Goal: Task Accomplishment & Management: Manage account settings

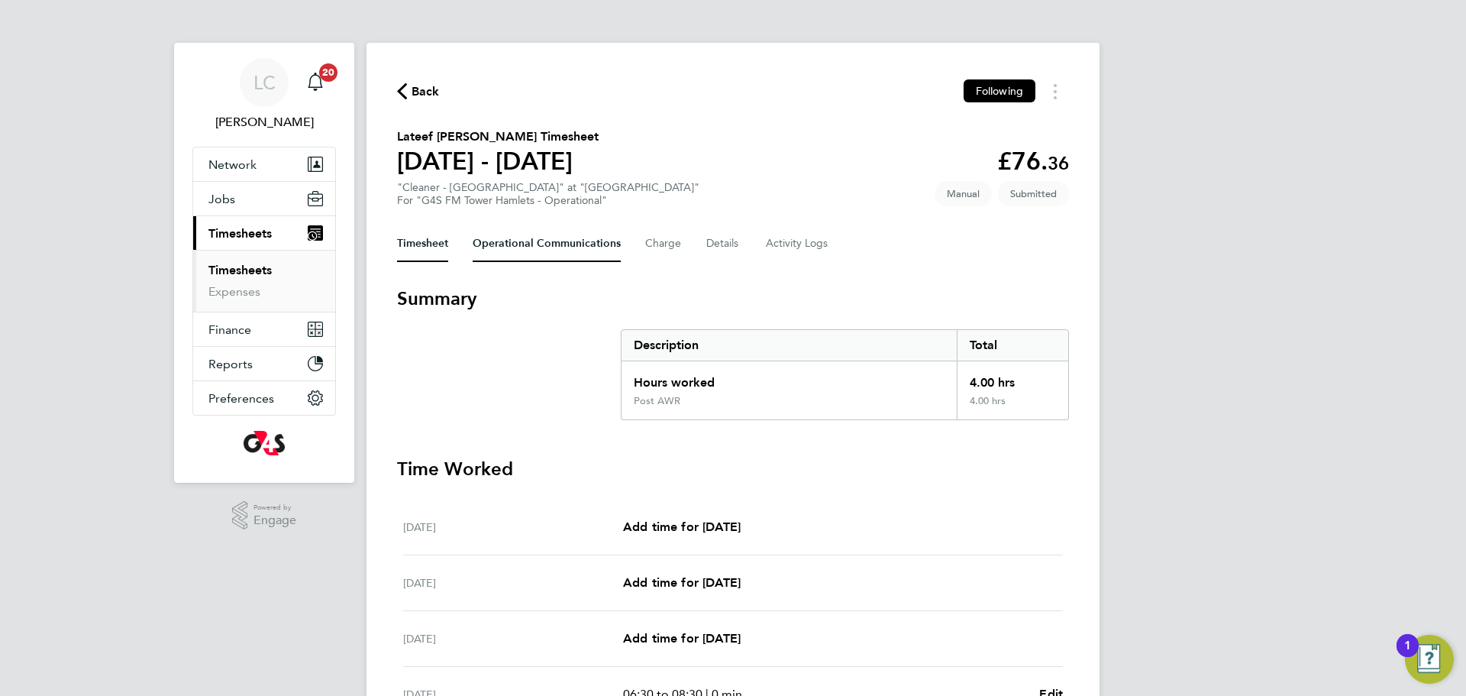
drag, startPoint x: 573, startPoint y: 236, endPoint x: 514, endPoint y: 11, distance: 233.0
click at [573, 234] on Communications-tab "Operational Communications" at bounding box center [547, 243] width 148 height 37
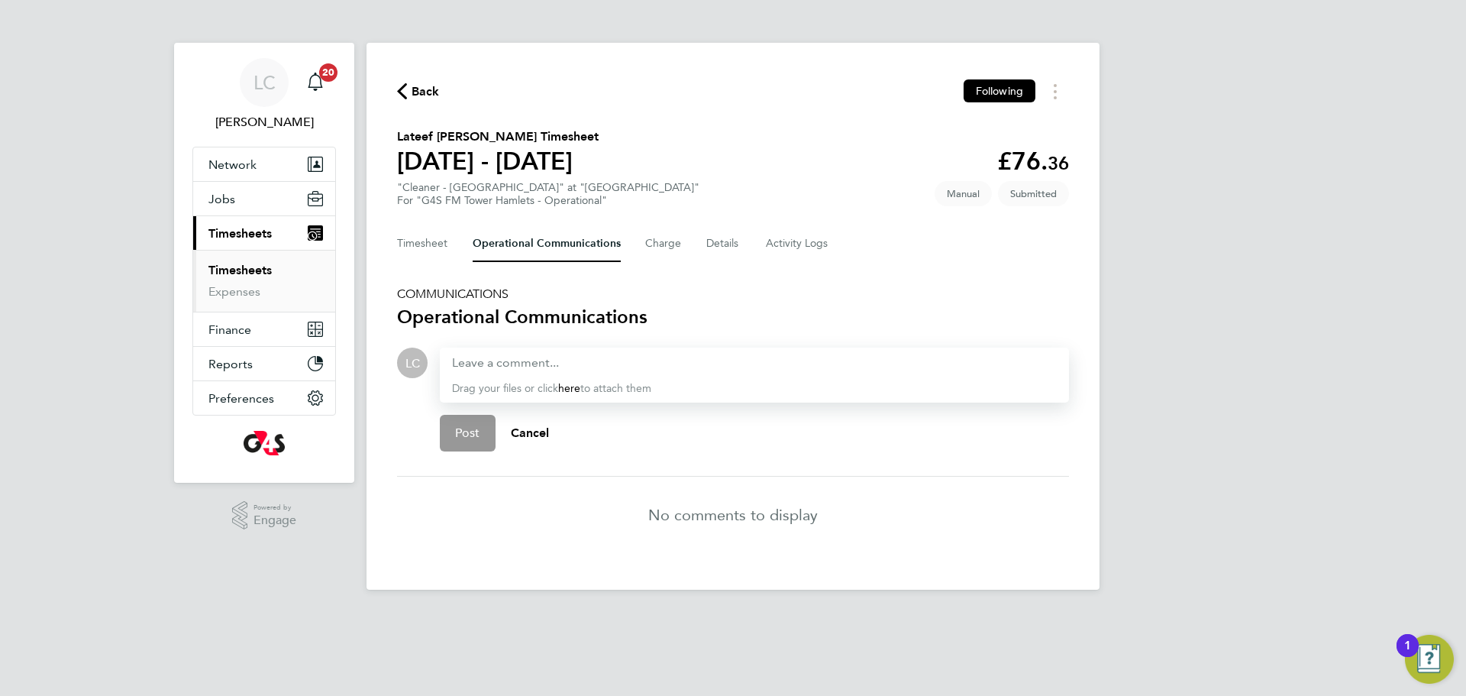
drag, startPoint x: 611, startPoint y: 382, endPoint x: 613, endPoint y: 373, distance: 8.7
click at [612, 382] on span "Drag your files or click here to attach them" at bounding box center [551, 388] width 199 height 13
click at [619, 358] on div at bounding box center [754, 363] width 605 height 18
click at [618, 368] on div at bounding box center [754, 363] width 605 height 18
paste div
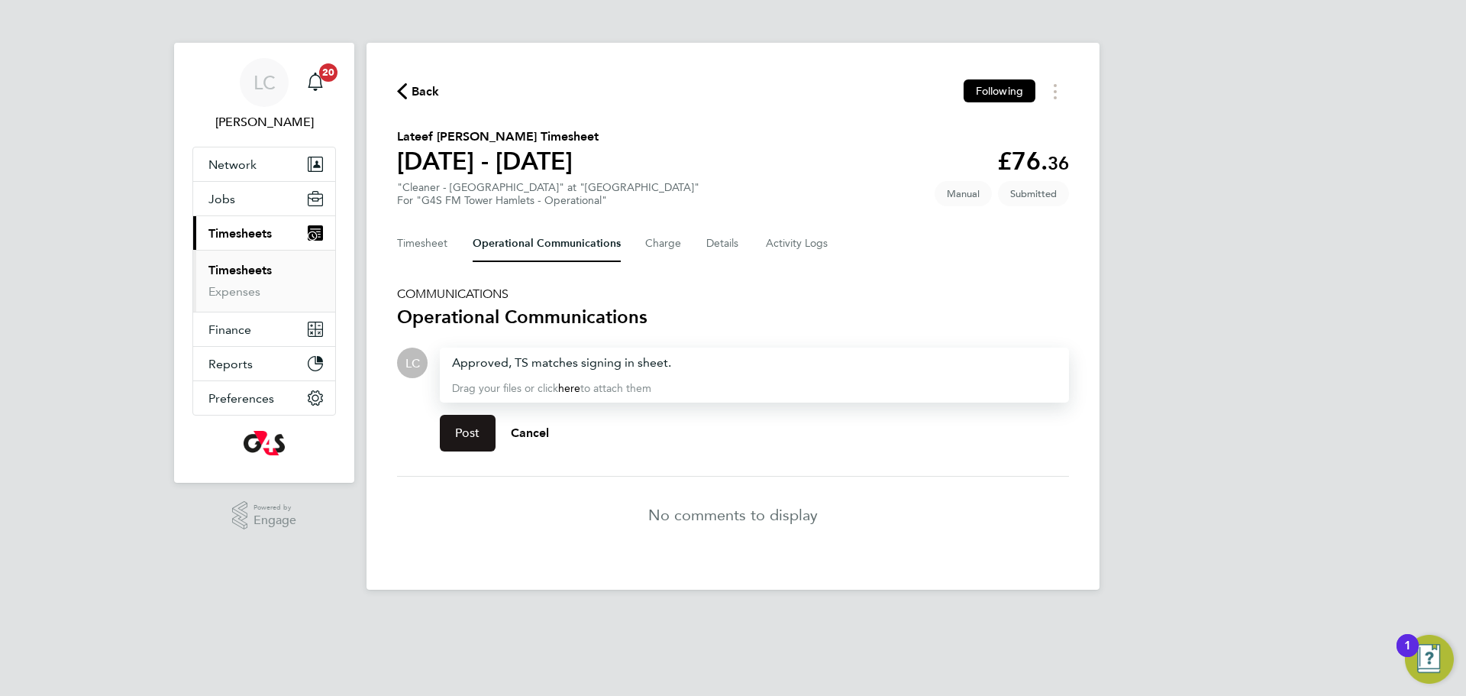
click at [480, 432] on button "Post" at bounding box center [468, 433] width 56 height 37
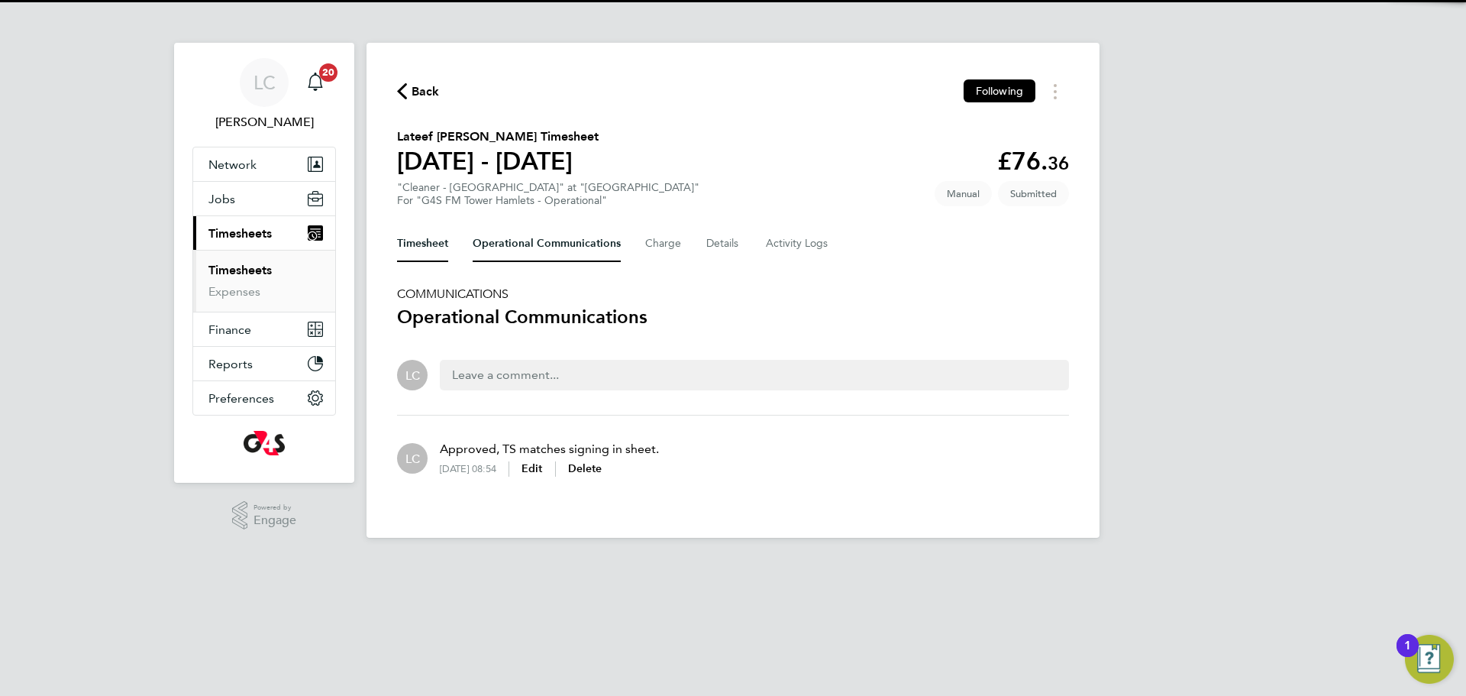
click at [436, 235] on button "Timesheet" at bounding box center [422, 243] width 51 height 37
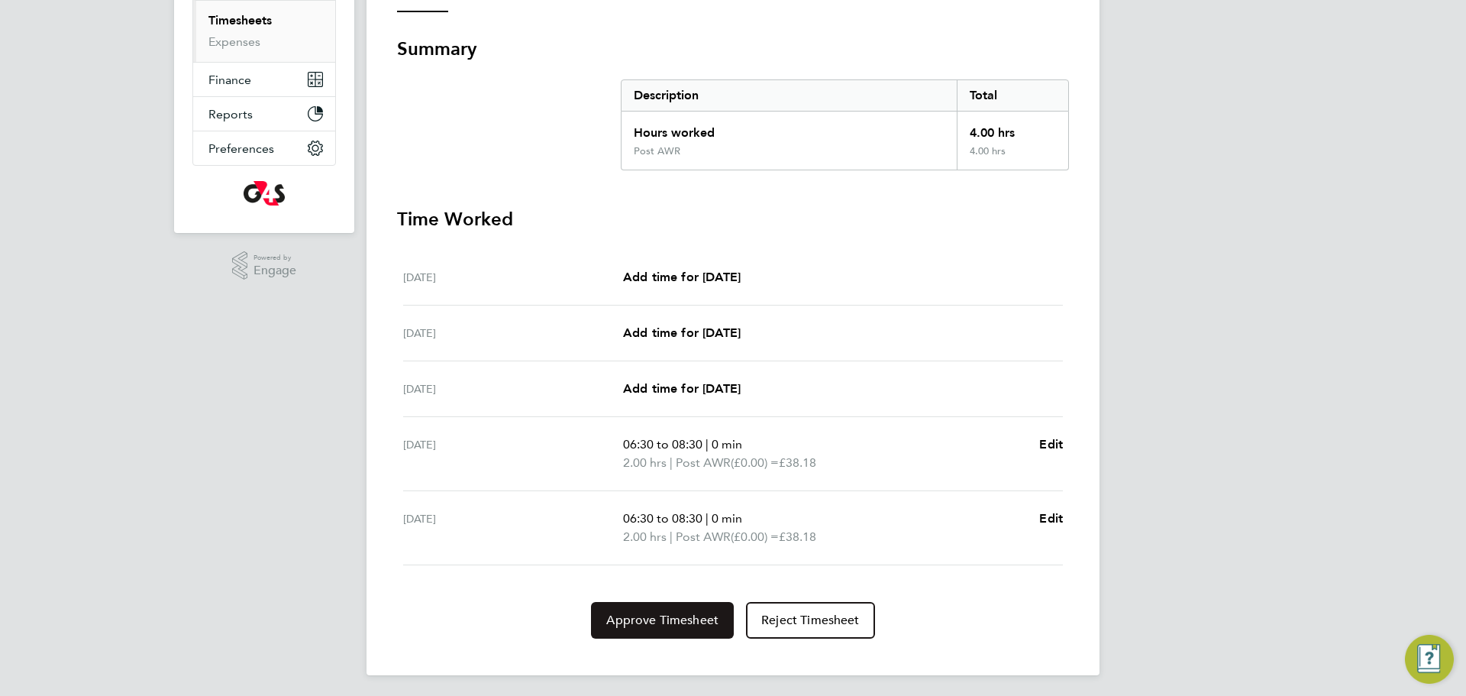
scroll to position [254, 0]
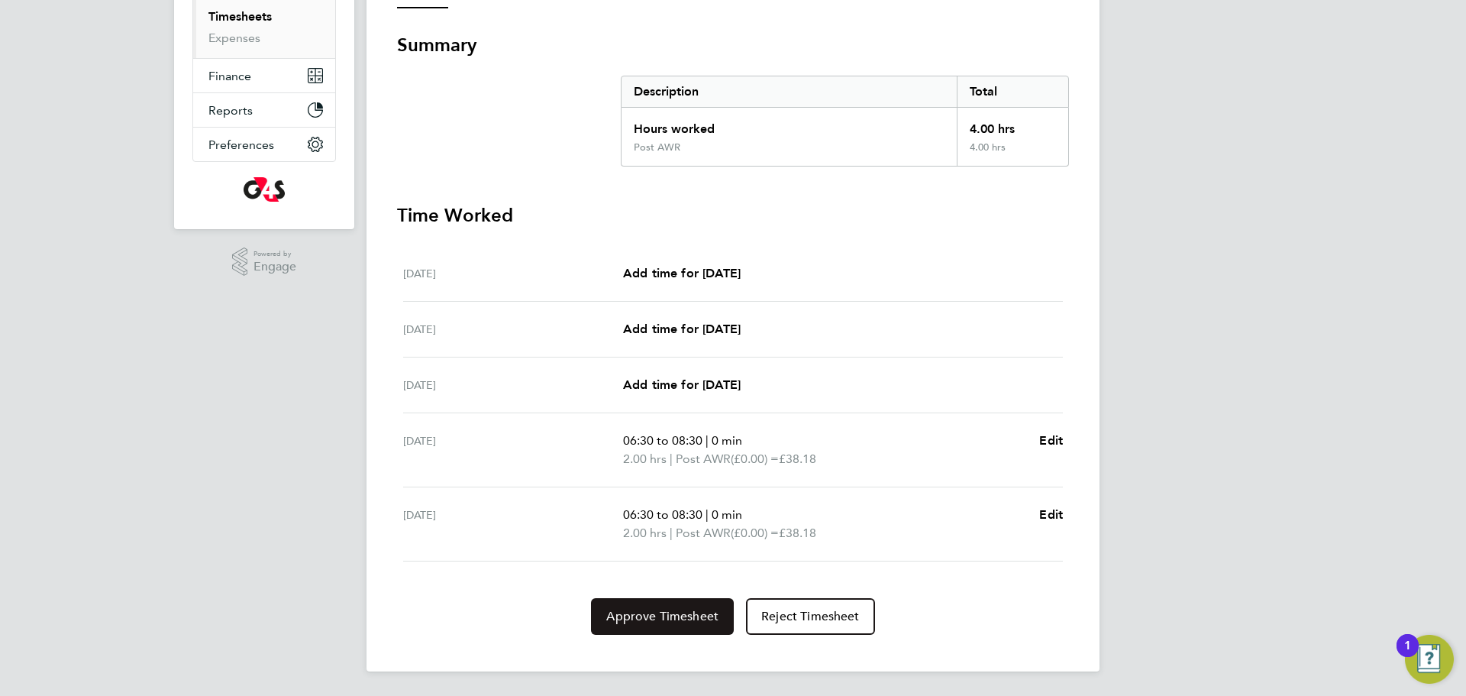
click at [678, 616] on span "Approve Timesheet" at bounding box center [662, 616] width 112 height 15
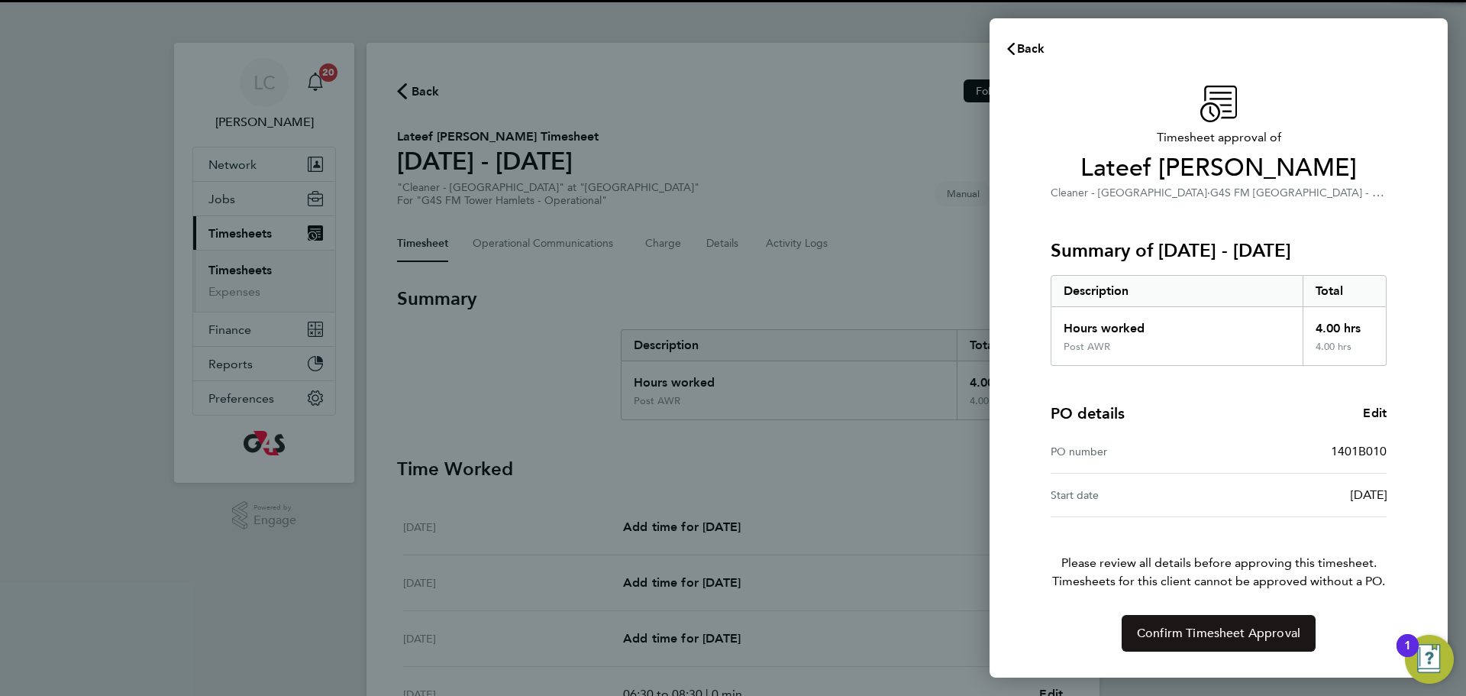
click at [1169, 621] on button "Confirm Timesheet Approval" at bounding box center [1219, 633] width 194 height 37
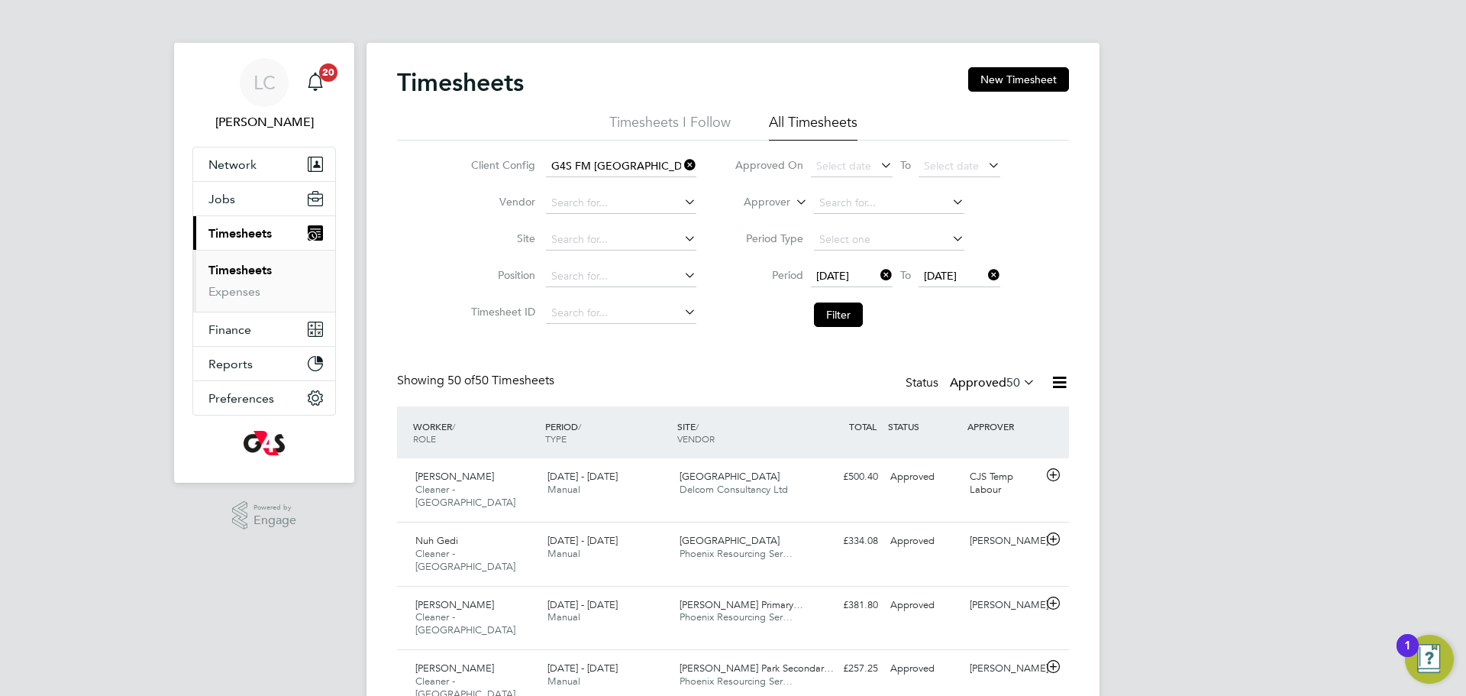
drag, startPoint x: 983, startPoint y: 382, endPoint x: 987, endPoint y: 393, distance: 12.3
click at [984, 382] on label "Approved 50" at bounding box center [993, 382] width 86 height 15
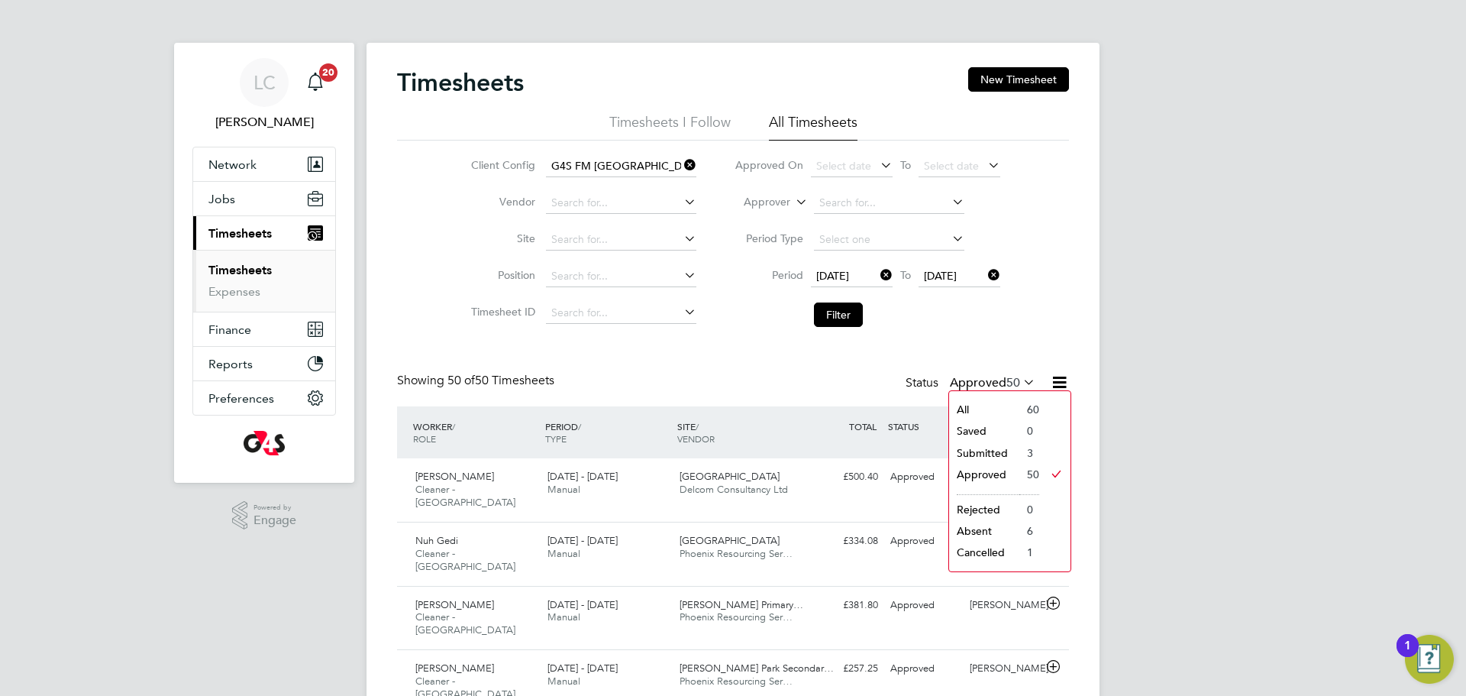
click at [993, 450] on li "Submitted" at bounding box center [984, 452] width 70 height 21
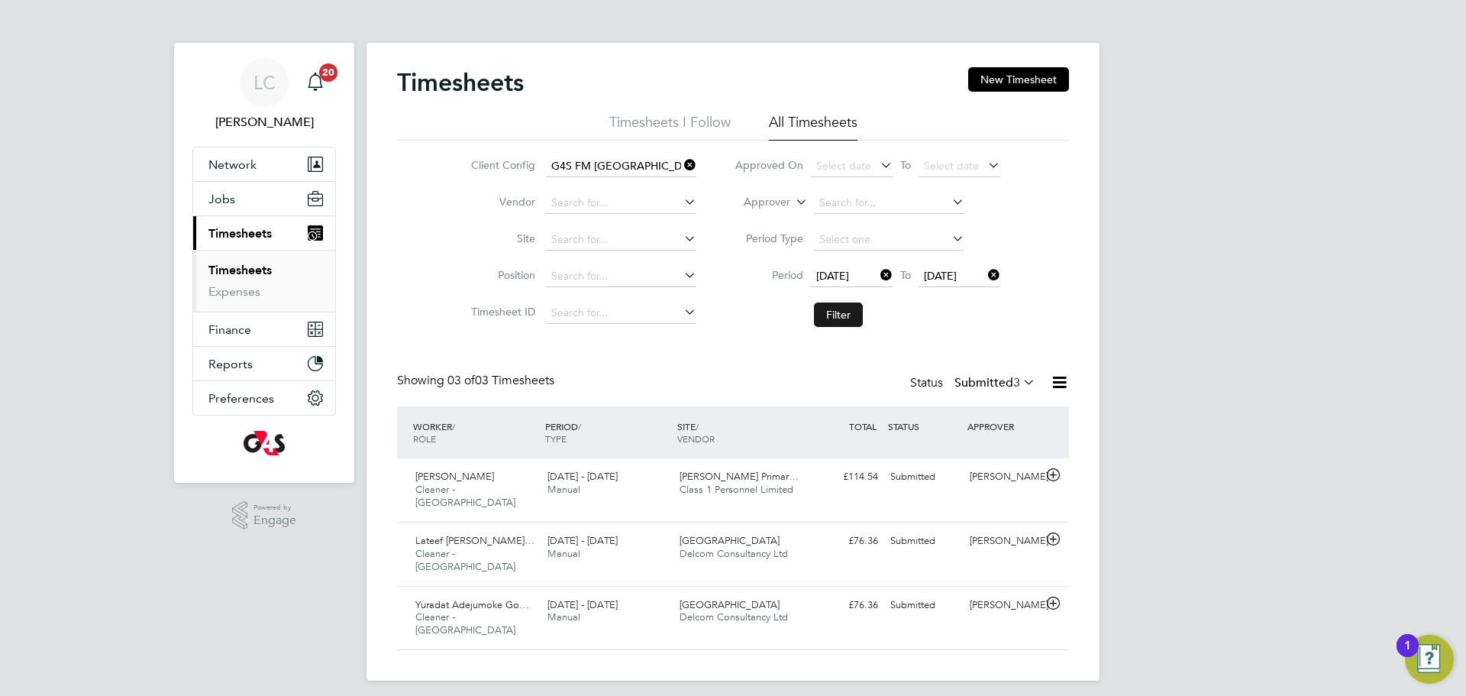
click at [825, 308] on button "Filter" at bounding box center [838, 314] width 49 height 24
drag, startPoint x: 848, startPoint y: 312, endPoint x: 842, endPoint y: 305, distance: 8.6
click at [847, 312] on button "Filter" at bounding box center [838, 314] width 49 height 24
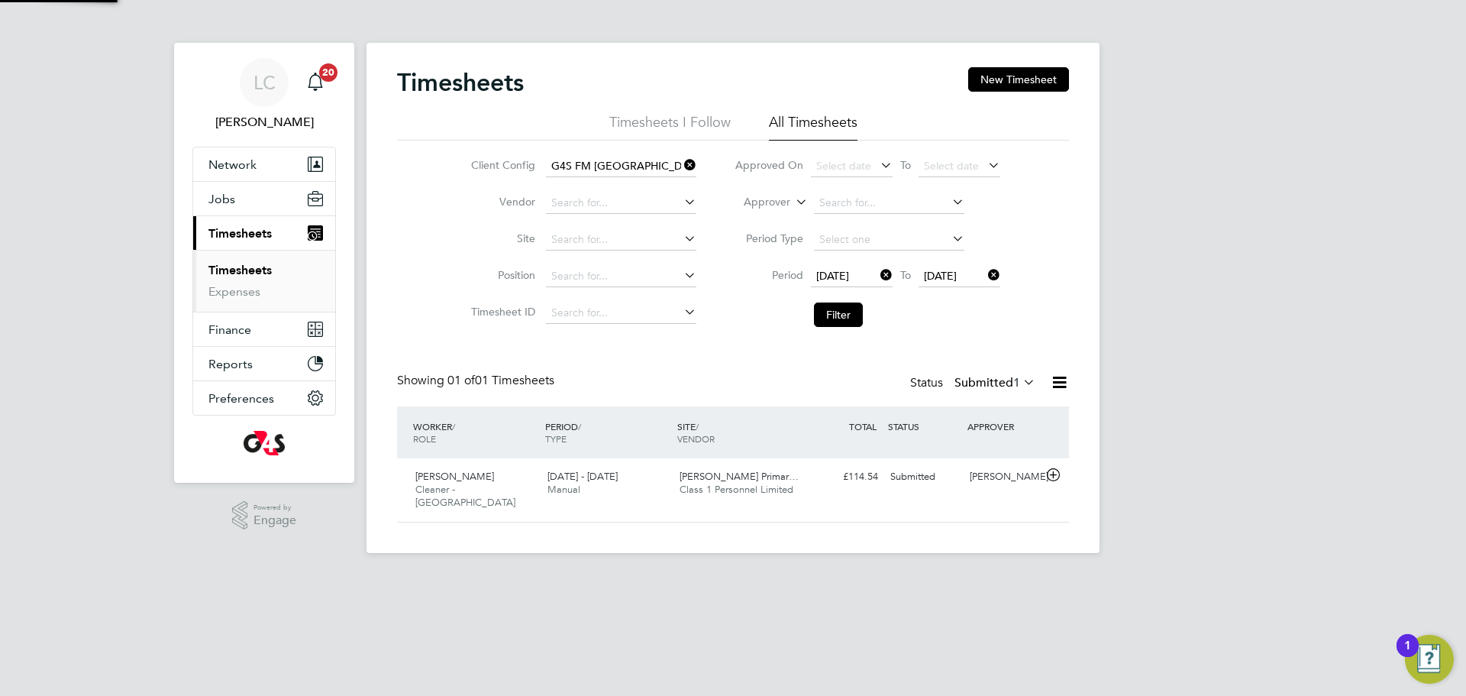
scroll to position [39, 133]
click at [928, 504] on div "Lenore Bruno Cleaner - Tower Hamlet 22 - 28 Sep 2025 22 - 28 Sep 2025 Manual St…" at bounding box center [733, 489] width 672 height 63
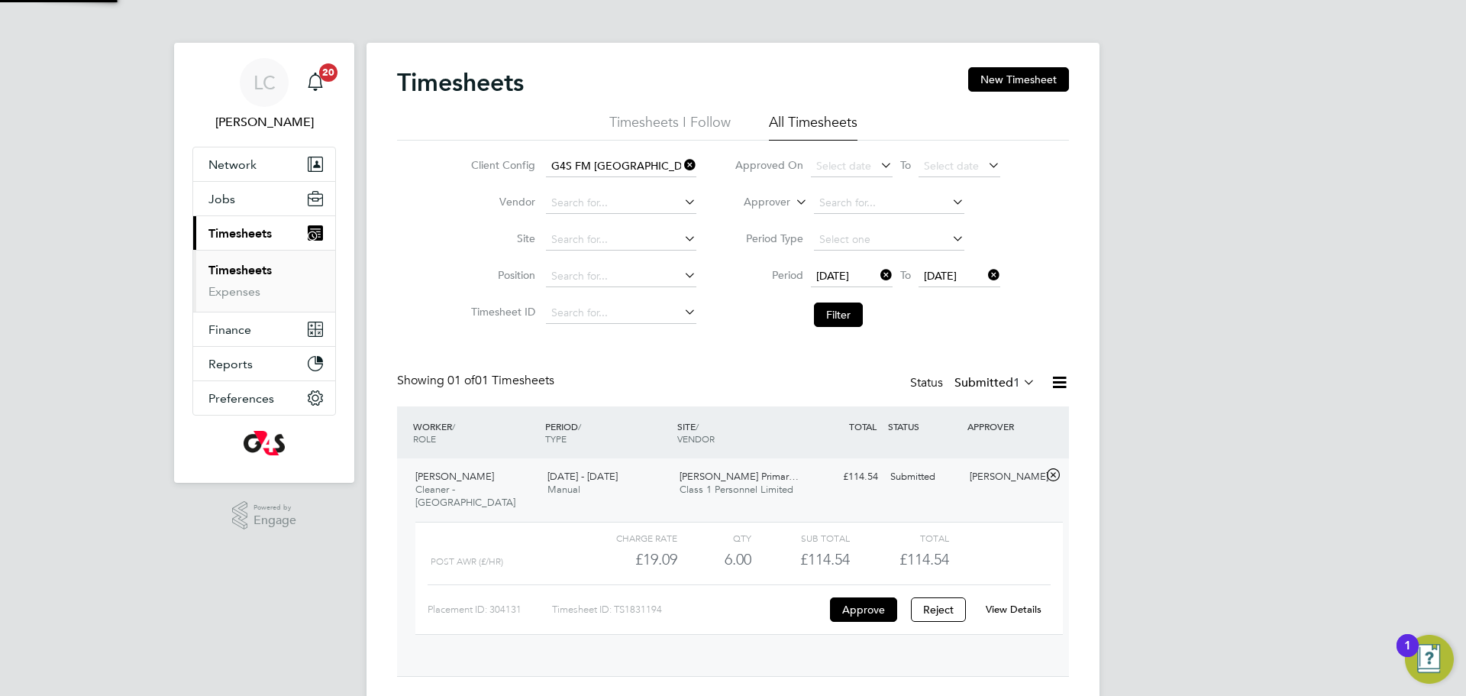
scroll to position [26, 149]
click at [1019, 597] on div "View Details" at bounding box center [1013, 609] width 75 height 24
click at [1016, 605] on div "View Details" at bounding box center [1013, 609] width 75 height 24
click at [1015, 603] on div "View Details" at bounding box center [1013, 609] width 75 height 24
click at [1019, 602] on link "View Details" at bounding box center [1014, 608] width 56 height 13
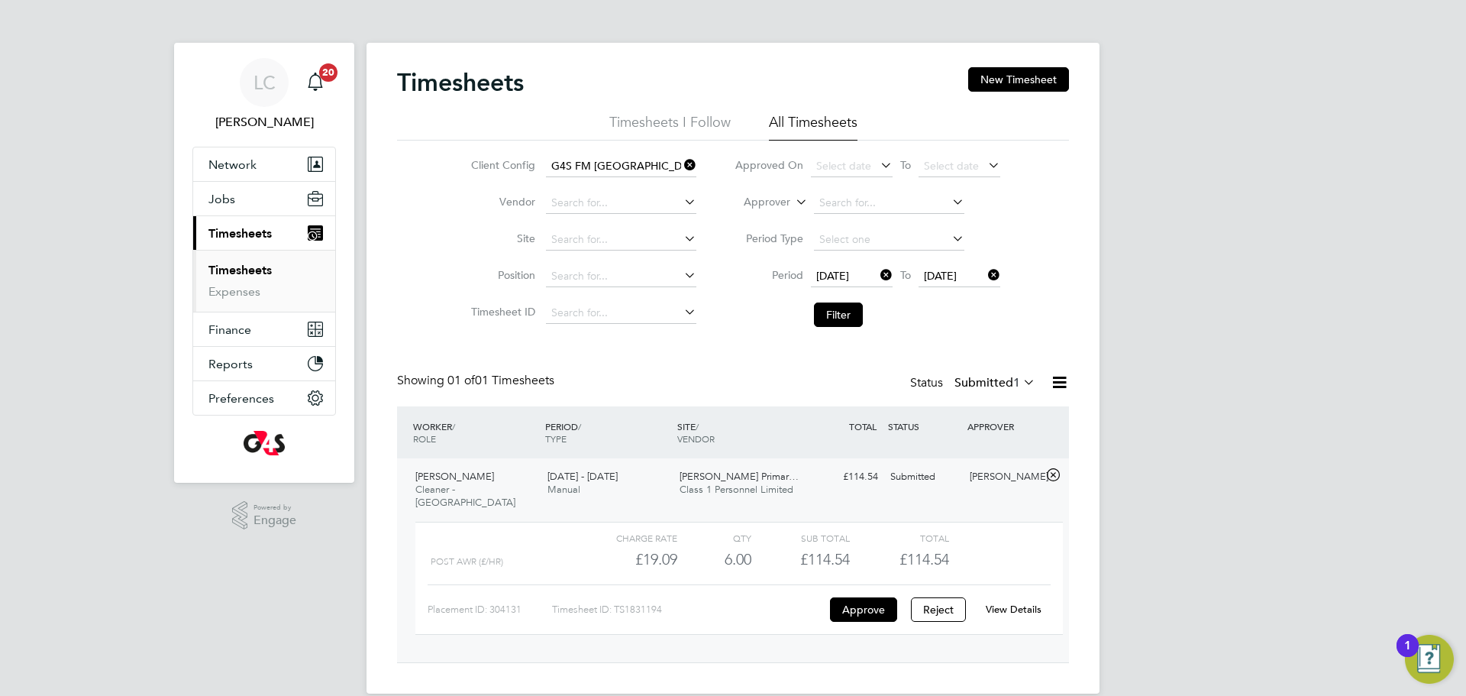
click at [1006, 602] on link "View Details" at bounding box center [1014, 608] width 56 height 13
click at [835, 312] on button "Filter" at bounding box center [838, 314] width 49 height 24
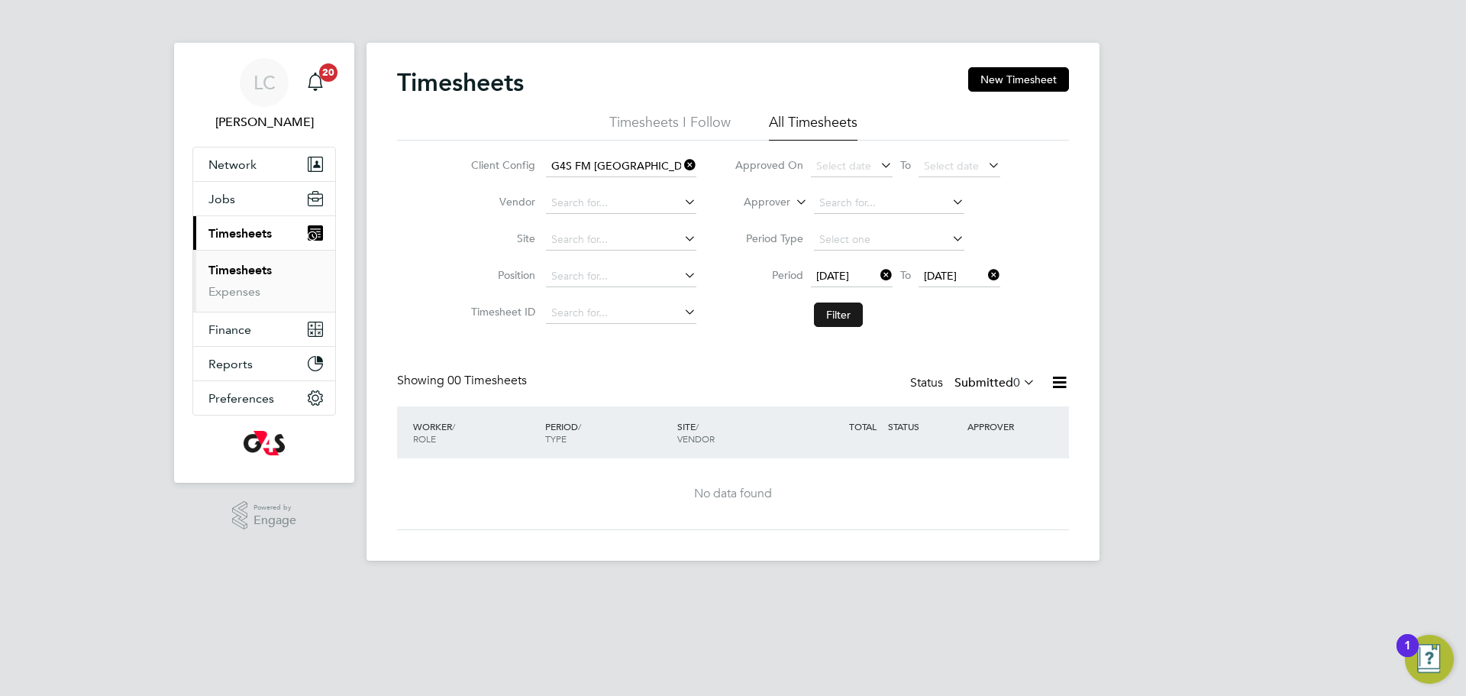
click at [841, 309] on button "Filter" at bounding box center [838, 314] width 49 height 24
click at [847, 317] on button "Filter" at bounding box center [838, 314] width 49 height 24
click at [993, 403] on div "Showing 00 Timesheets Status Submitted 0" at bounding box center [733, 390] width 672 height 34
click at [989, 387] on label "Submitted 0" at bounding box center [995, 382] width 81 height 15
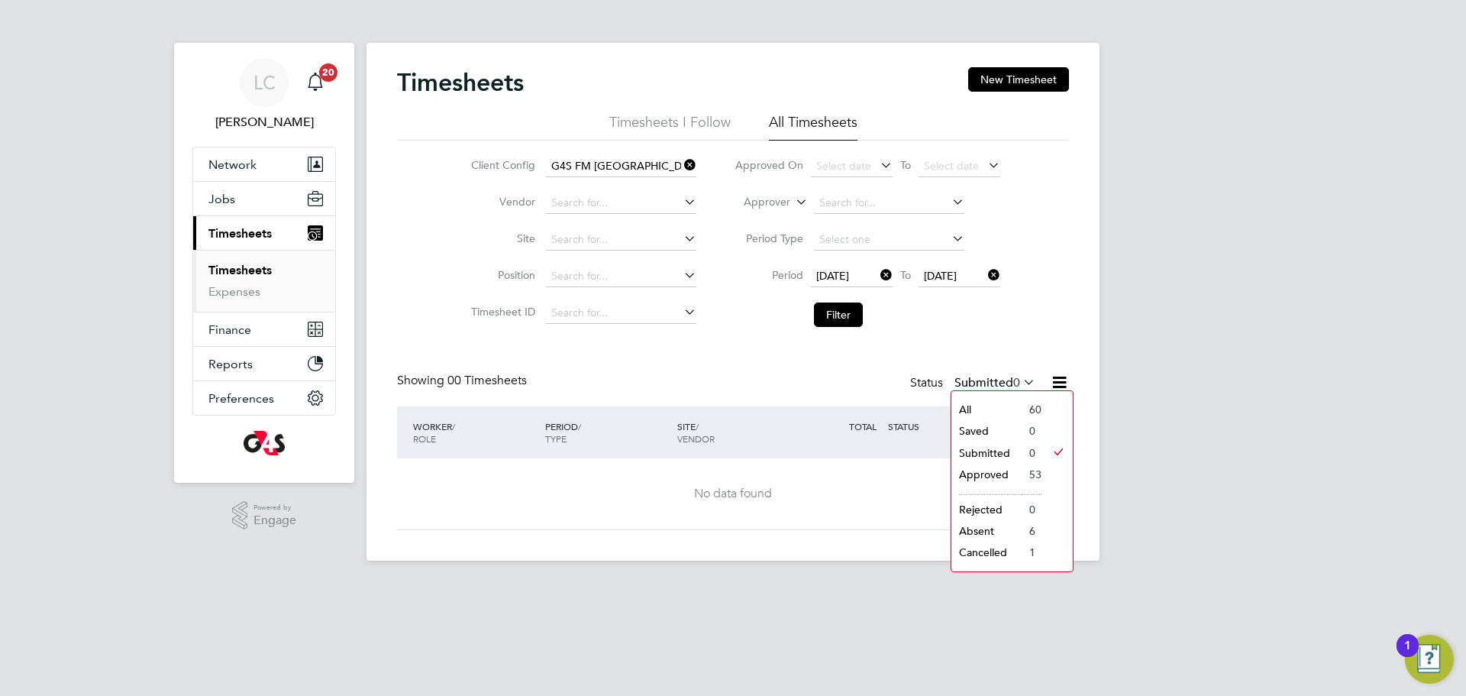
click at [1007, 472] on li "Approved" at bounding box center [986, 474] width 70 height 21
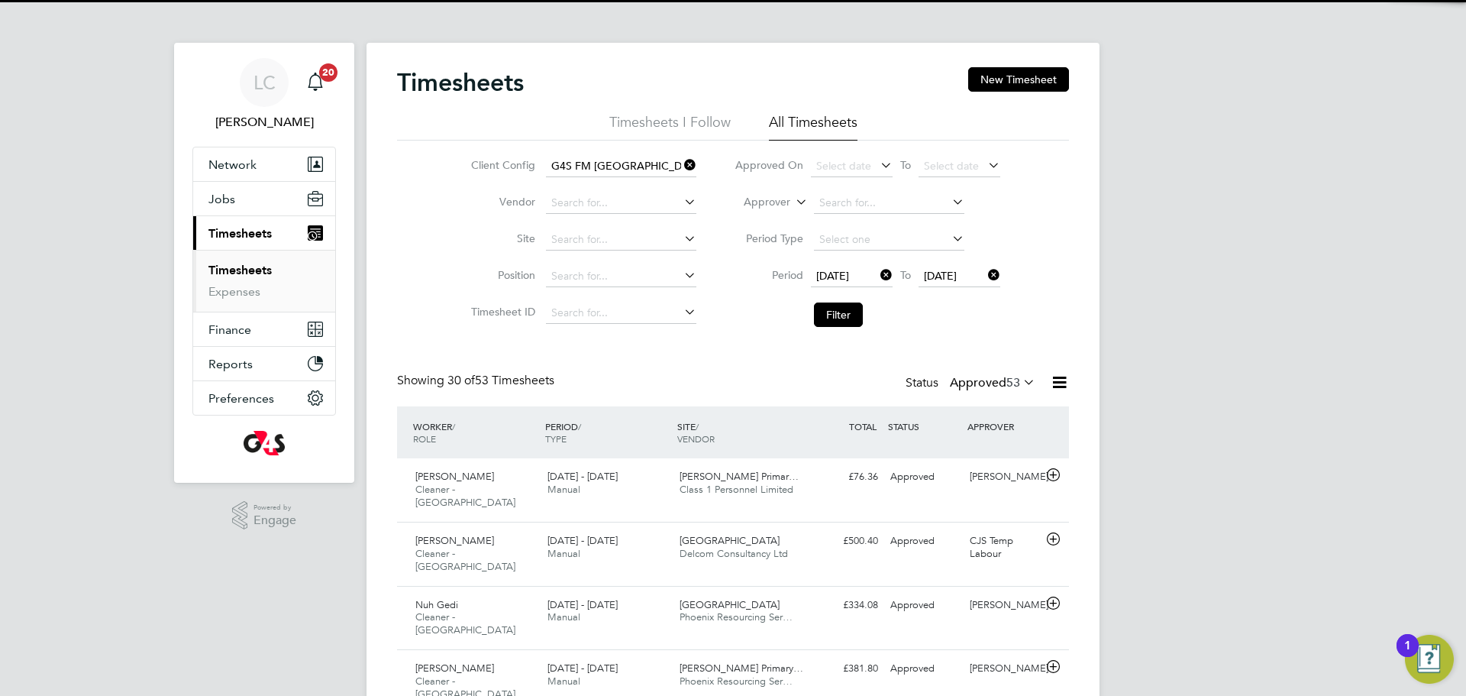
scroll to position [39, 133]
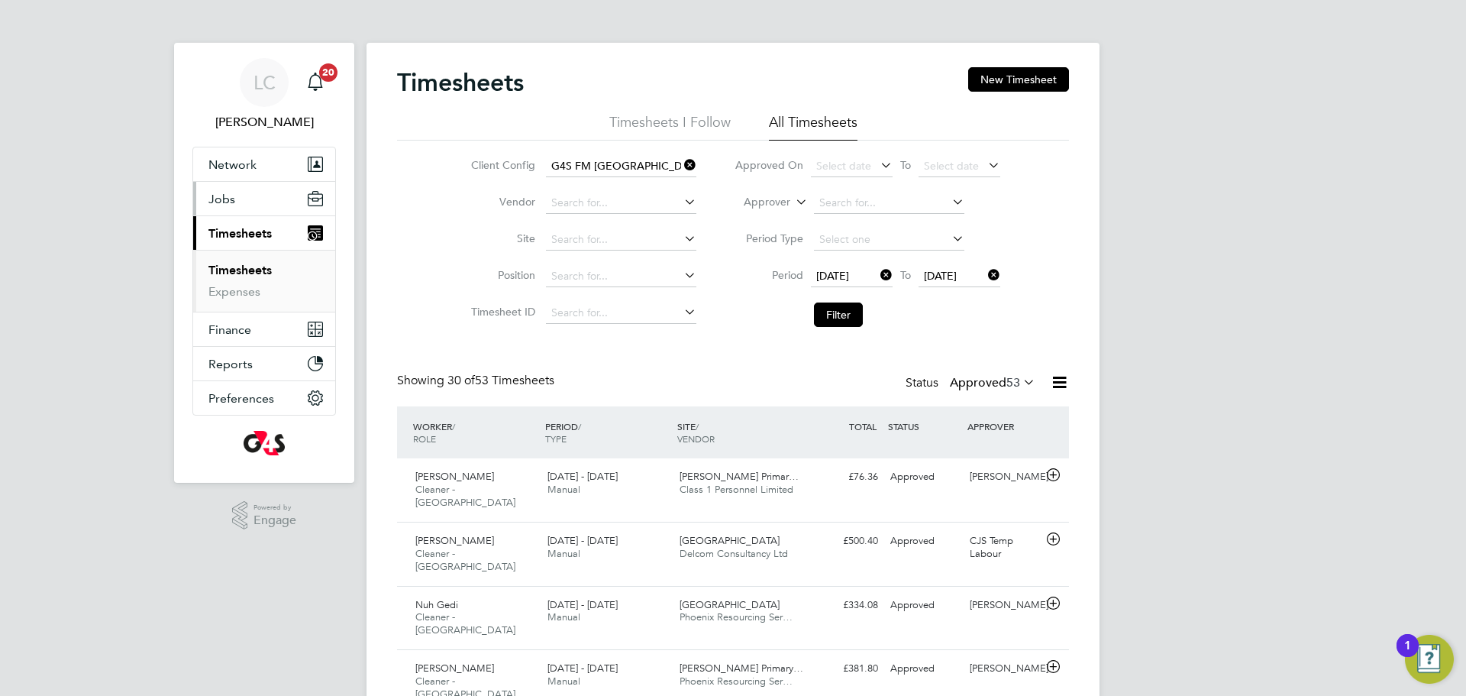
click at [216, 202] on span "Jobs" at bounding box center [221, 199] width 27 height 15
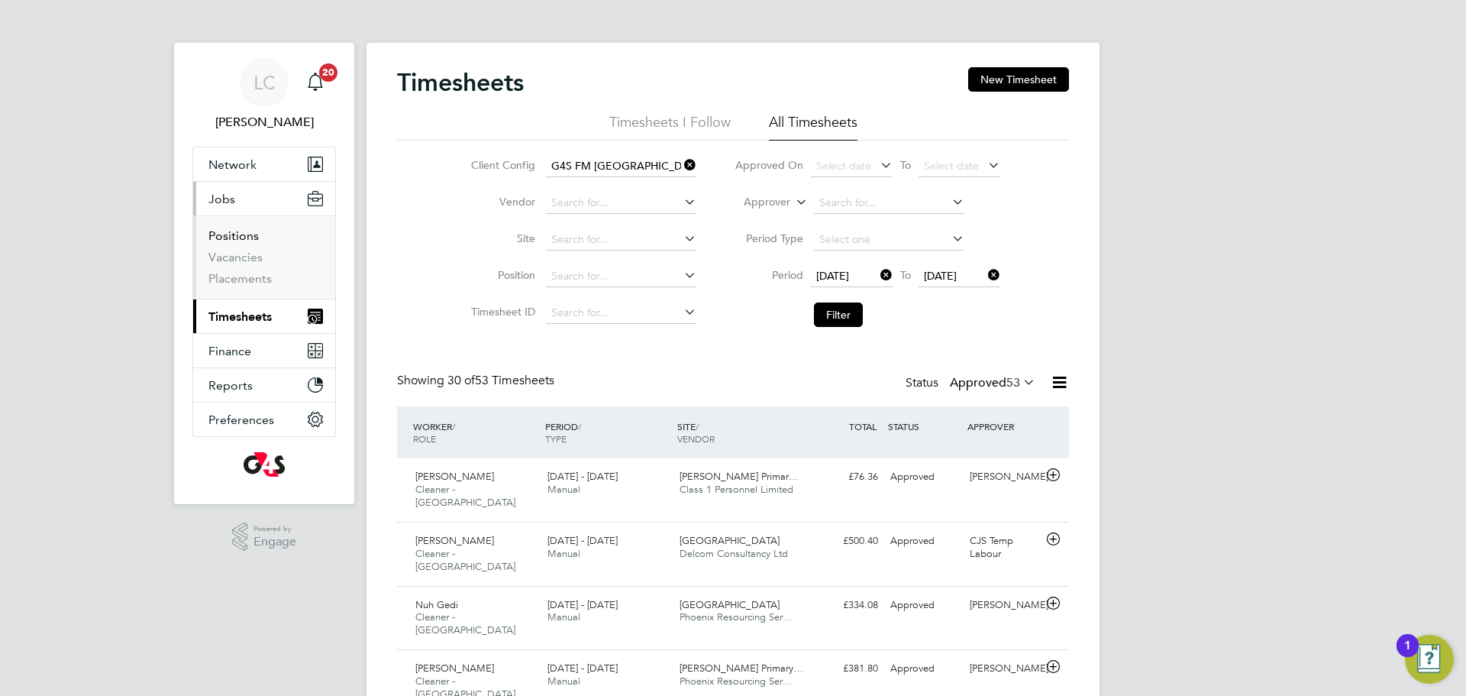
click at [232, 241] on link "Positions" at bounding box center [233, 235] width 50 height 15
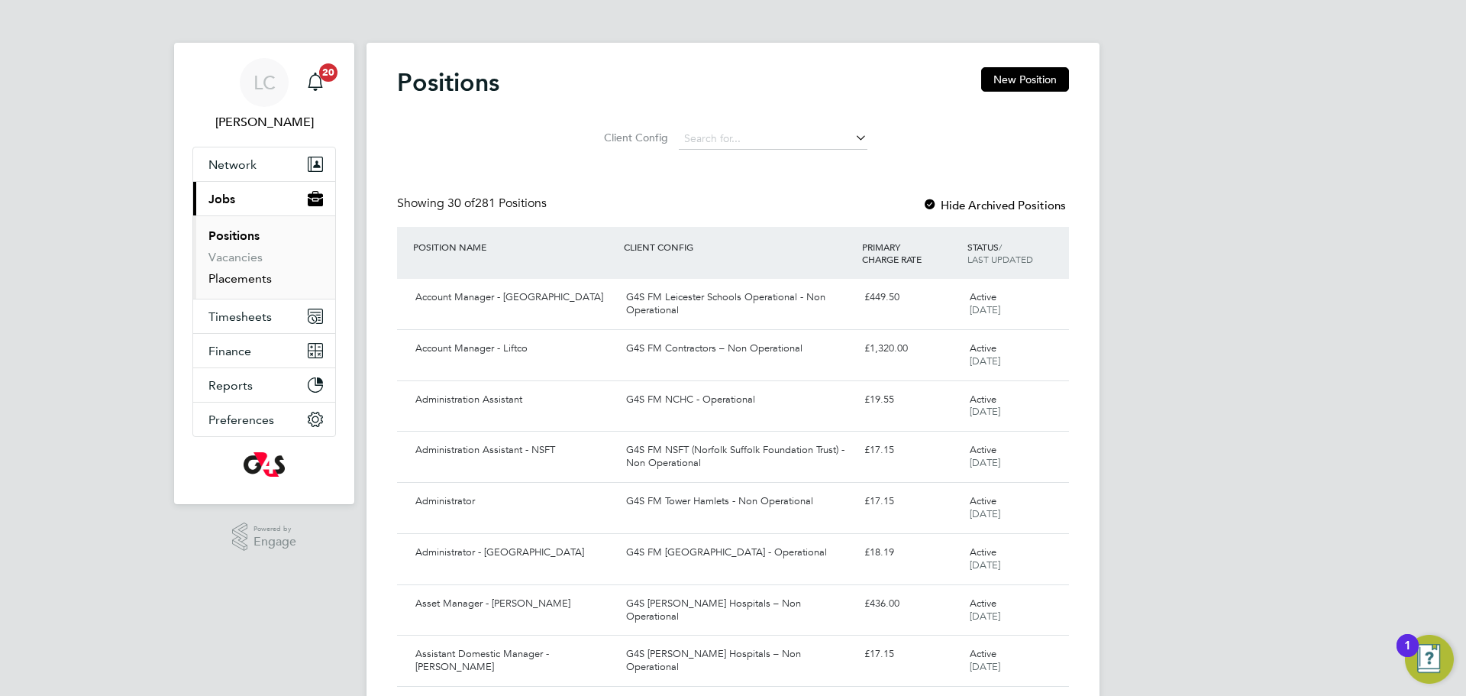
click at [226, 272] on link "Placements" at bounding box center [239, 278] width 63 height 15
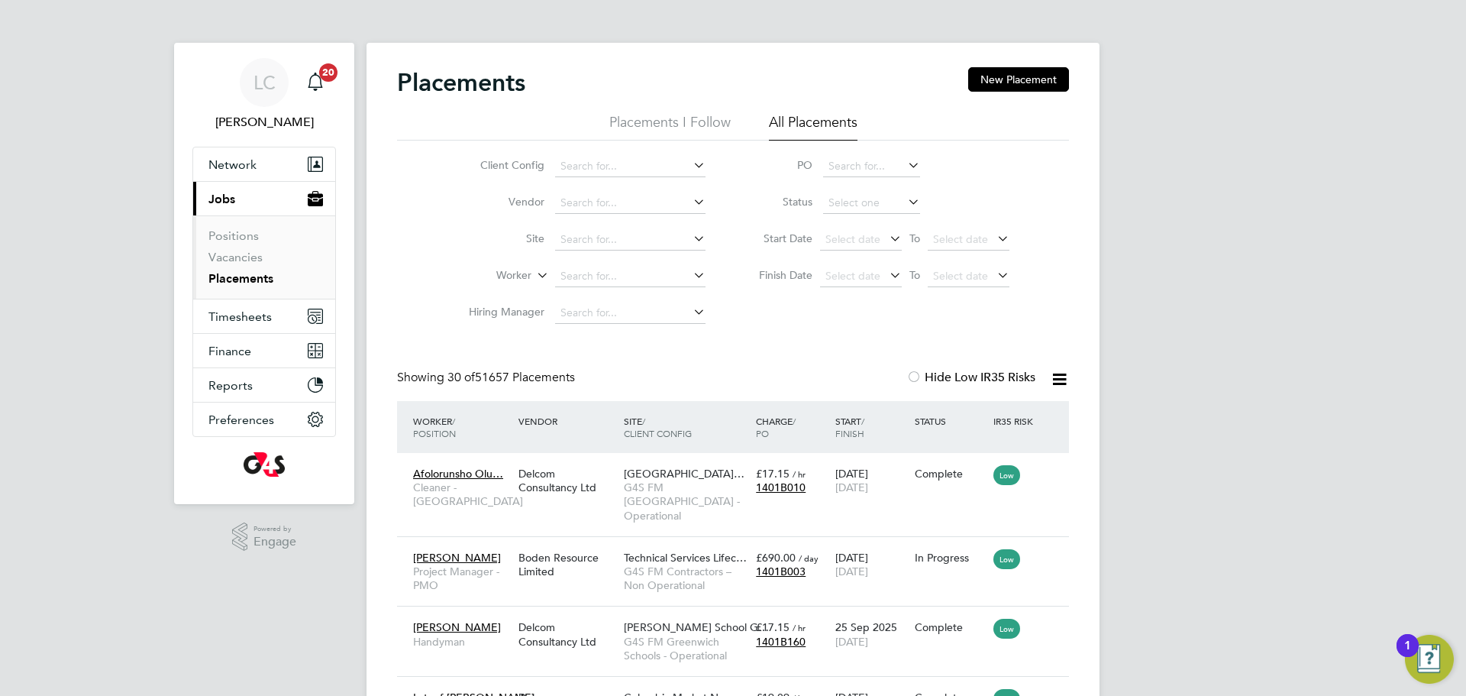
scroll to position [44, 106]
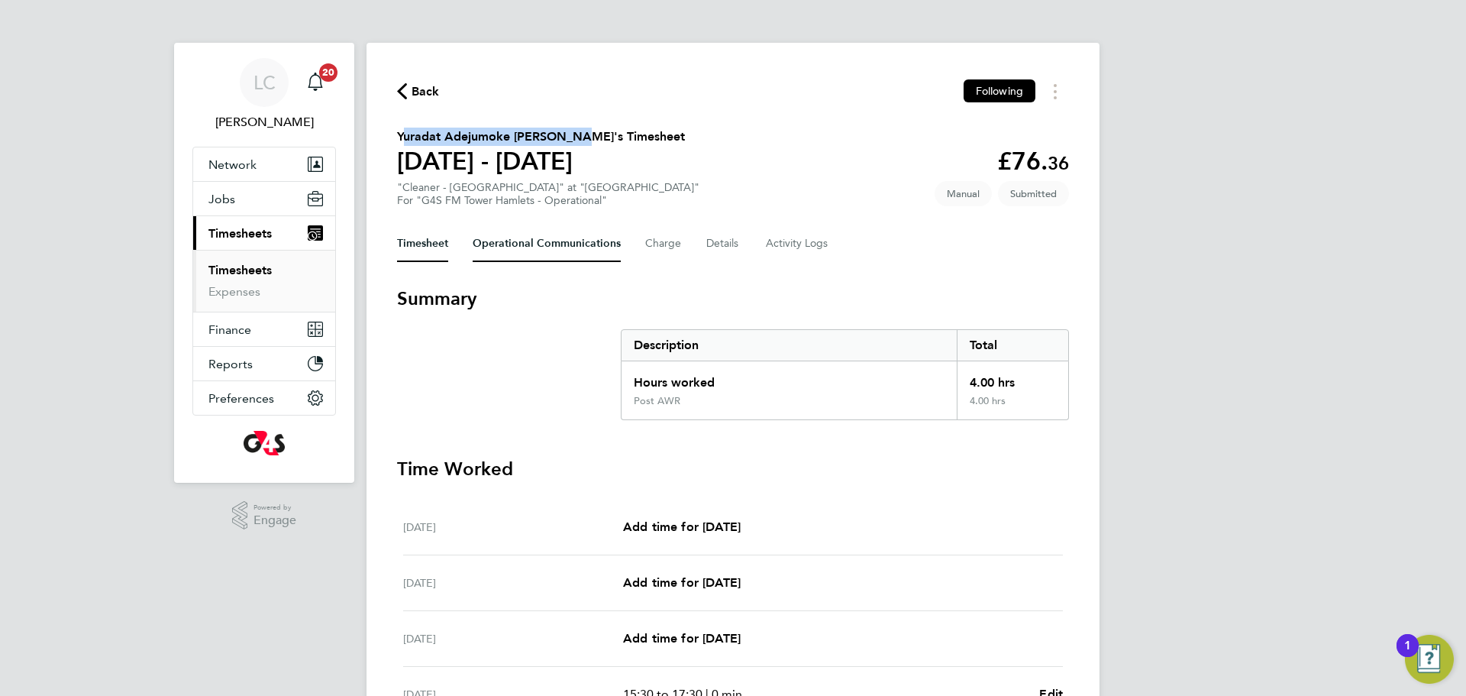
click at [563, 242] on Communications-tab "Operational Communications" at bounding box center [547, 243] width 148 height 37
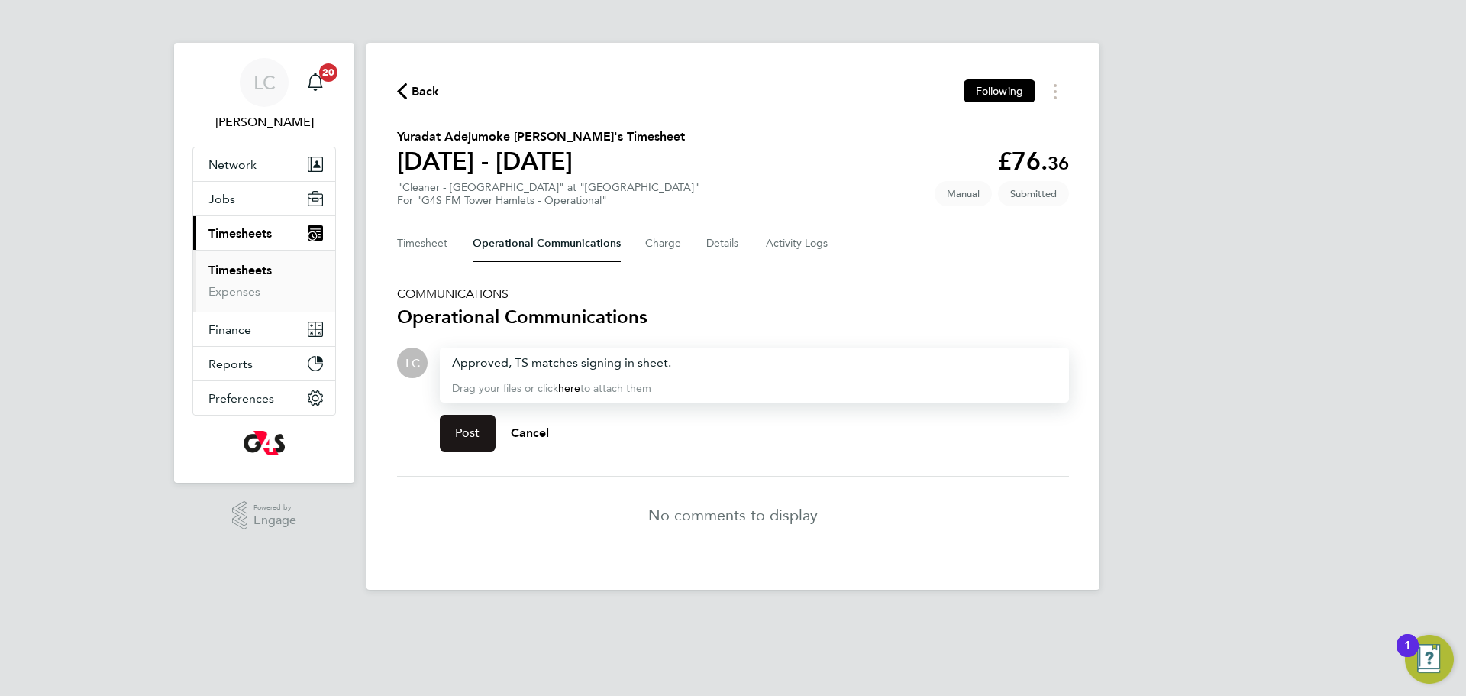
drag, startPoint x: 478, startPoint y: 430, endPoint x: 437, endPoint y: 330, distance: 108.2
click at [479, 429] on span "Post" at bounding box center [467, 432] width 25 height 15
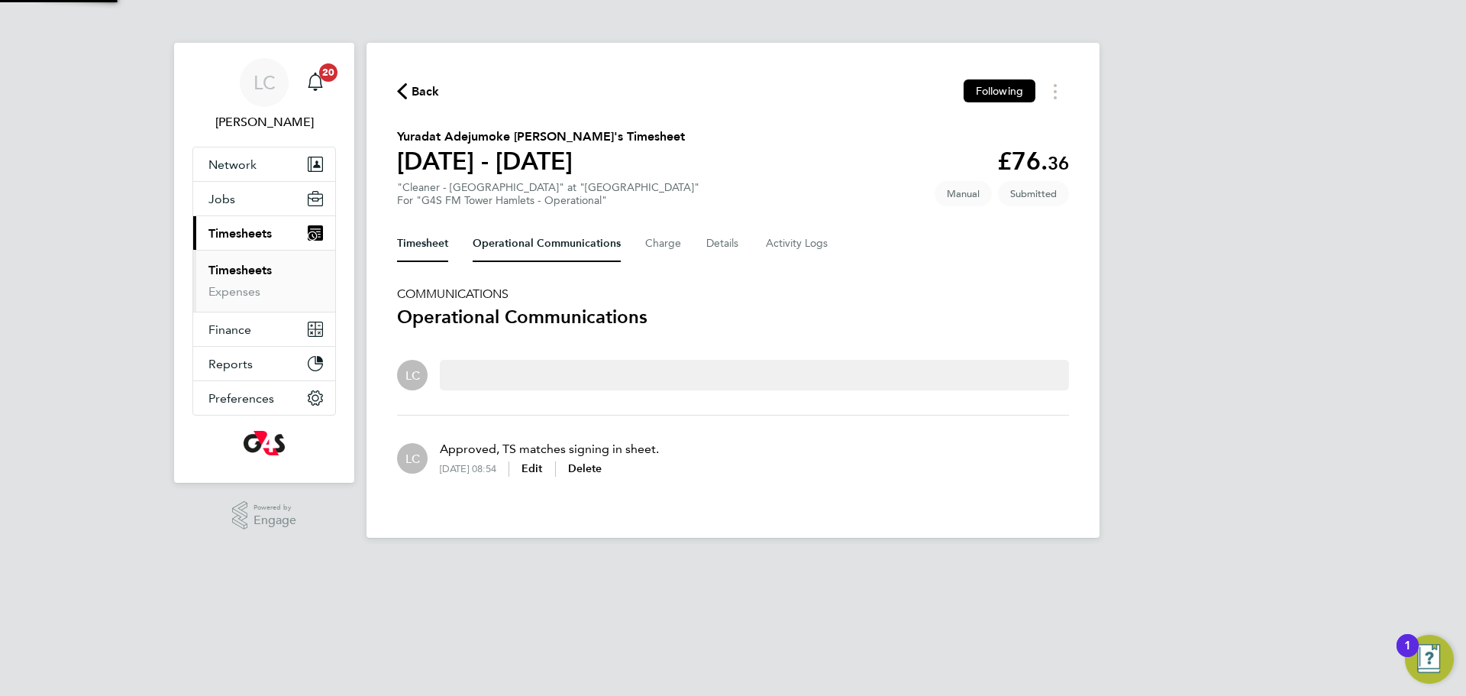
drag, startPoint x: 445, startPoint y: 240, endPoint x: 497, endPoint y: 278, distance: 64.5
click at [447, 240] on button "Timesheet" at bounding box center [422, 243] width 51 height 37
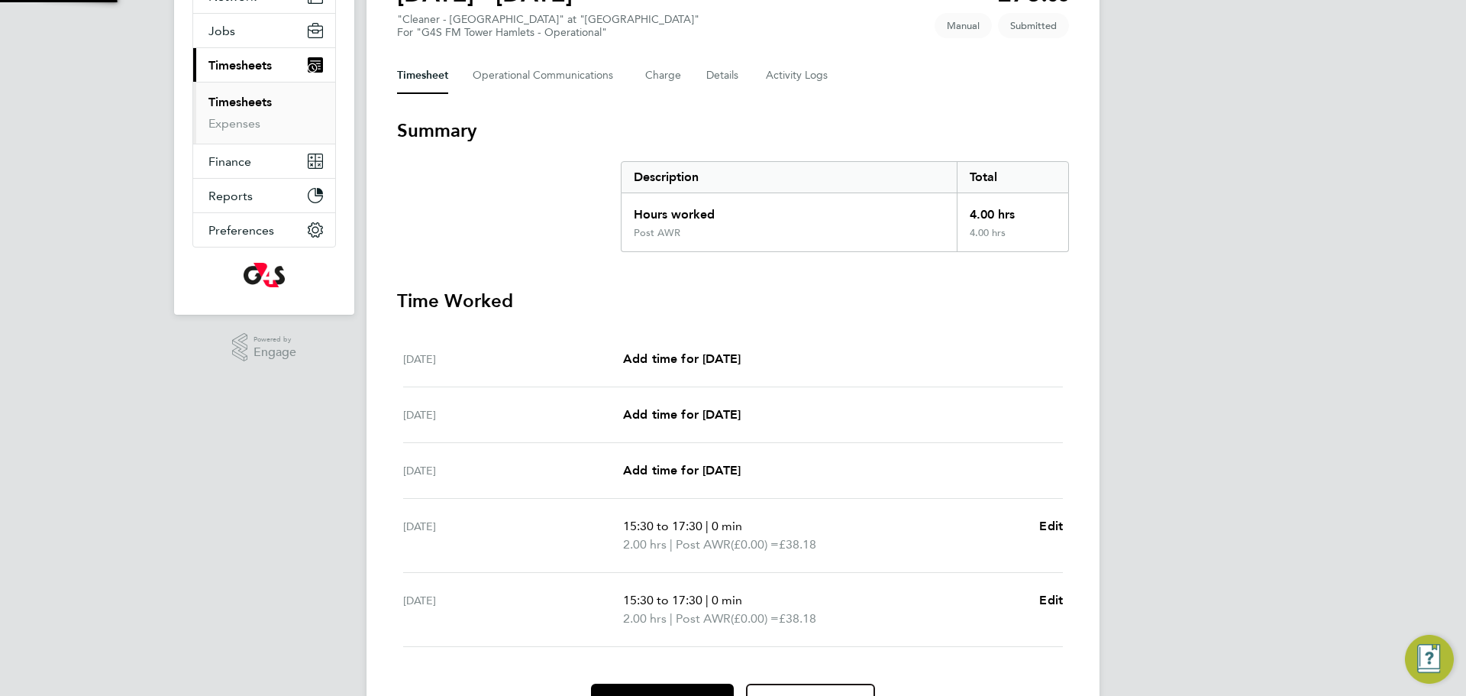
scroll to position [254, 0]
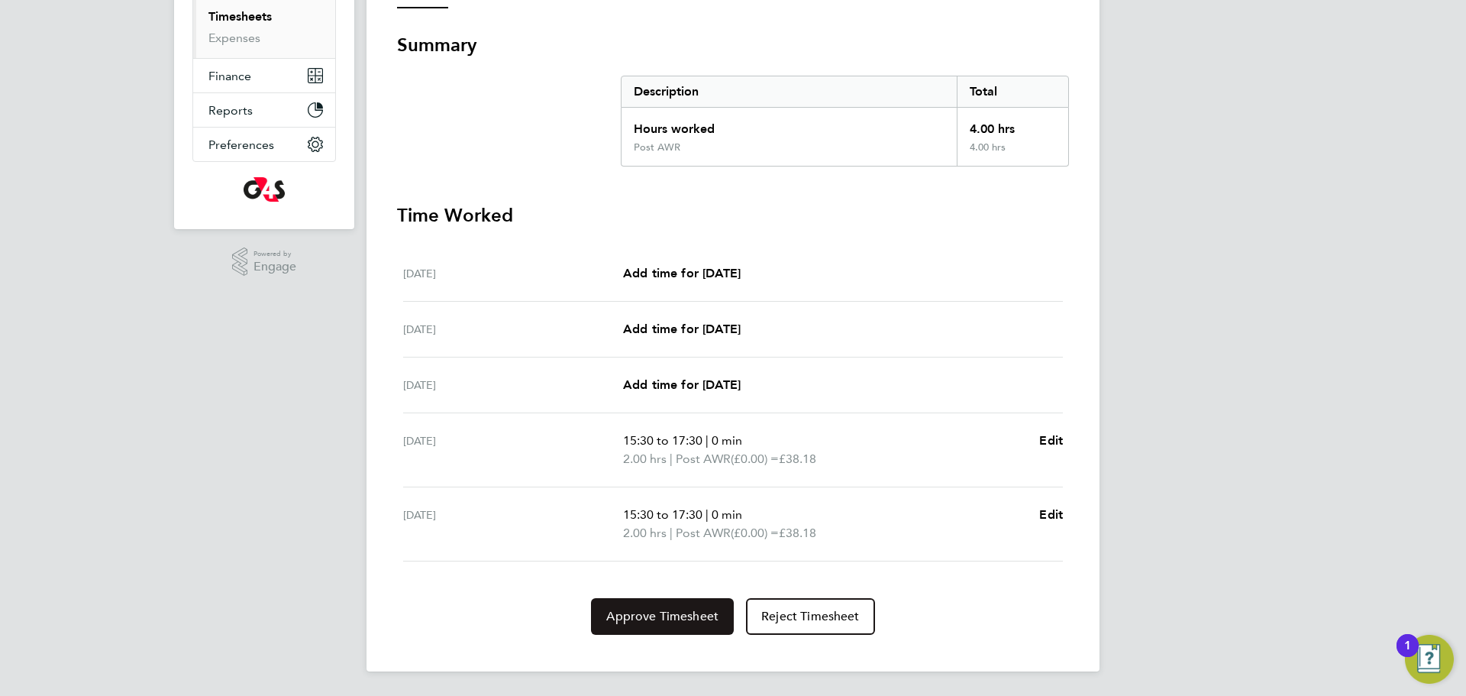
click at [680, 619] on span "Approve Timesheet" at bounding box center [662, 616] width 112 height 15
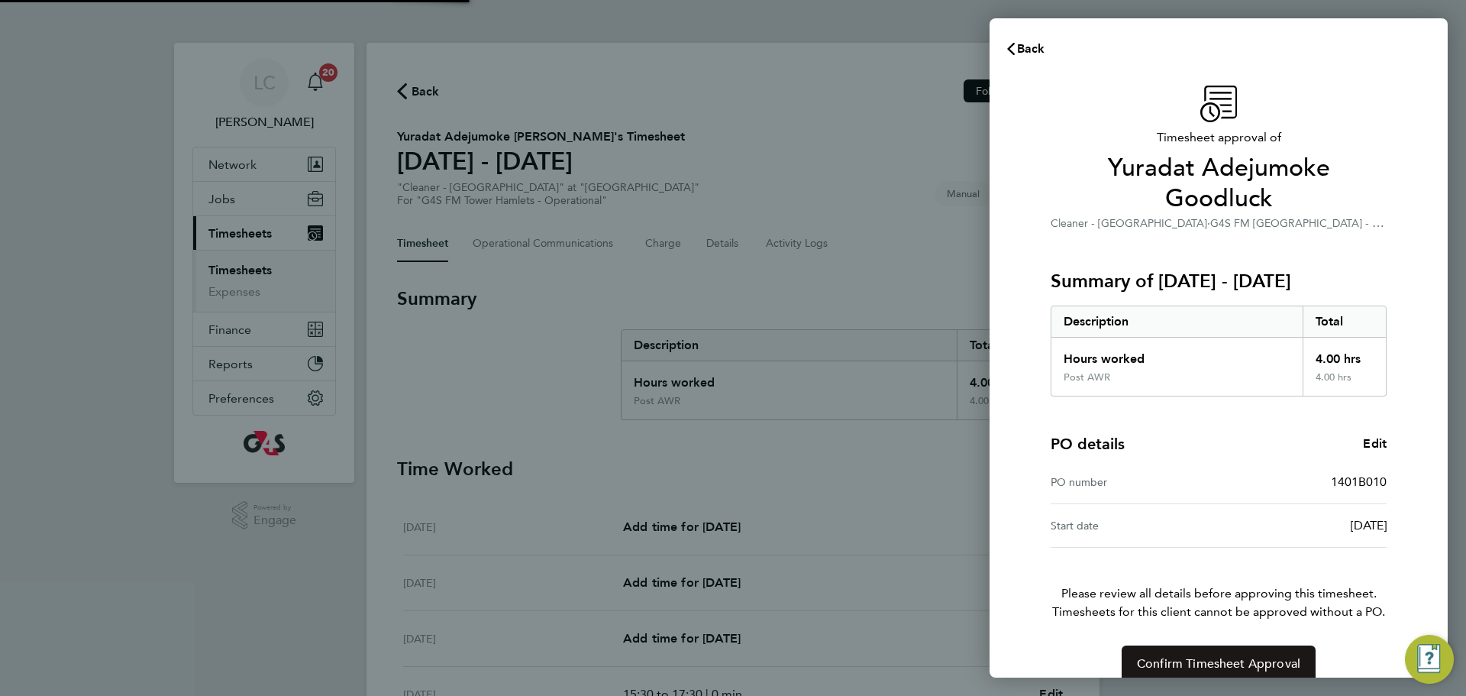
click at [1194, 645] on button "Confirm Timesheet Approval" at bounding box center [1219, 663] width 194 height 37
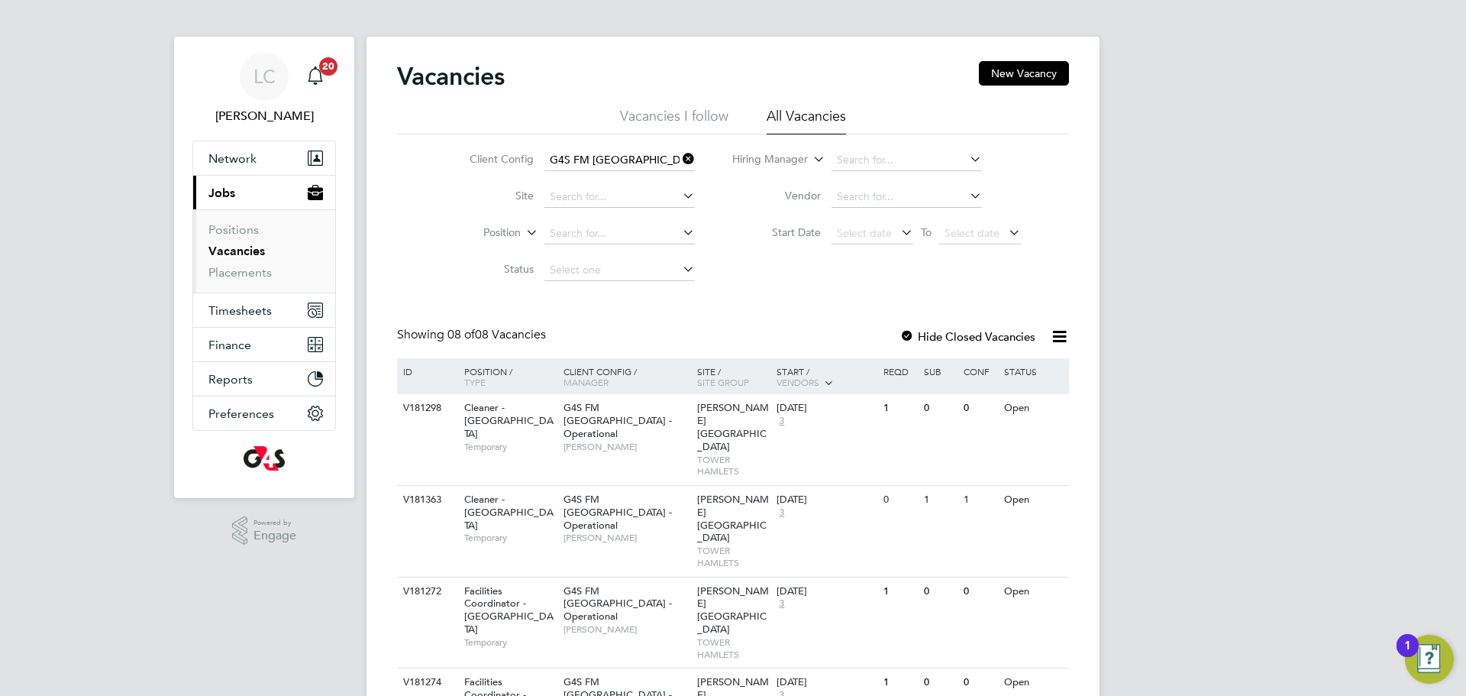
scroll to position [8, 0]
click at [272, 263] on li "Placements" at bounding box center [265, 270] width 115 height 15
click at [260, 266] on link "Placements" at bounding box center [239, 270] width 63 height 15
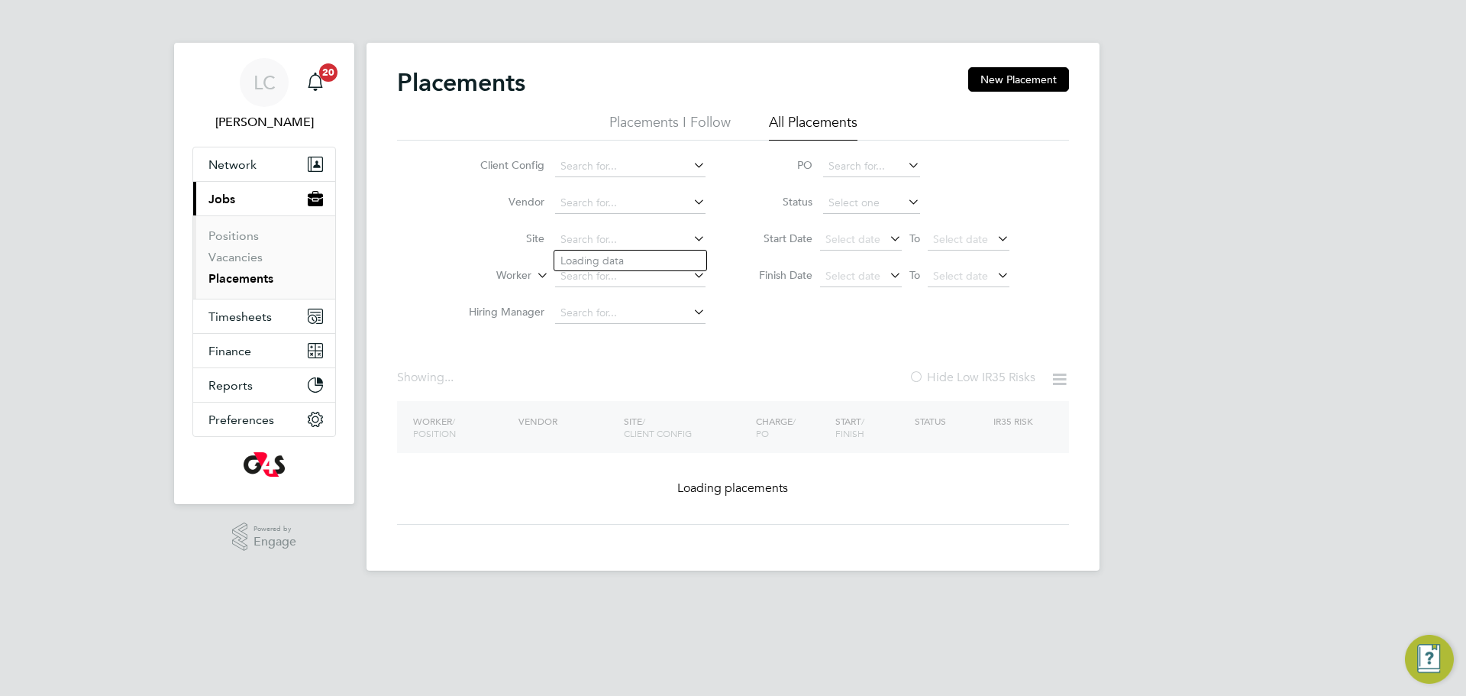
drag, startPoint x: 581, startPoint y: 238, endPoint x: 463, endPoint y: 263, distance: 120.9
click at [583, 241] on input at bounding box center [630, 239] width 150 height 21
click at [463, 263] on li "Worker" at bounding box center [581, 276] width 287 height 37
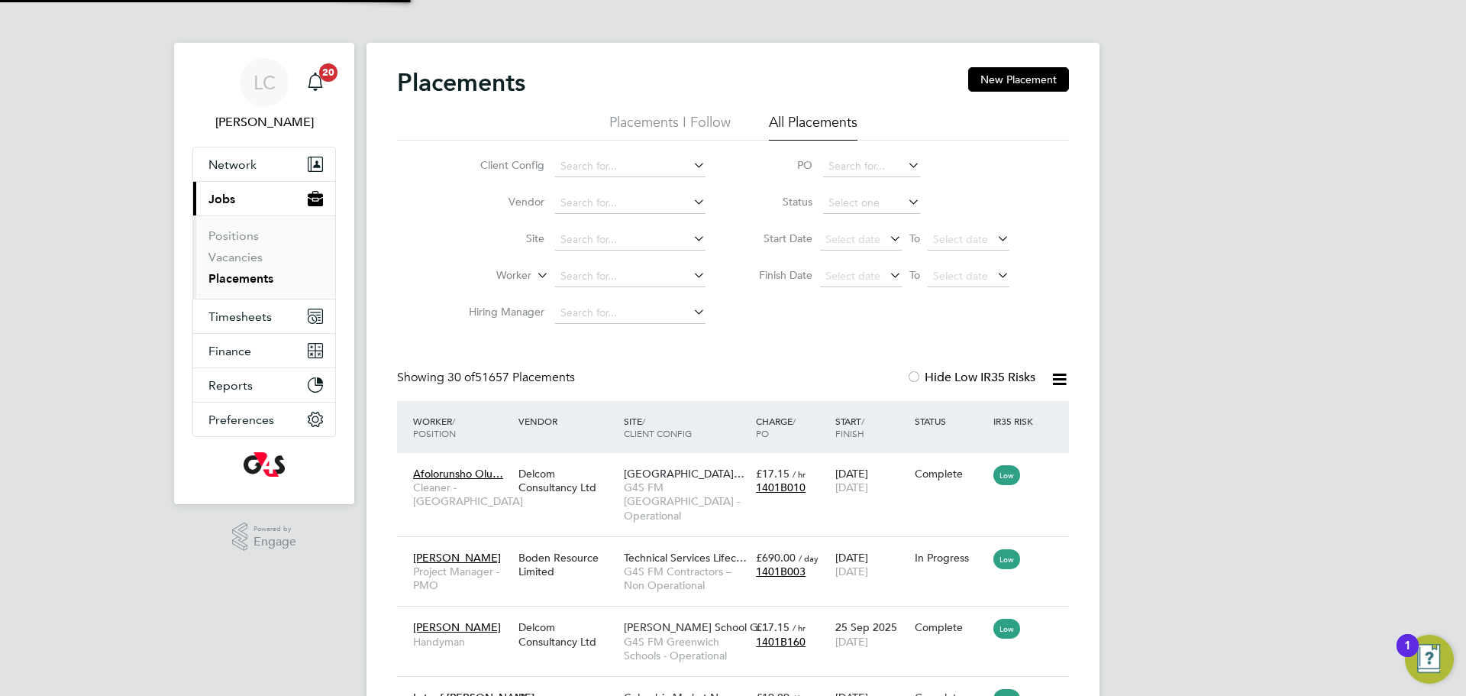
click at [582, 273] on input at bounding box center [630, 276] width 150 height 21
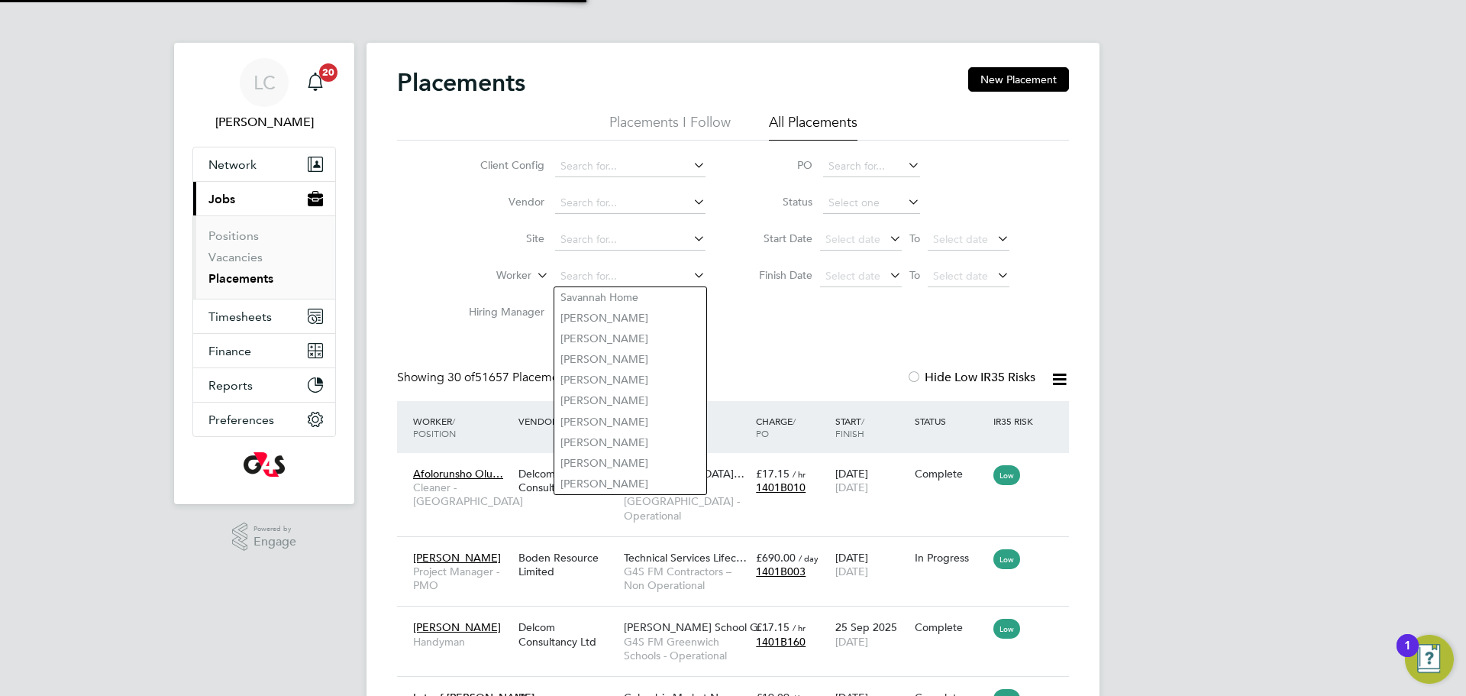
paste input "Soremekun Akeem"
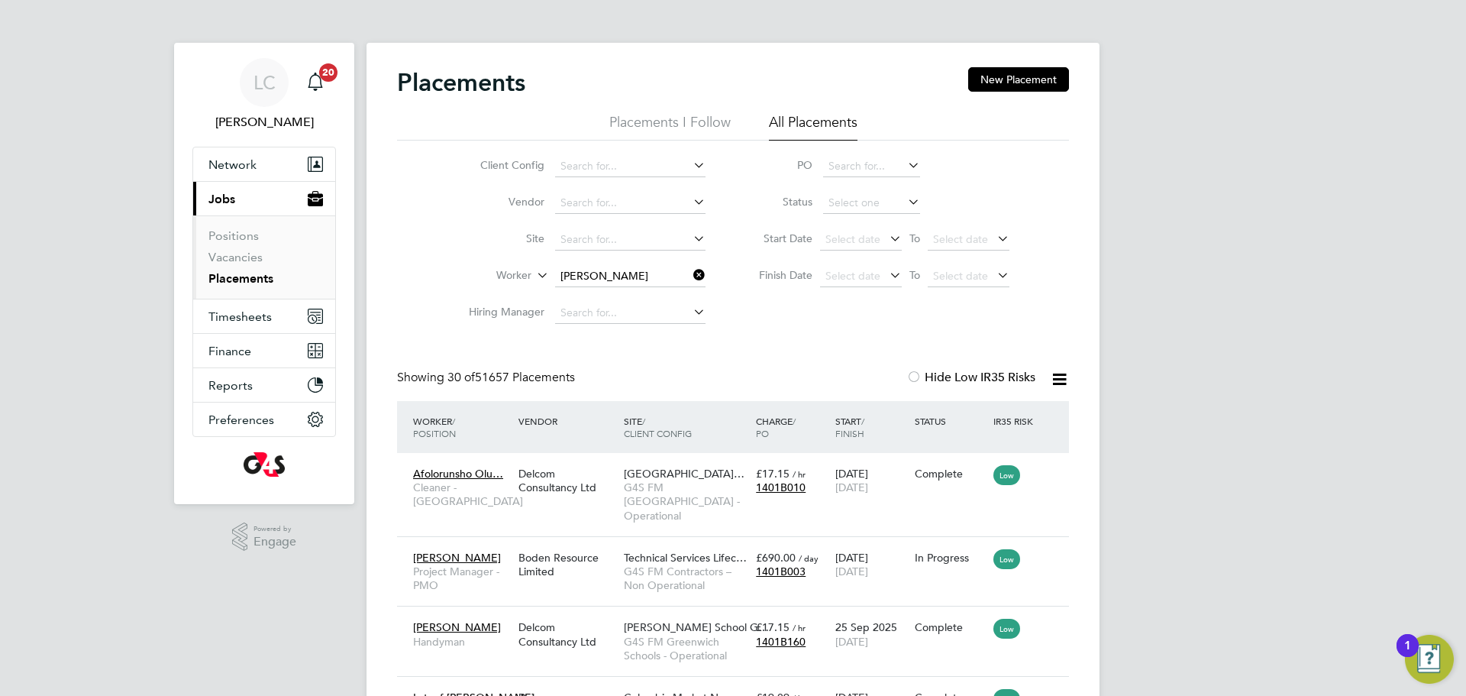
click at [595, 291] on li "Akeem Soremekun" at bounding box center [650, 297] width 192 height 21
type input "[PERSON_NAME]"
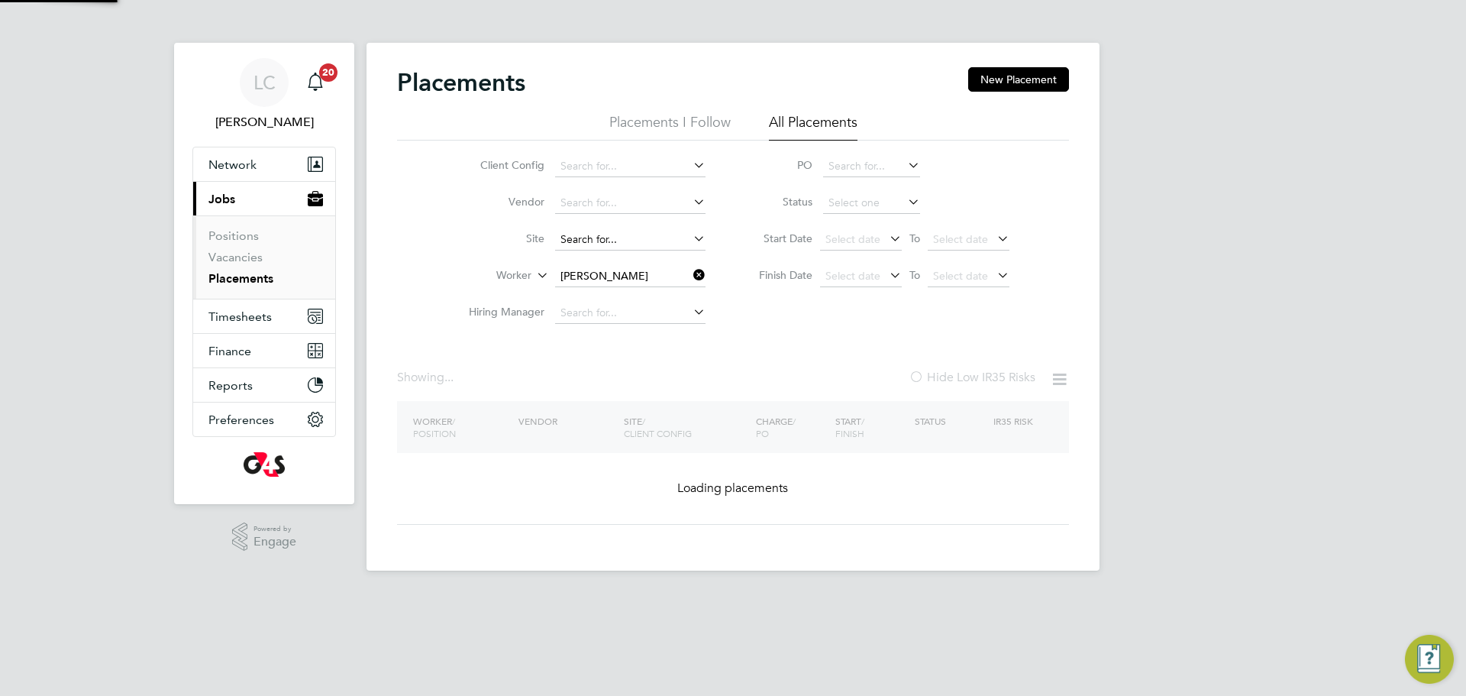
click at [585, 237] on input at bounding box center [630, 239] width 150 height 21
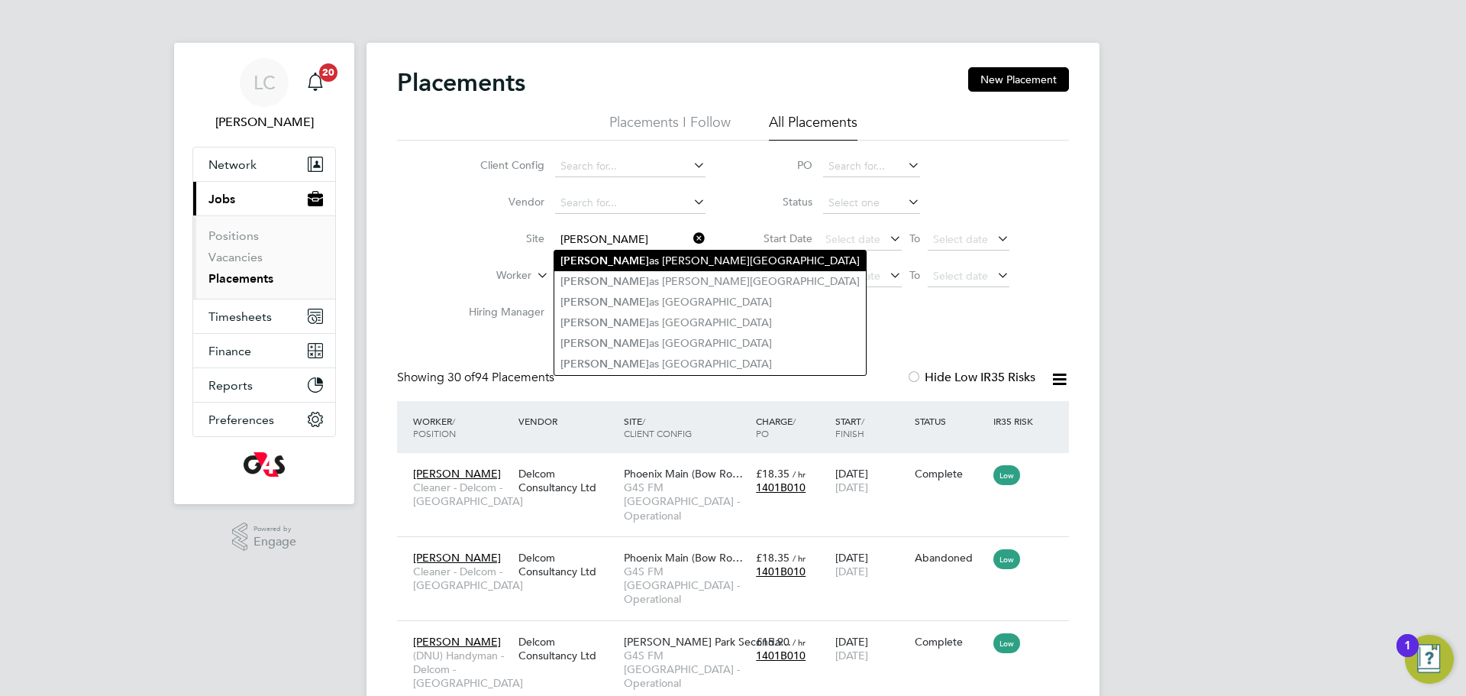
click at [600, 266] on li "Thom as Buxton Primary School" at bounding box center [710, 260] width 312 height 21
type input "Thomas Buxton Primary School"
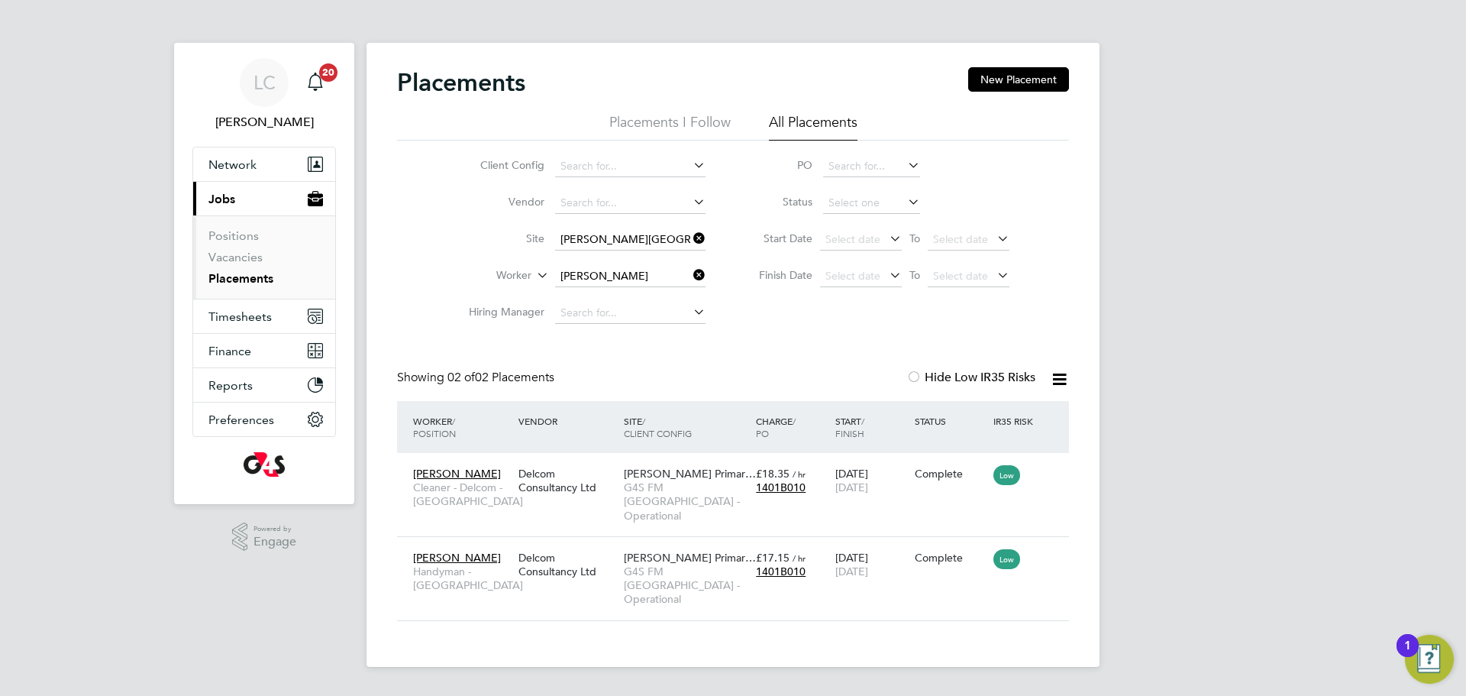
click at [690, 232] on icon at bounding box center [690, 238] width 0 height 21
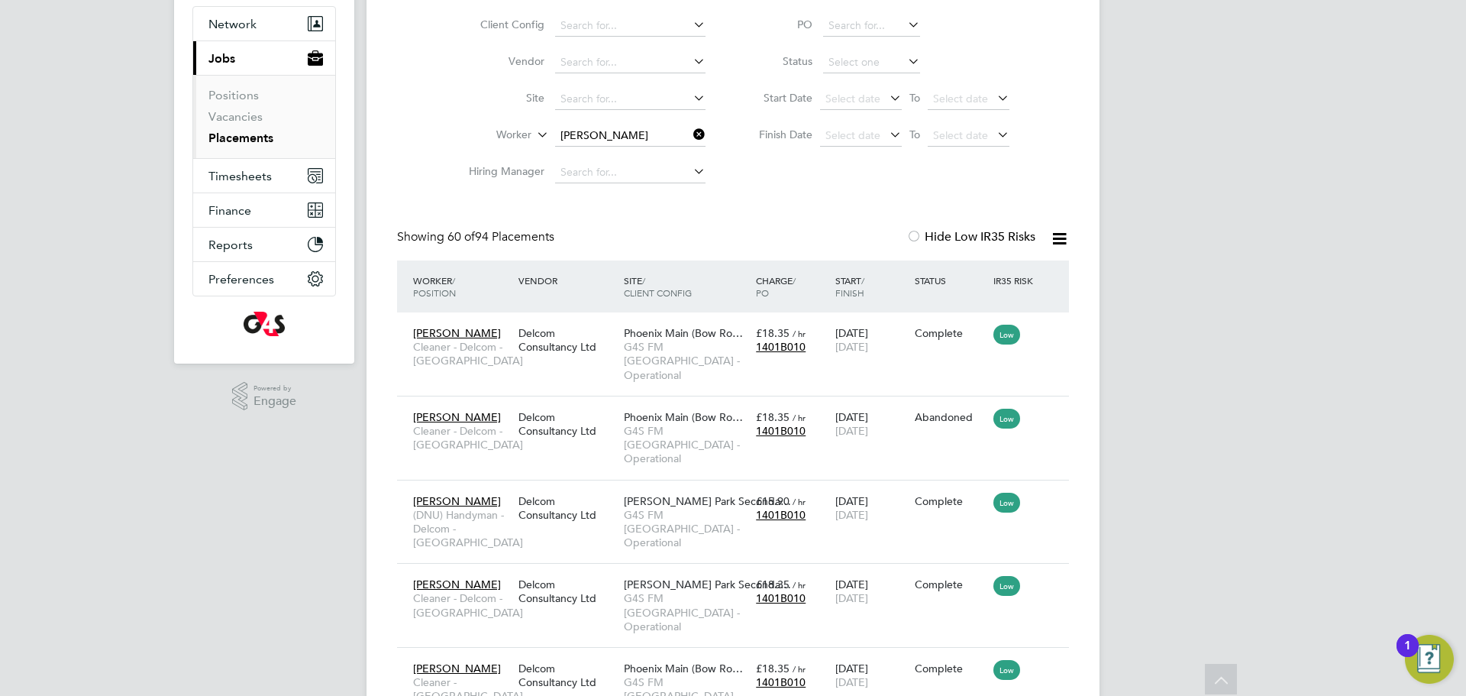
drag, startPoint x: 702, startPoint y: 134, endPoint x: 619, endPoint y: 42, distance: 123.3
click at [690, 134] on icon at bounding box center [690, 134] width 0 height 21
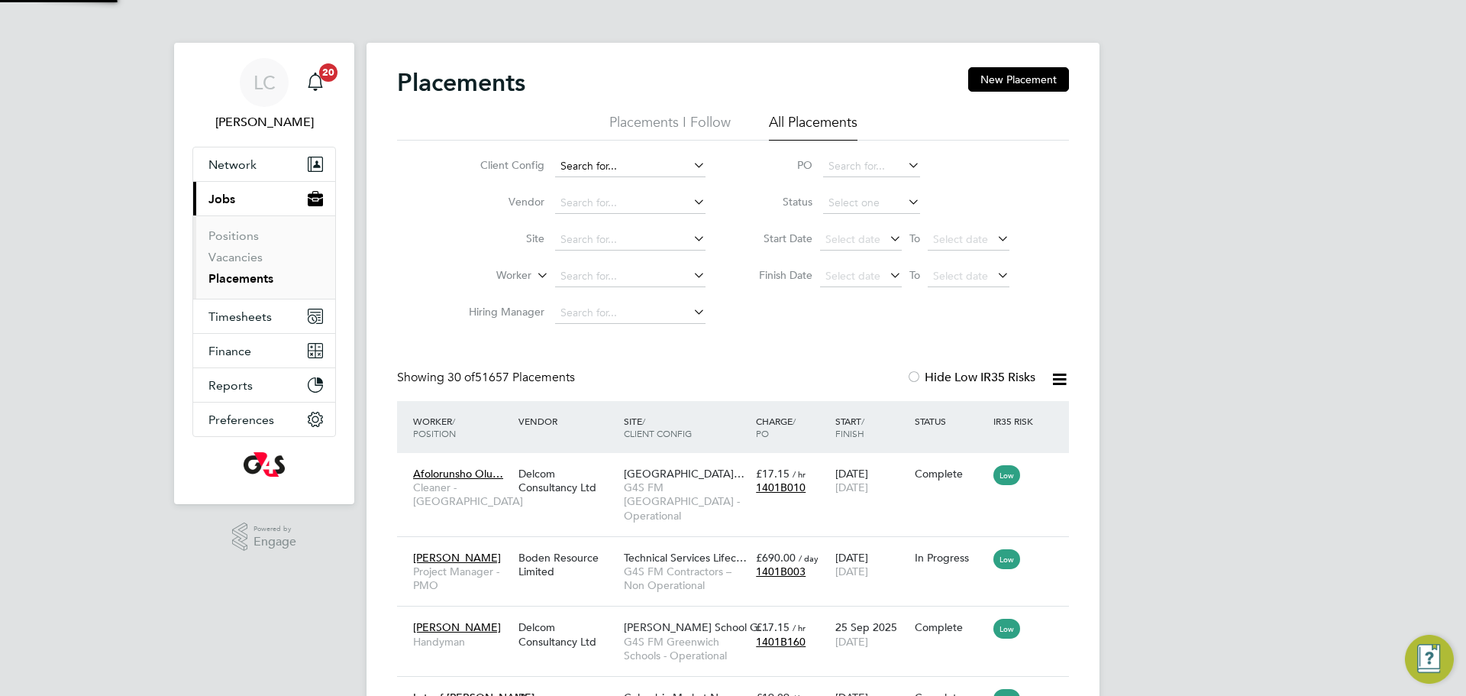
click at [618, 156] on input at bounding box center [630, 166] width 150 height 21
click at [648, 201] on li "G4S FM Towe r Hamlets - Operational" at bounding box center [692, 208] width 276 height 21
type input "G4S FM [GEOGRAPHIC_DATA] - Operational"
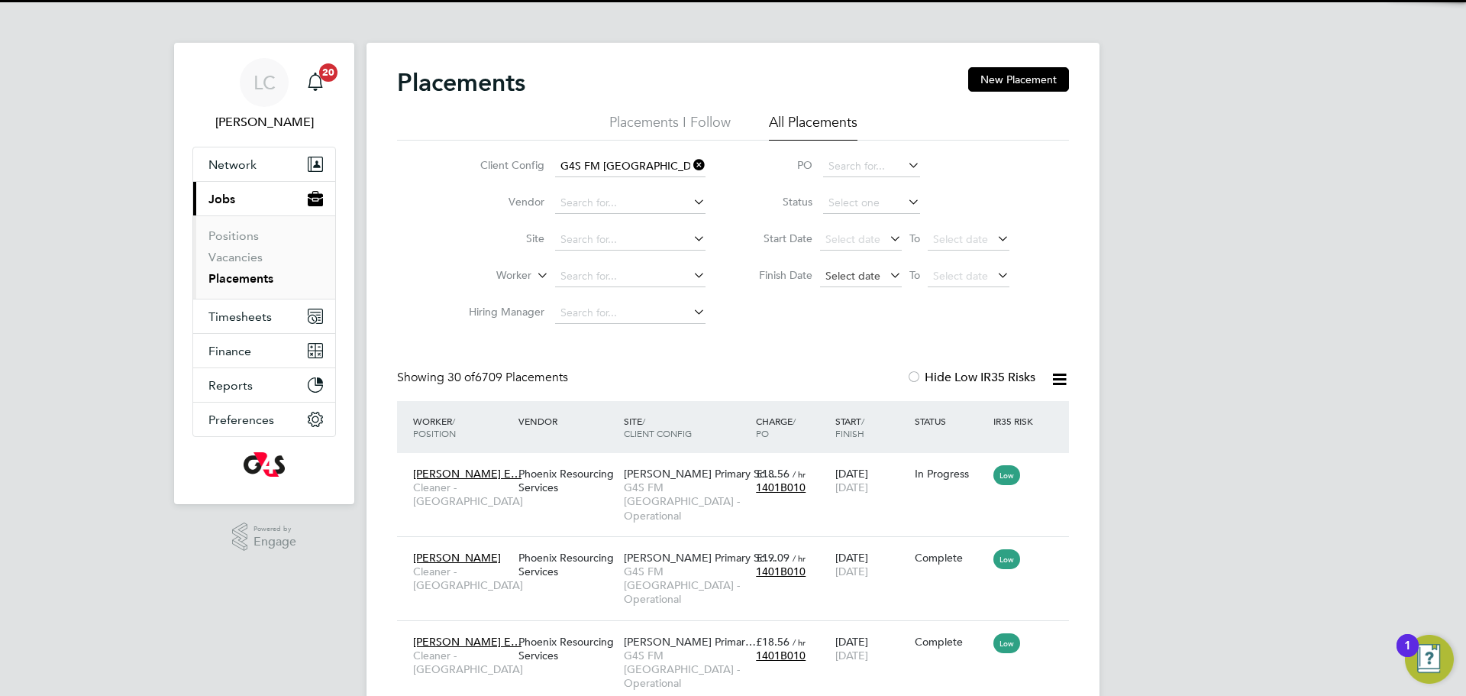
click at [873, 278] on span "Select date" at bounding box center [852, 276] width 55 height 14
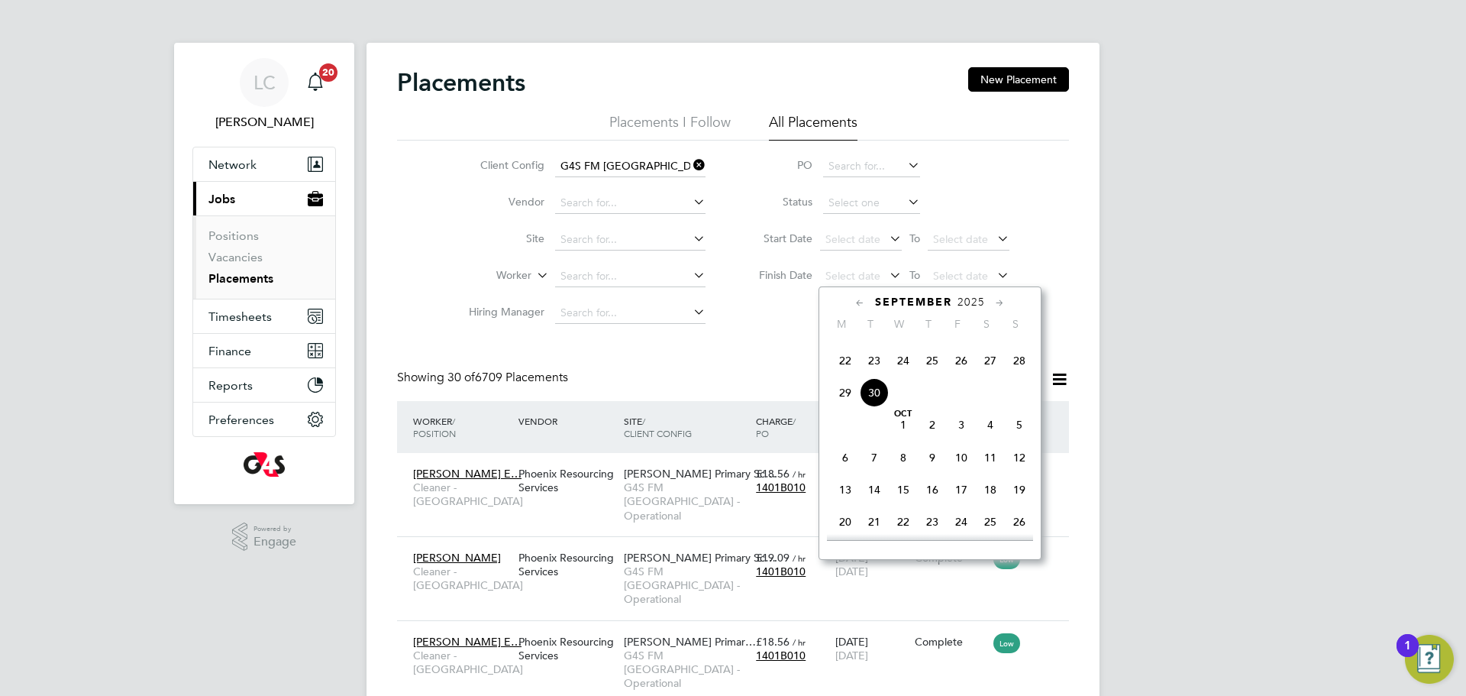
drag, startPoint x: 696, startPoint y: 160, endPoint x: 532, endPoint y: 315, distance: 225.2
click at [690, 160] on icon at bounding box center [690, 164] width 0 height 21
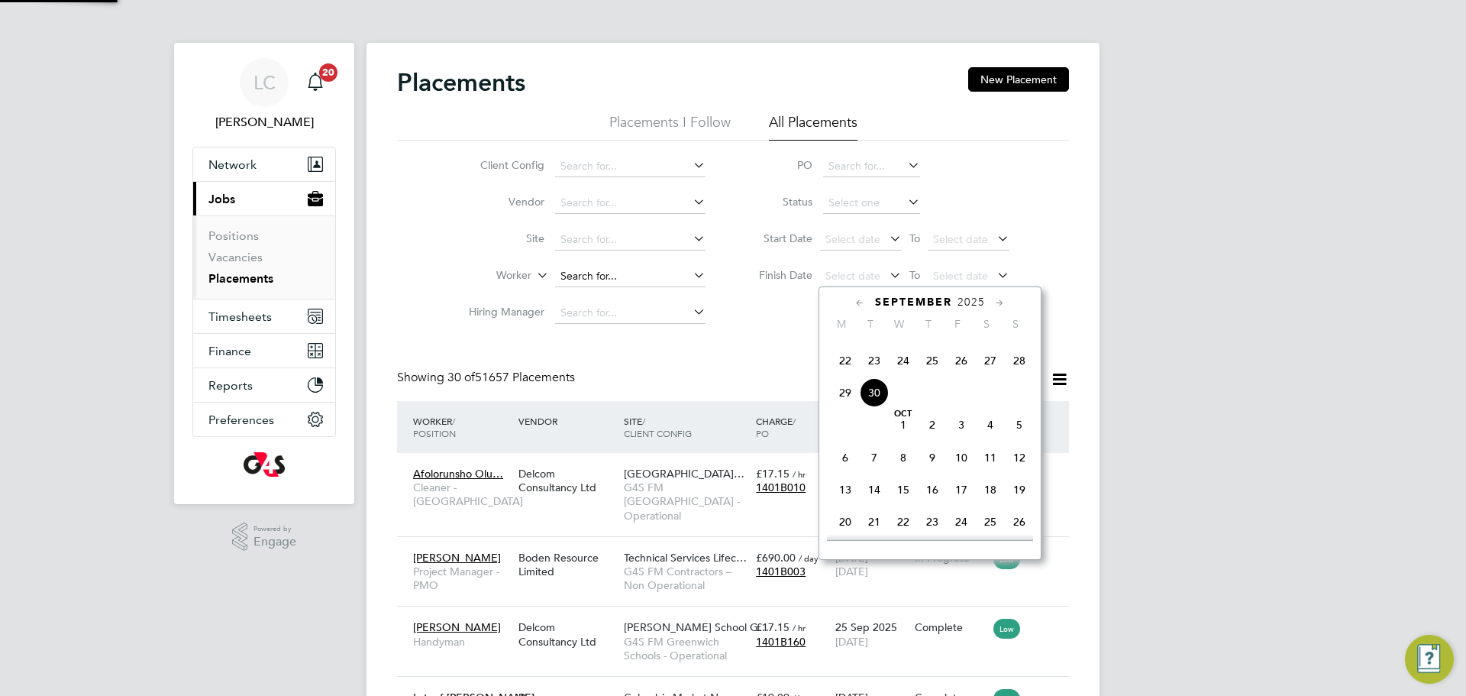
click at [576, 283] on input at bounding box center [630, 276] width 150 height 21
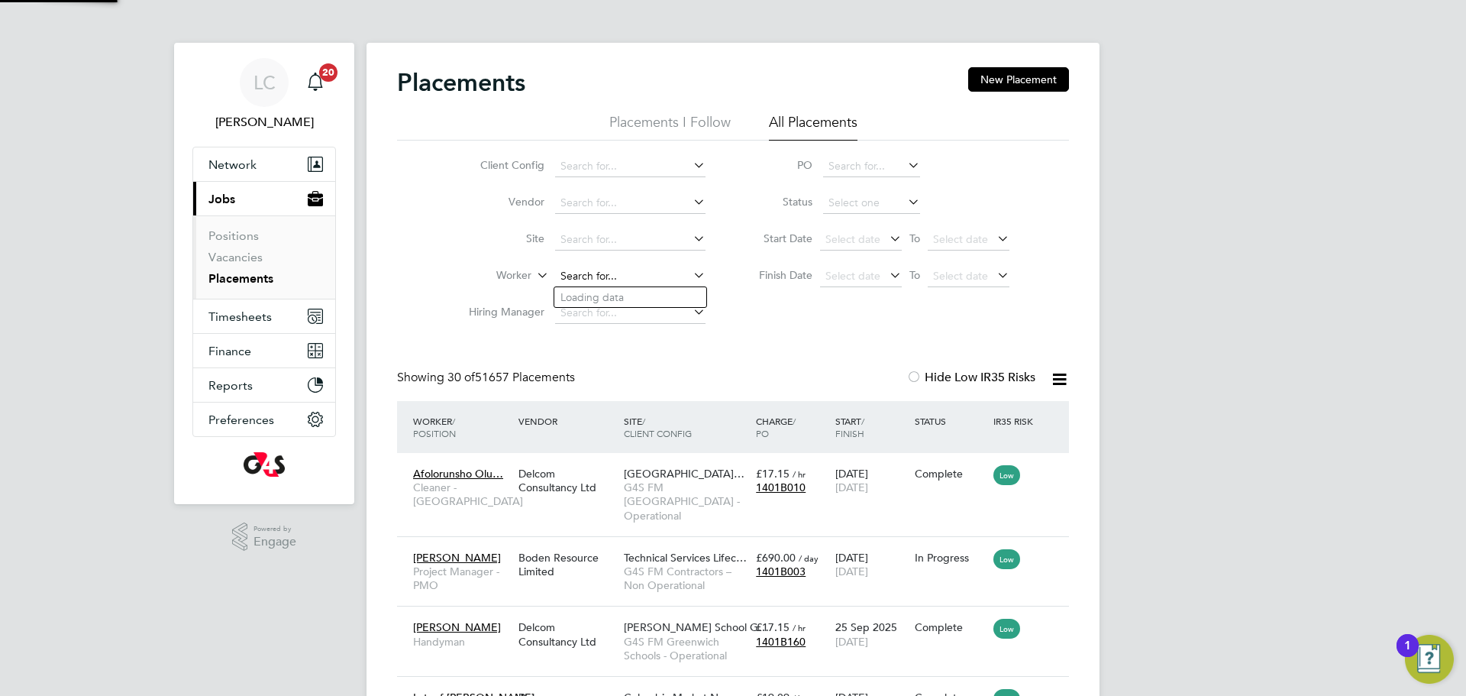
scroll to position [57, 133]
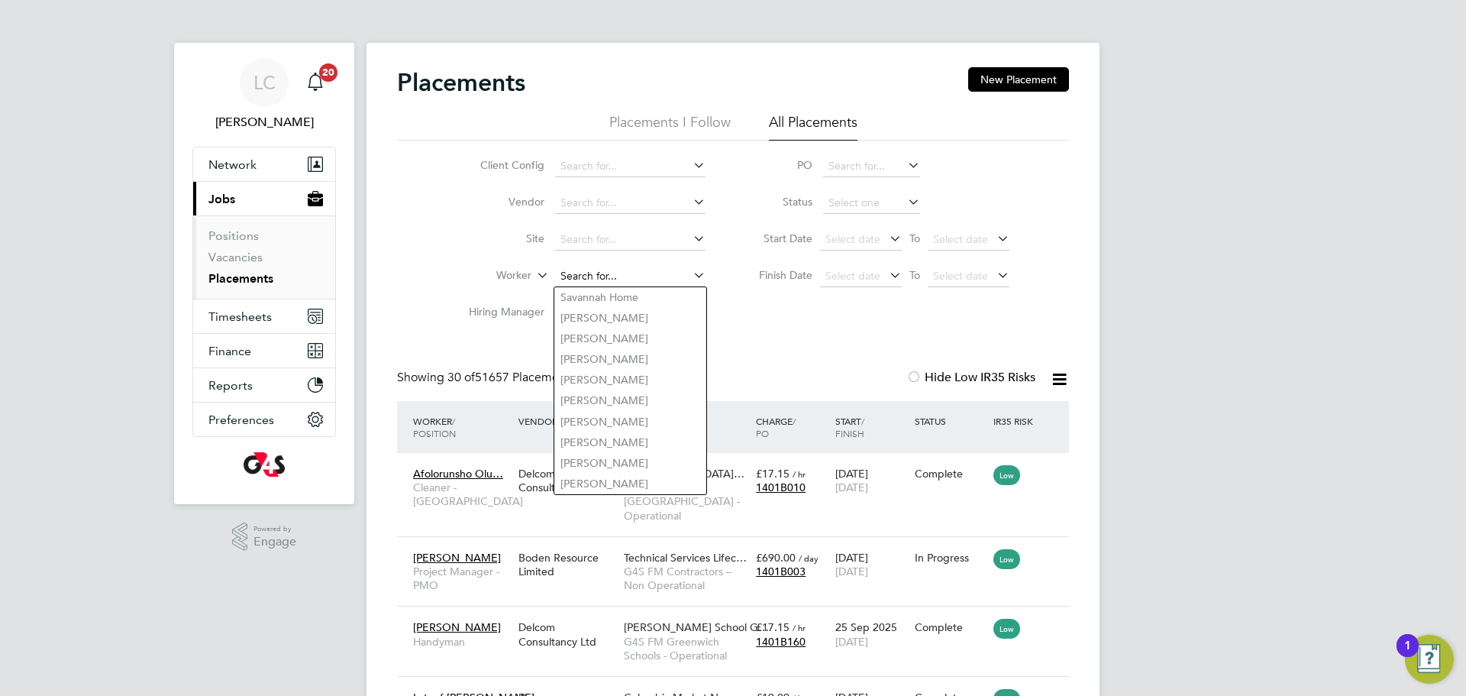
paste input "Soremekun Akeem"
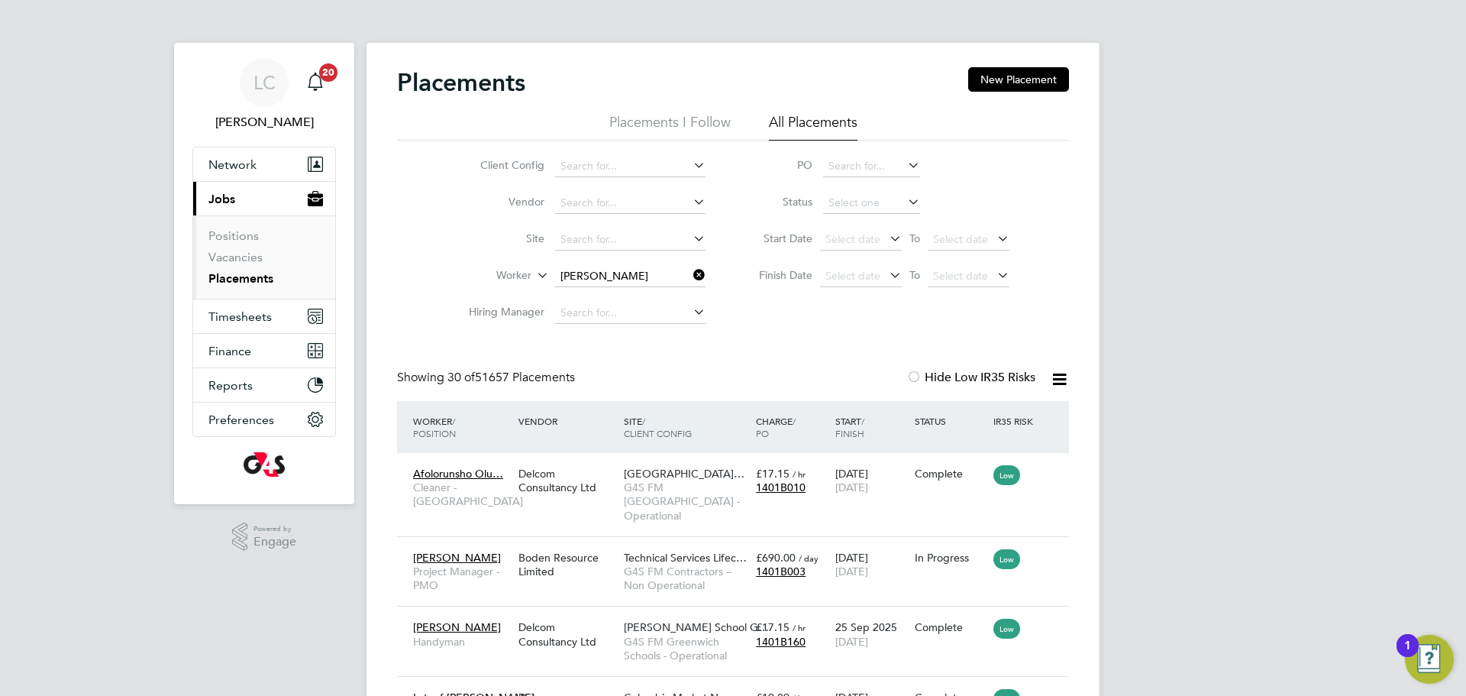
click at [655, 290] on li "Akeem Soremekun" at bounding box center [650, 297] width 192 height 21
type input "Akeem Soremekun"
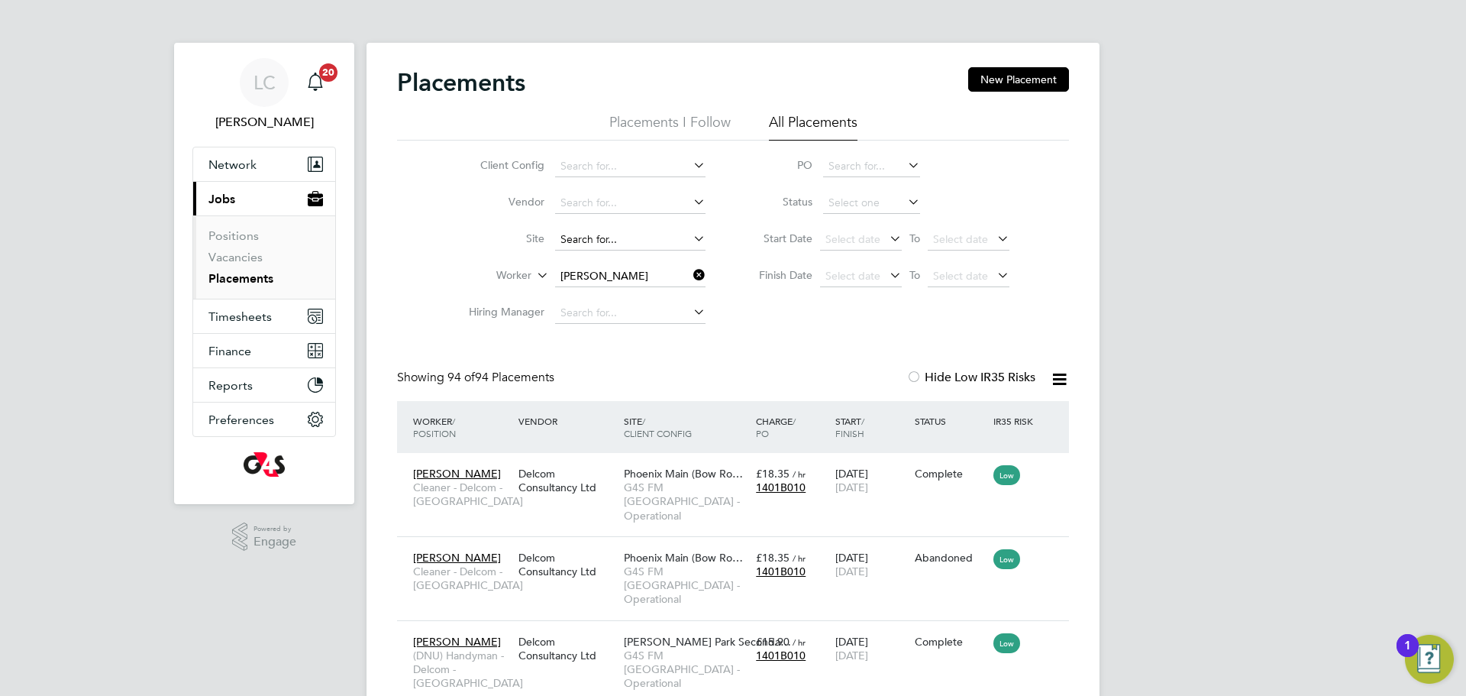
click at [593, 237] on input at bounding box center [630, 239] width 150 height 21
click at [601, 261] on li "Thom as Buxton Primary School" at bounding box center [710, 260] width 312 height 21
type input "Thomas Buxton Primary School"
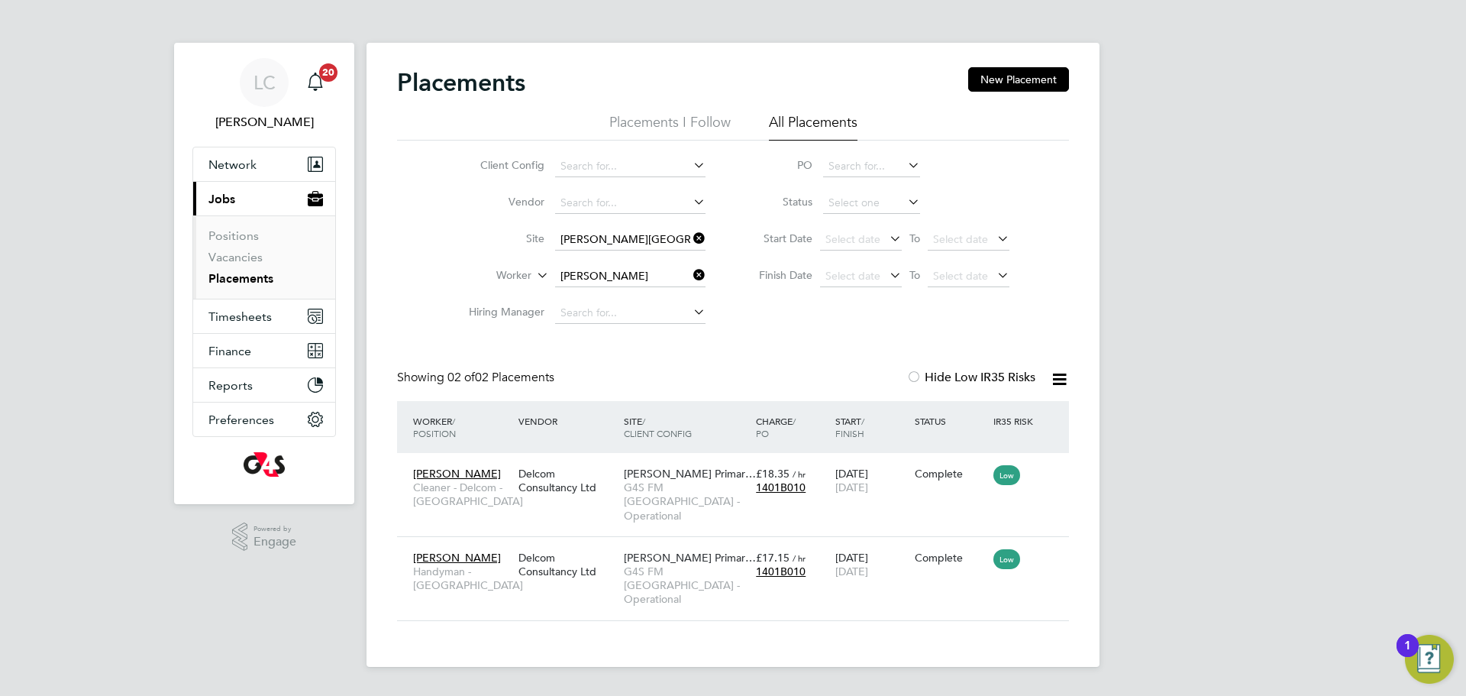
click at [690, 241] on icon at bounding box center [690, 238] width 0 height 21
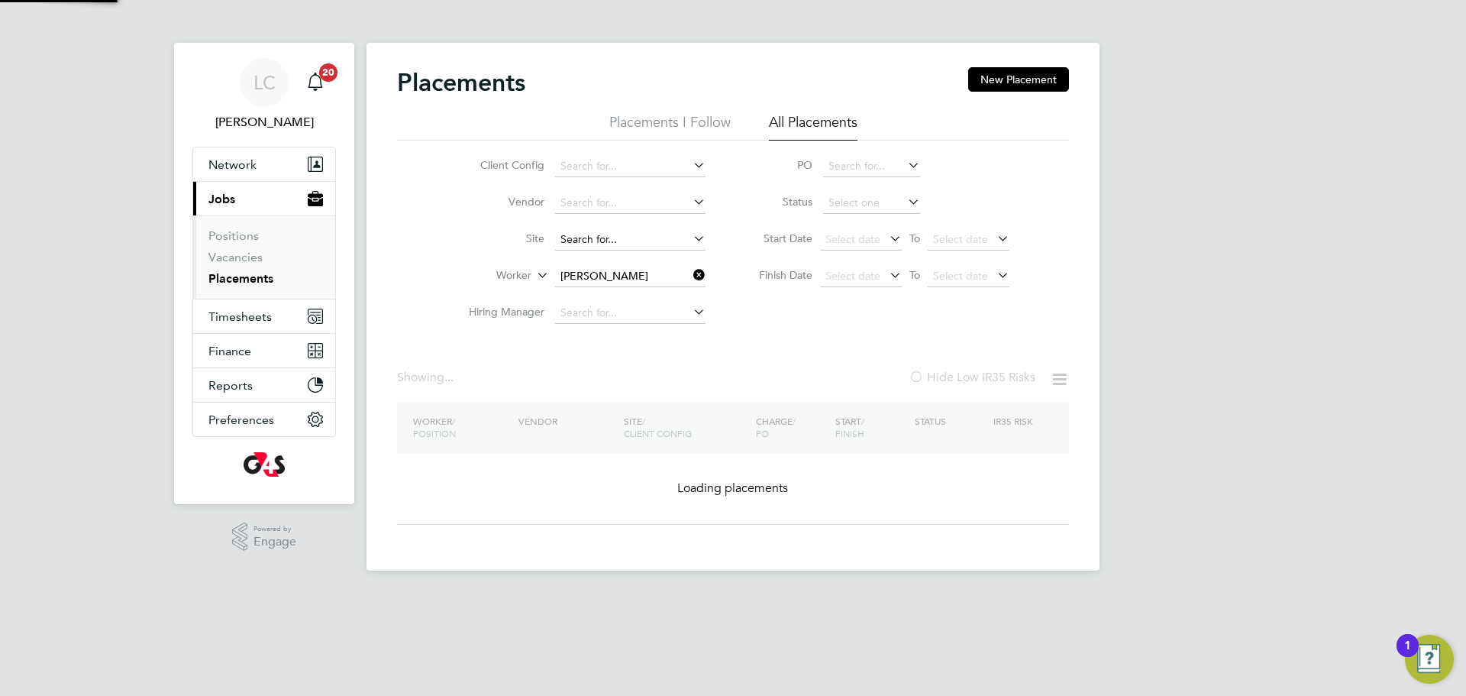
click at [630, 241] on input at bounding box center [630, 239] width 150 height 21
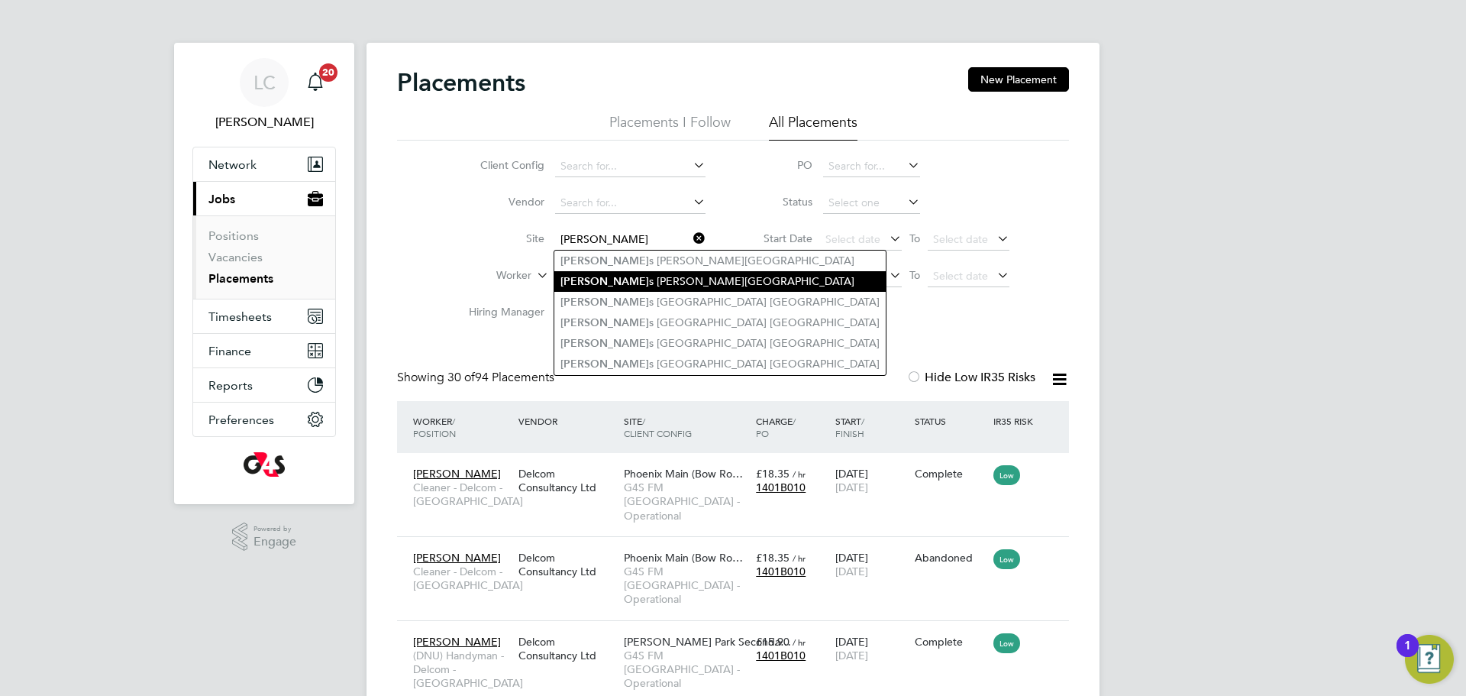
click at [670, 278] on li "Thoma s Buxton Primary School" at bounding box center [719, 281] width 331 height 21
type input "Thomas Buxton Primary School"
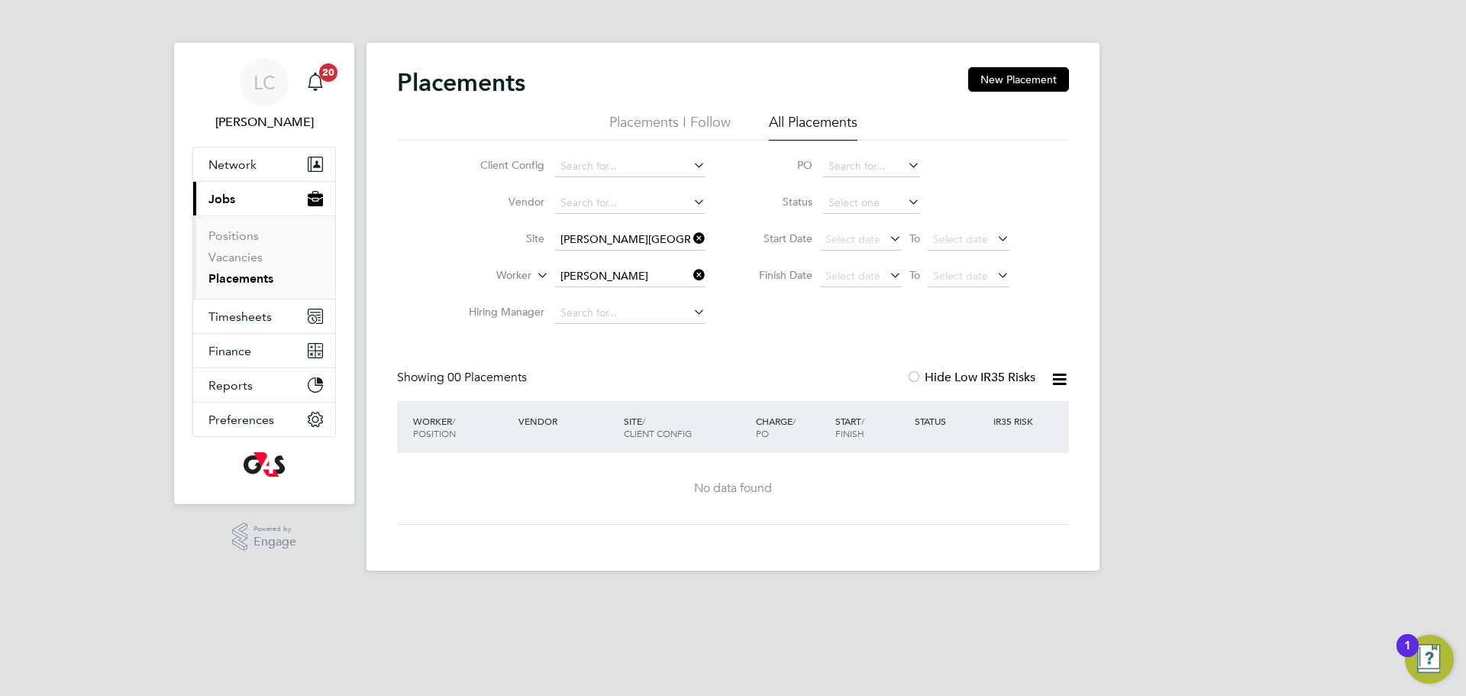
click at [690, 238] on icon at bounding box center [690, 238] width 0 height 21
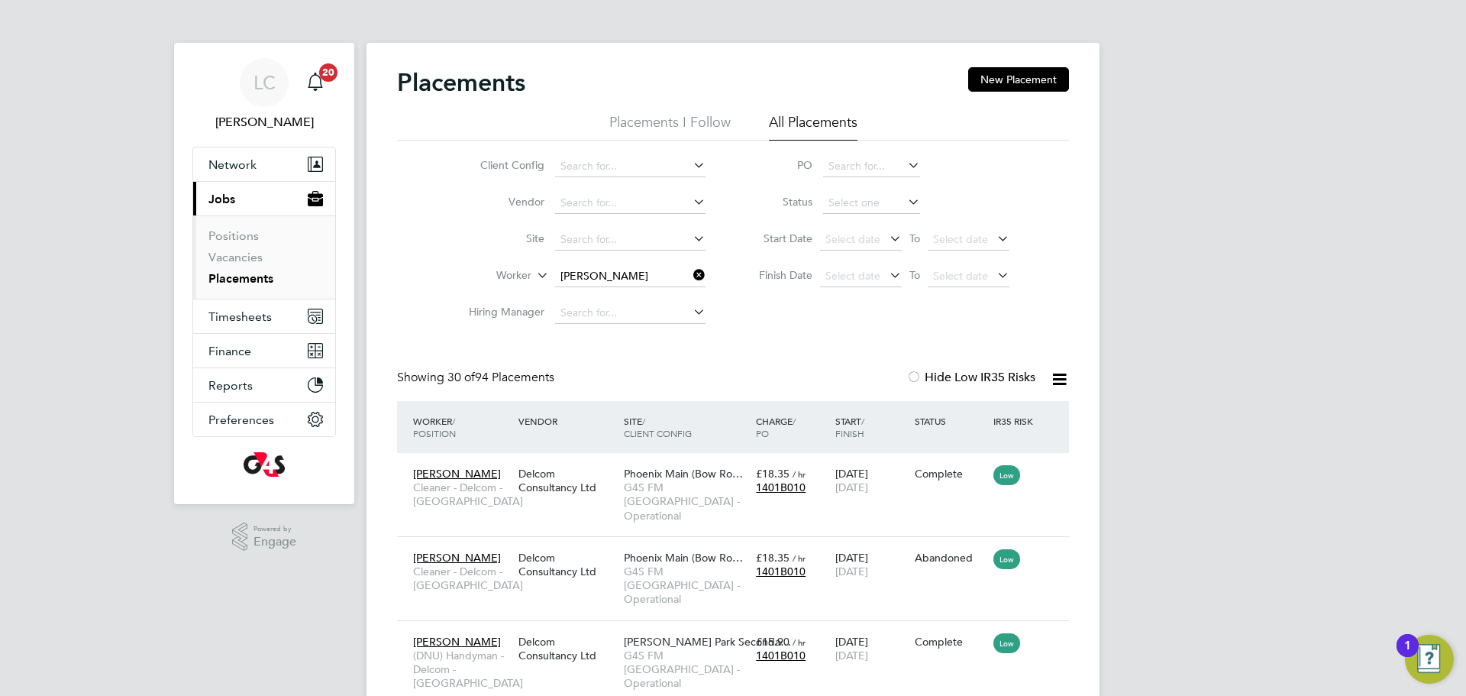
drag, startPoint x: 900, startPoint y: 274, endPoint x: 783, endPoint y: 301, distance: 119.1
click at [887, 283] on icon at bounding box center [887, 274] width 0 height 21
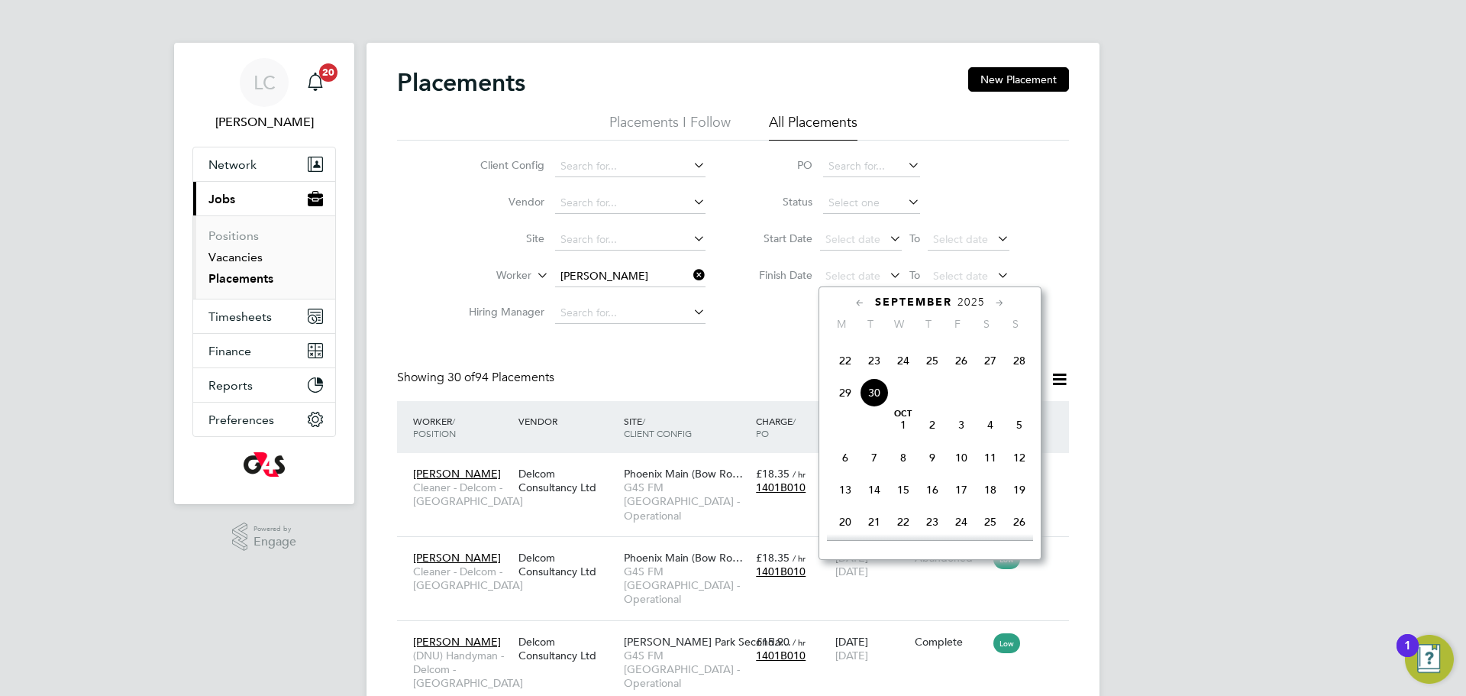
click at [220, 257] on link "Vacancies" at bounding box center [235, 257] width 54 height 15
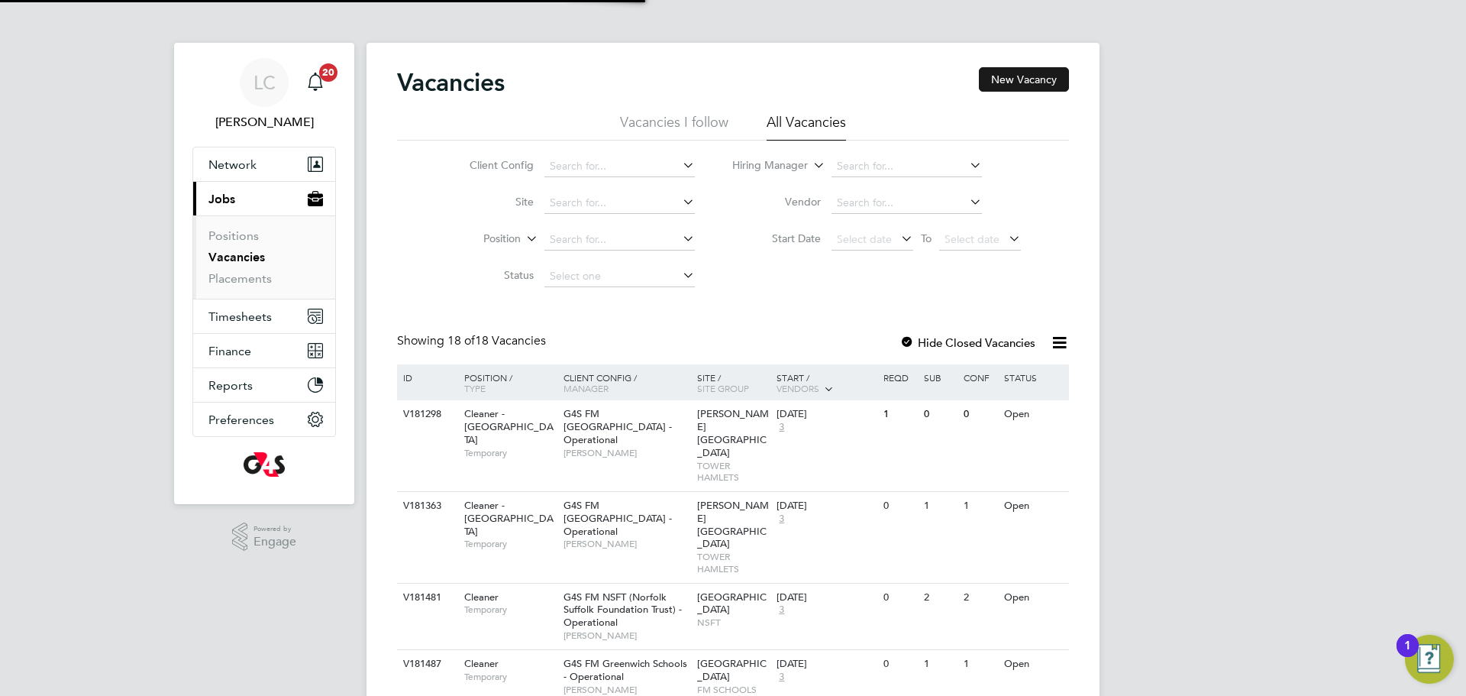
click at [1016, 74] on button "New Vacancy" at bounding box center [1024, 79] width 90 height 24
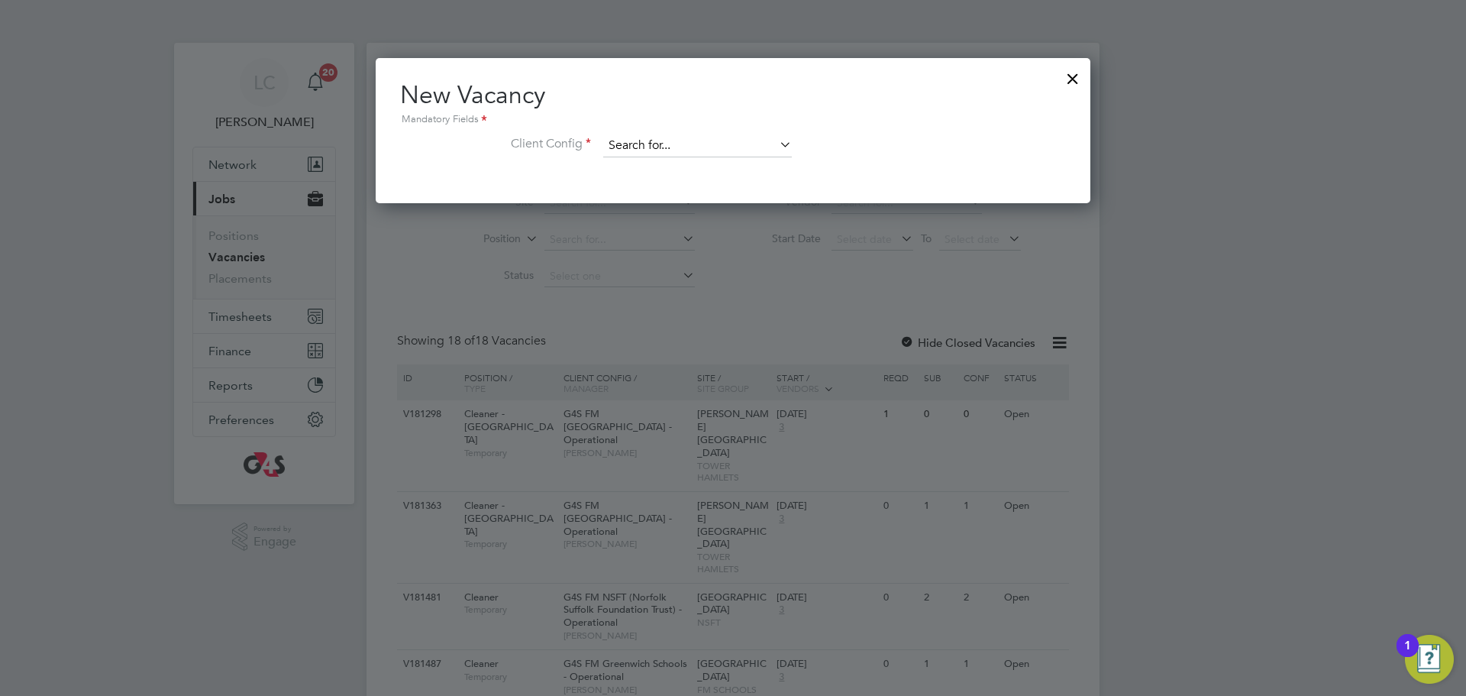
click at [632, 145] on input at bounding box center [697, 145] width 189 height 23
type input "tower"
click at [693, 201] on div "New Vacancy Mandatory Fields Client Config tower" at bounding box center [733, 130] width 715 height 145
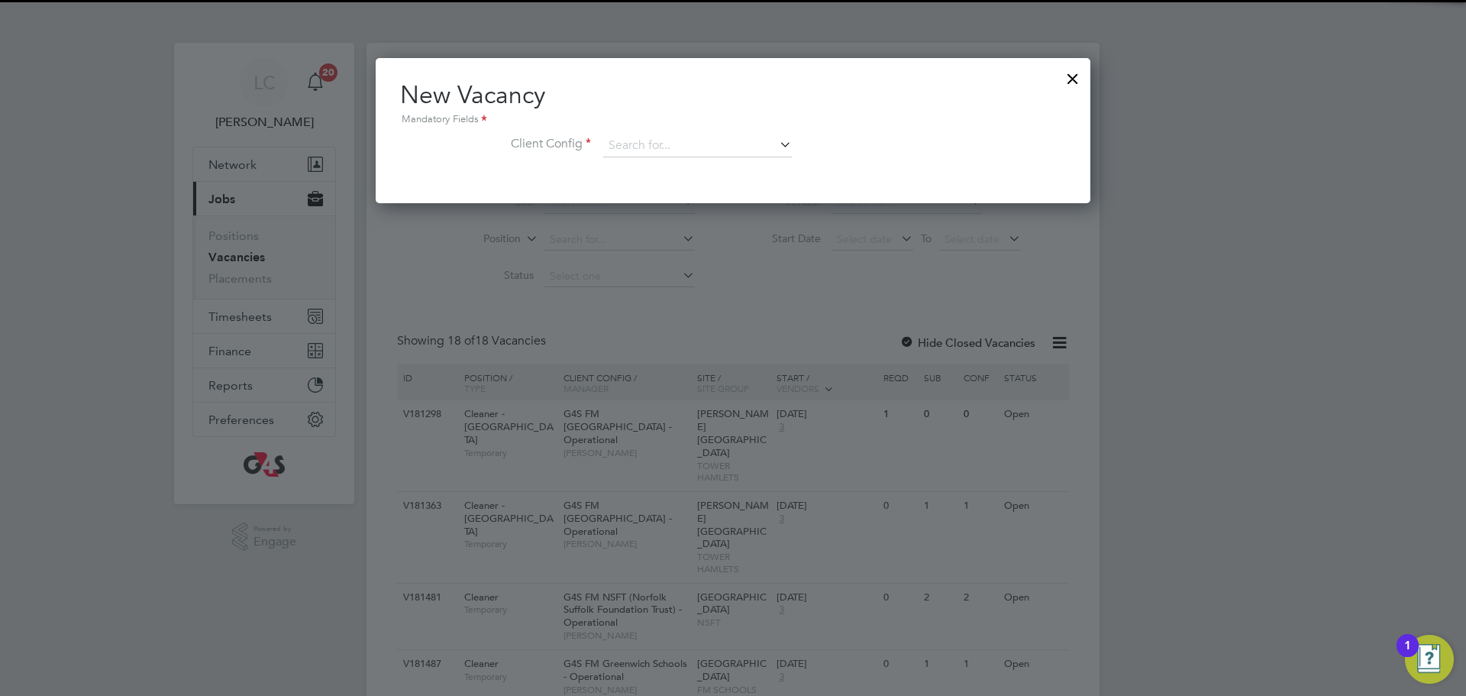
click at [691, 192] on div "New Vacancy Mandatory Fields Client Config" at bounding box center [733, 130] width 715 height 145
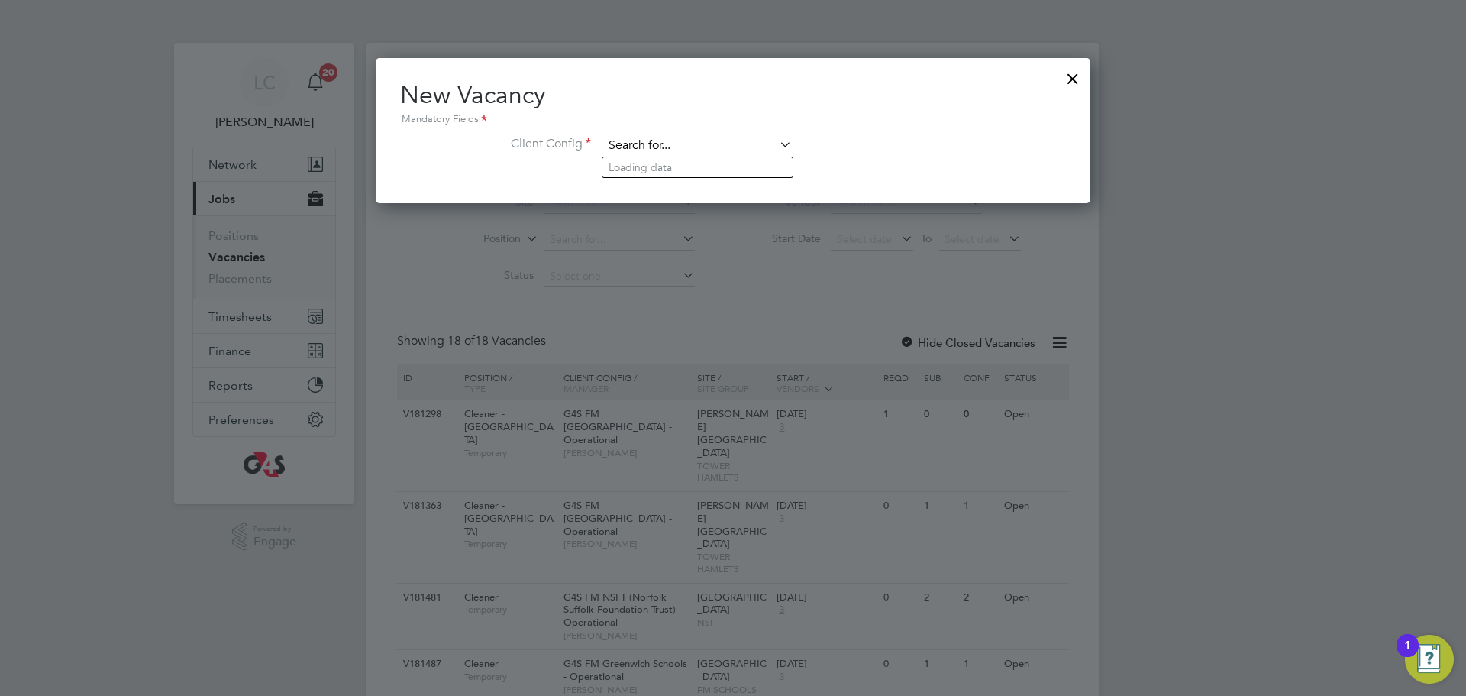
click at [686, 145] on input at bounding box center [697, 145] width 189 height 23
click at [733, 183] on li "G4S FM Tower Hamlets - Operational" at bounding box center [707, 188] width 211 height 21
type input "G4S FM [GEOGRAPHIC_DATA] - Operational"
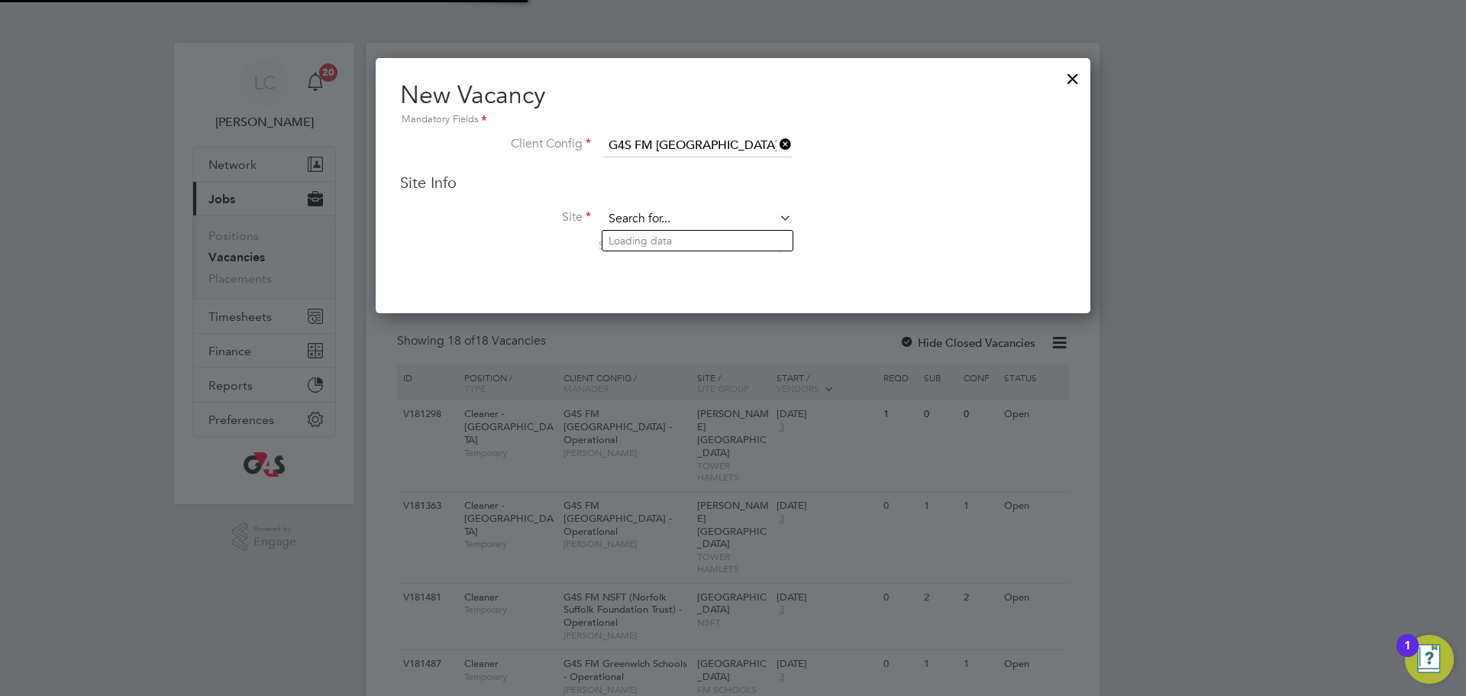
click at [712, 212] on input at bounding box center [697, 219] width 189 height 23
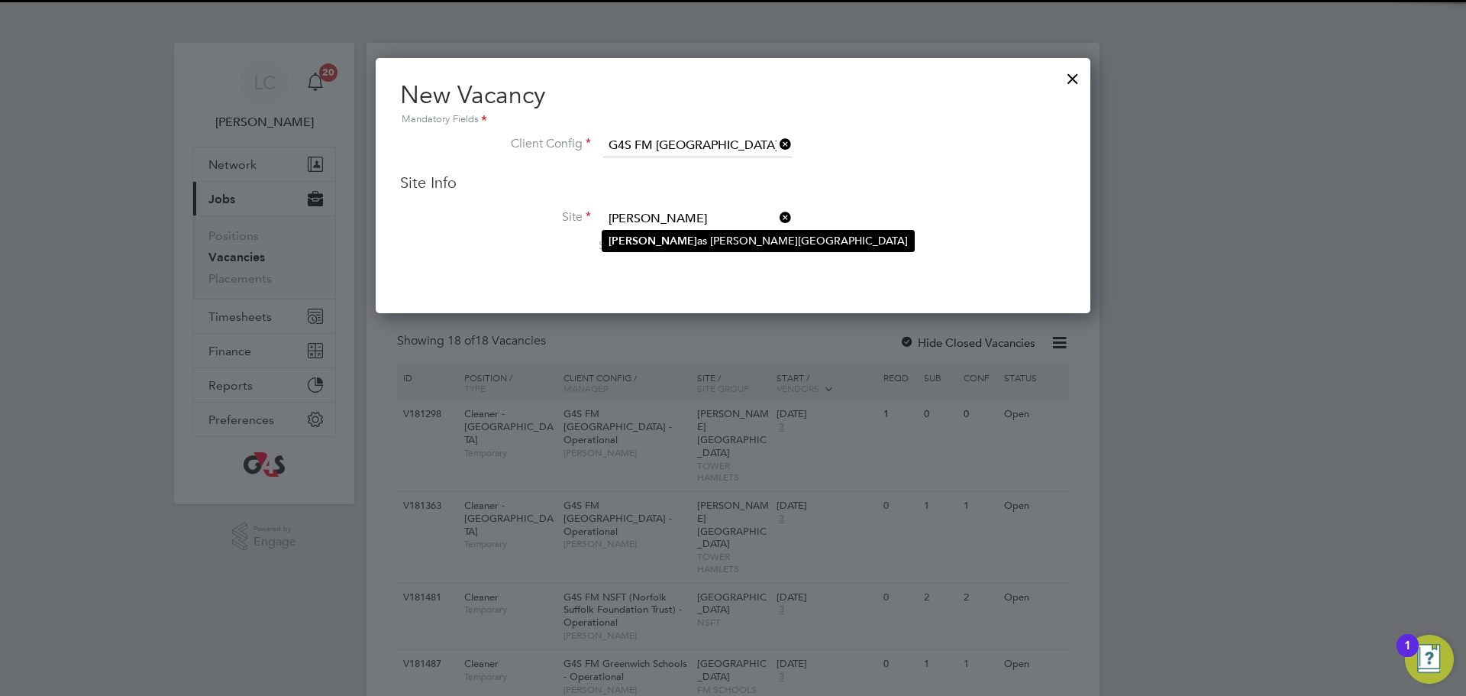
click at [653, 245] on li "Thom as Buxton Primary School" at bounding box center [758, 241] width 312 height 21
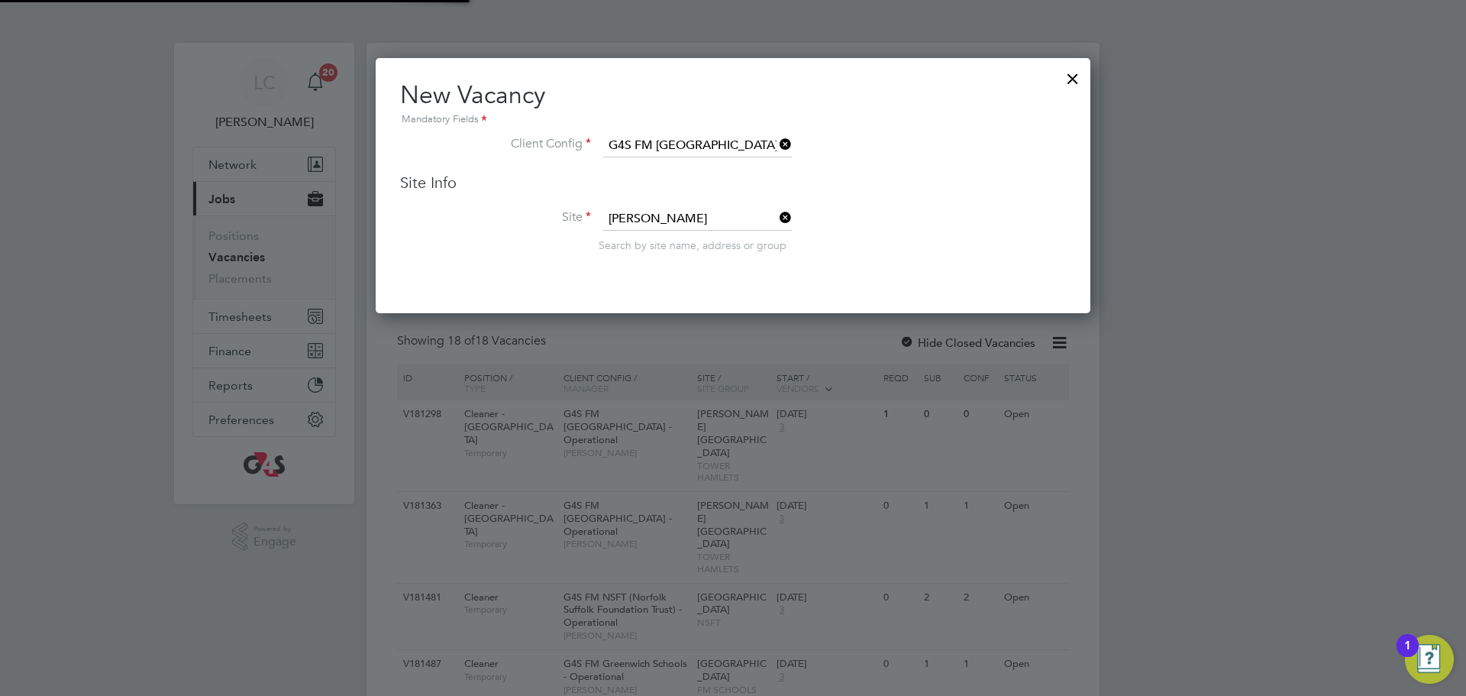
type input "Thomas Buxton Primary School"
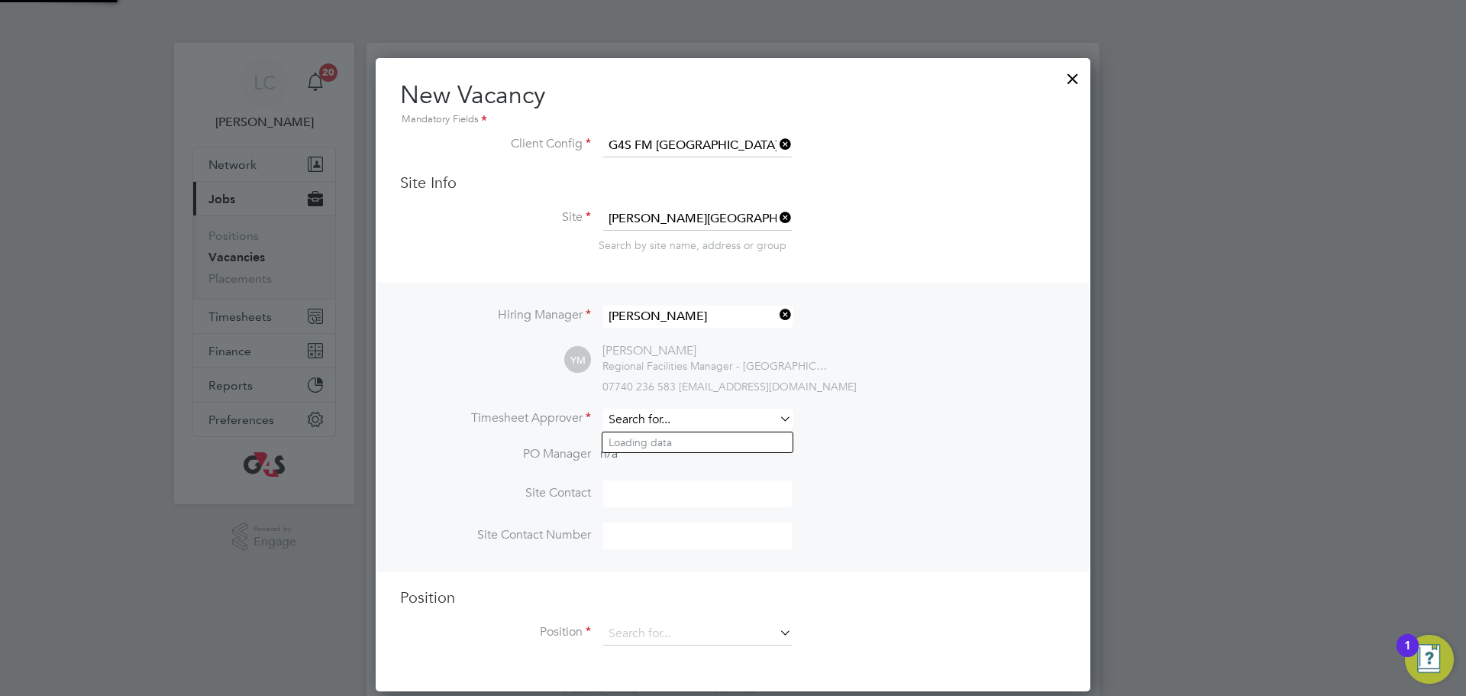
click at [703, 428] on input at bounding box center [697, 420] width 189 height 22
click at [709, 442] on li "Li lingxi Chen" at bounding box center [697, 442] width 190 height 21
type input "[PERSON_NAME]"
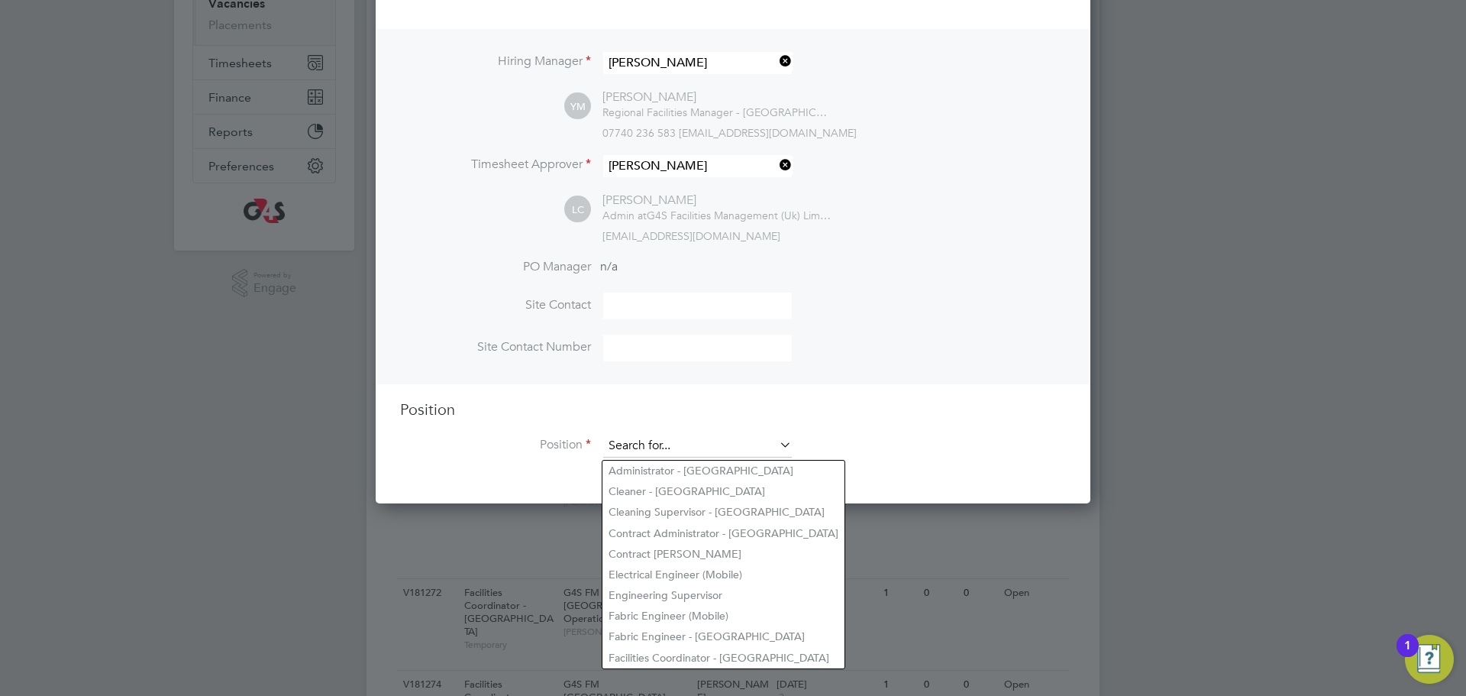
click at [651, 446] on input at bounding box center [697, 445] width 189 height 23
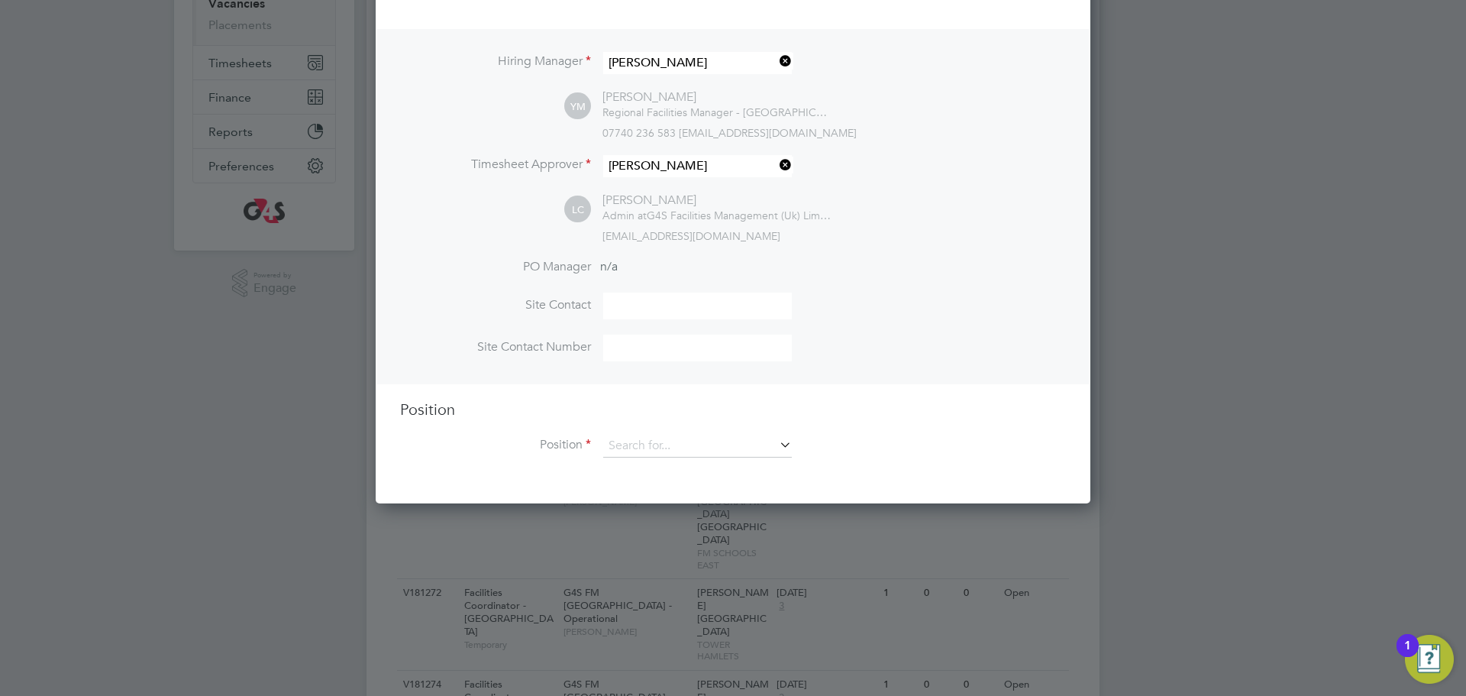
click at [692, 496] on li "Cleaner - [GEOGRAPHIC_DATA]" at bounding box center [723, 491] width 242 height 21
type input "Cleaner - [GEOGRAPHIC_DATA]"
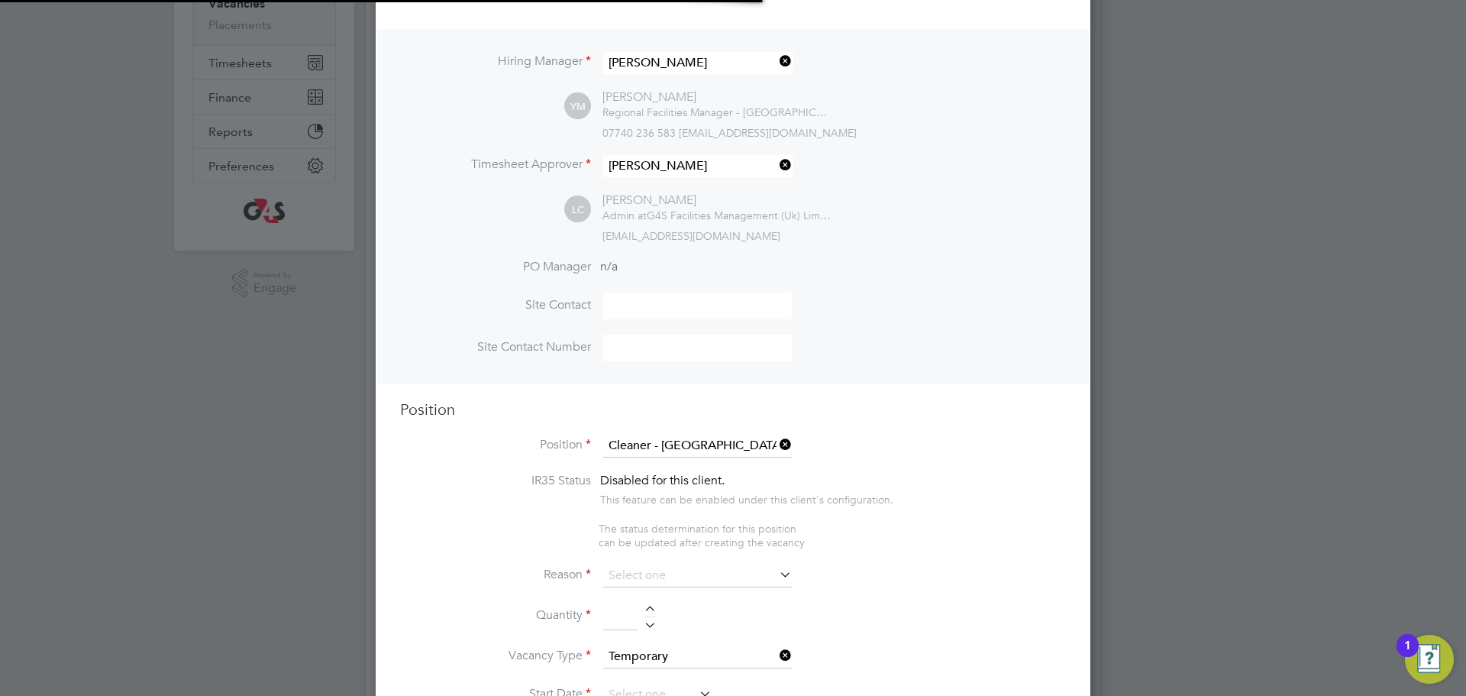
type textarea "**Key Responsibilities** ▪ To carry out all cleaning assigned, making full use …"
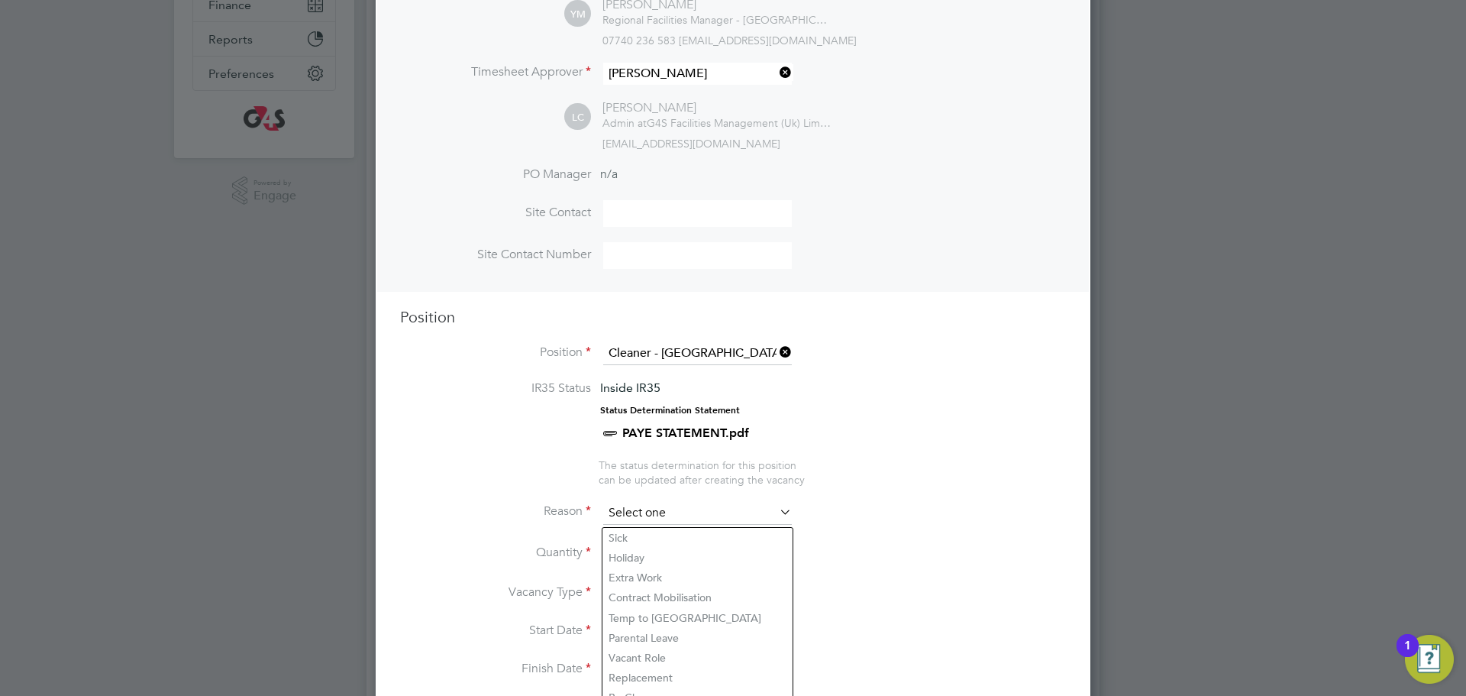
click at [664, 514] on input at bounding box center [697, 513] width 189 height 23
click at [709, 676] on li "Replacement" at bounding box center [697, 677] width 190 height 20
type input "Replacement"
click at [654, 551] on div at bounding box center [650, 548] width 13 height 11
type input "1"
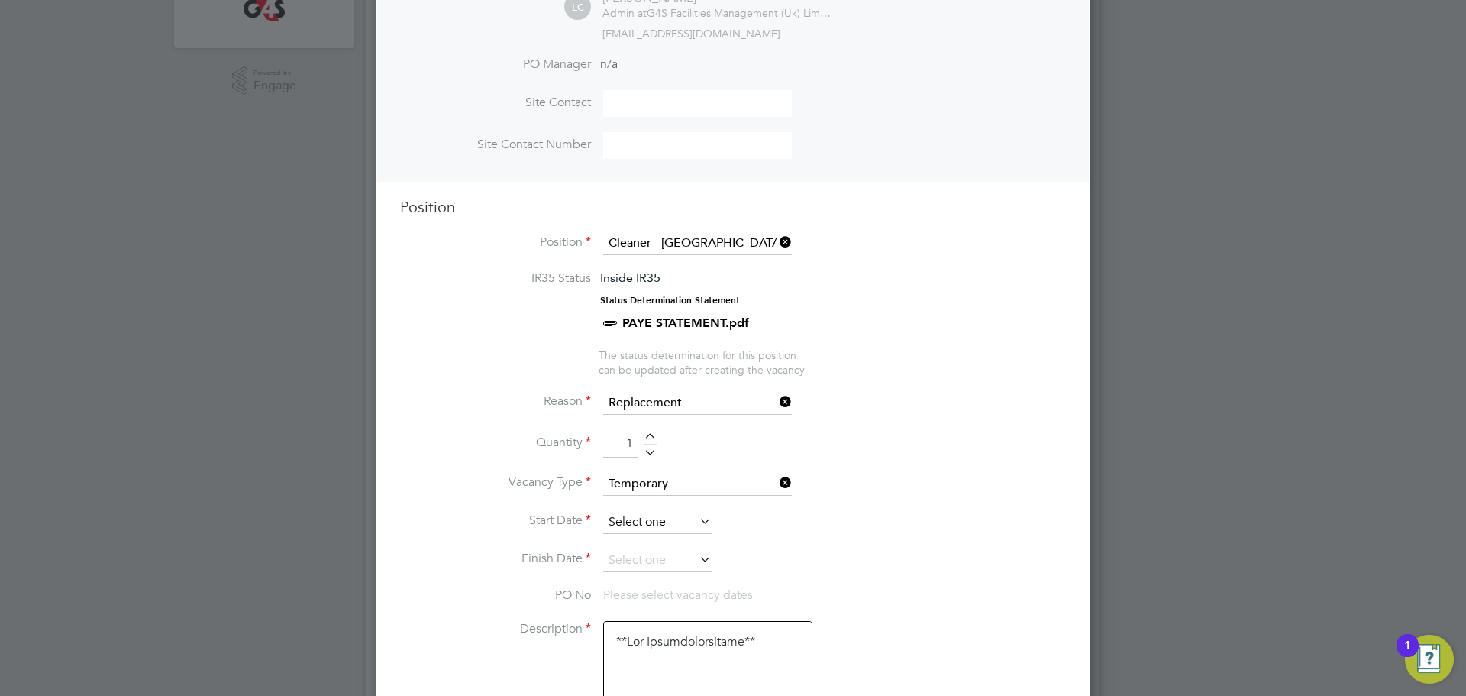
click at [647, 532] on input at bounding box center [657, 522] width 108 height 23
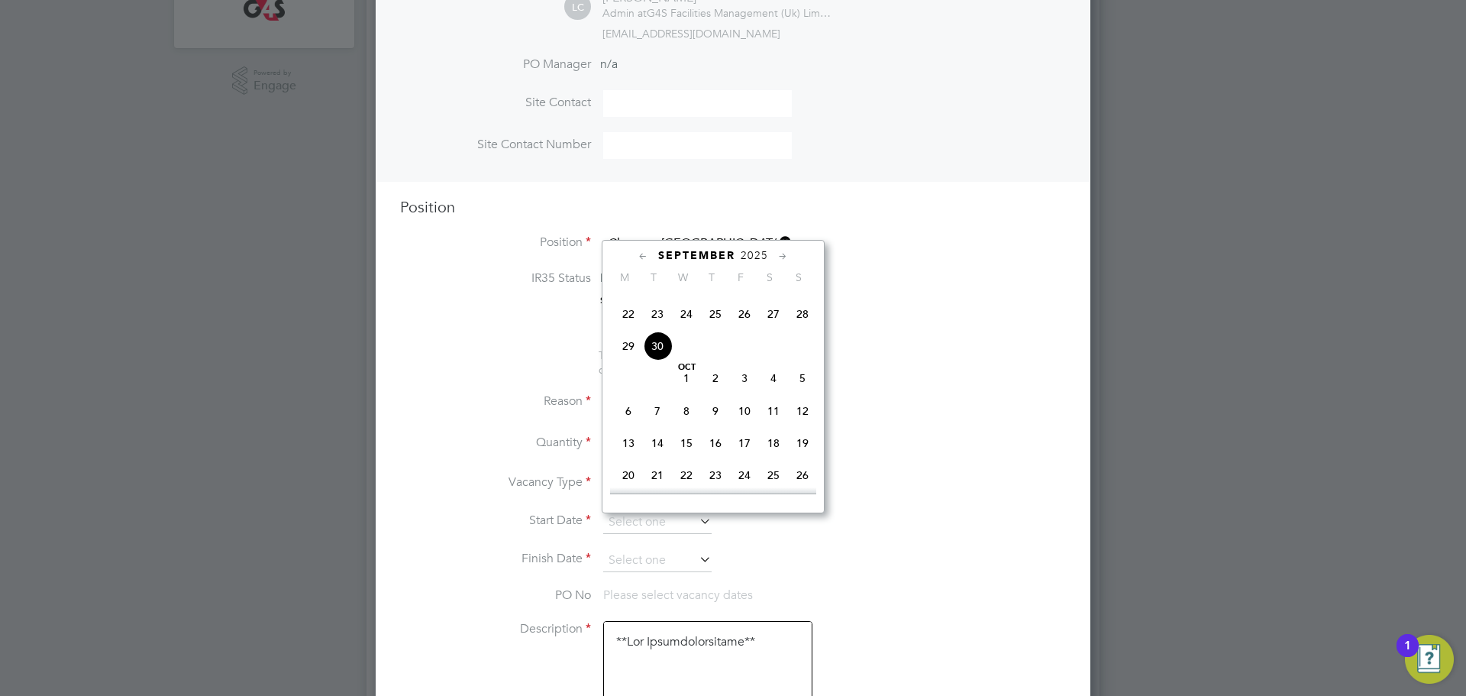
click at [635, 360] on span "29" at bounding box center [628, 345] width 29 height 29
click at [641, 523] on input "29 Sep 2025" at bounding box center [657, 522] width 108 height 23
click at [661, 360] on span "30" at bounding box center [657, 345] width 29 height 29
type input "30 Sep 2025"
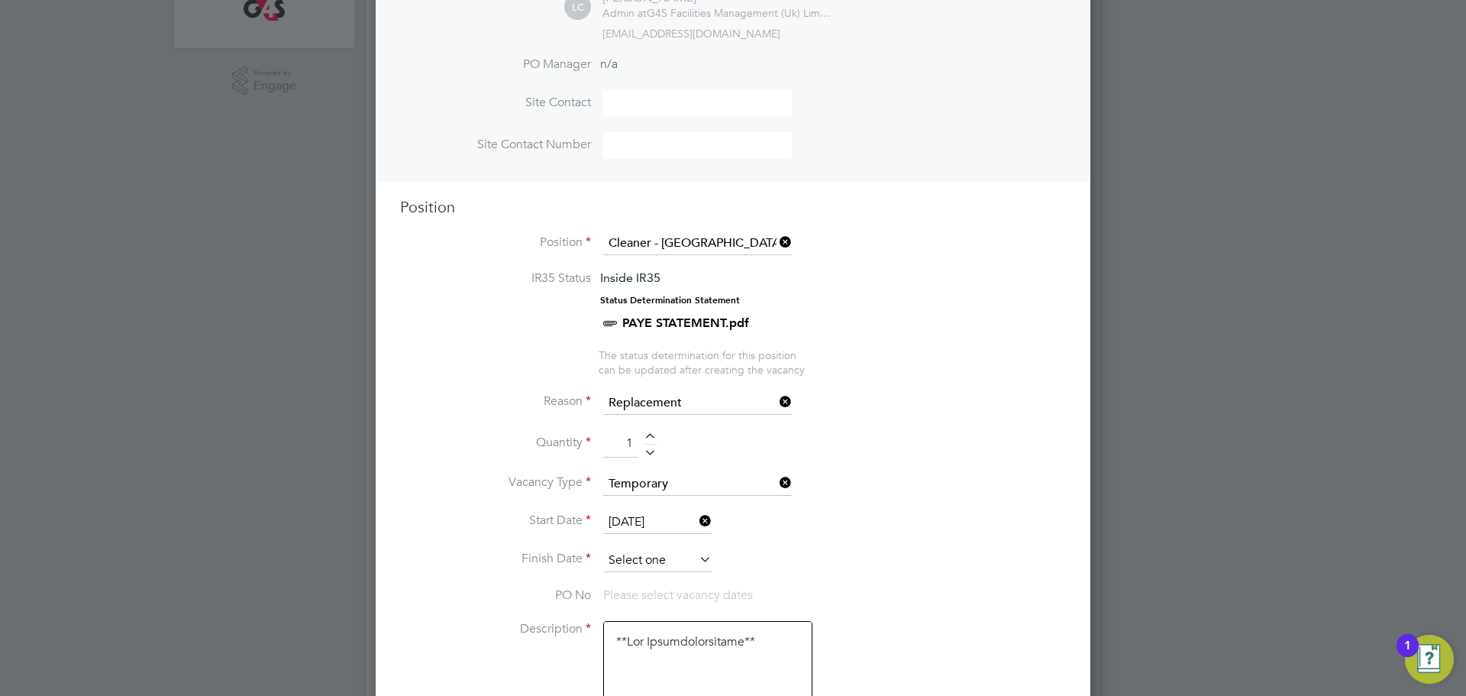
click at [672, 564] on input at bounding box center [657, 560] width 108 height 23
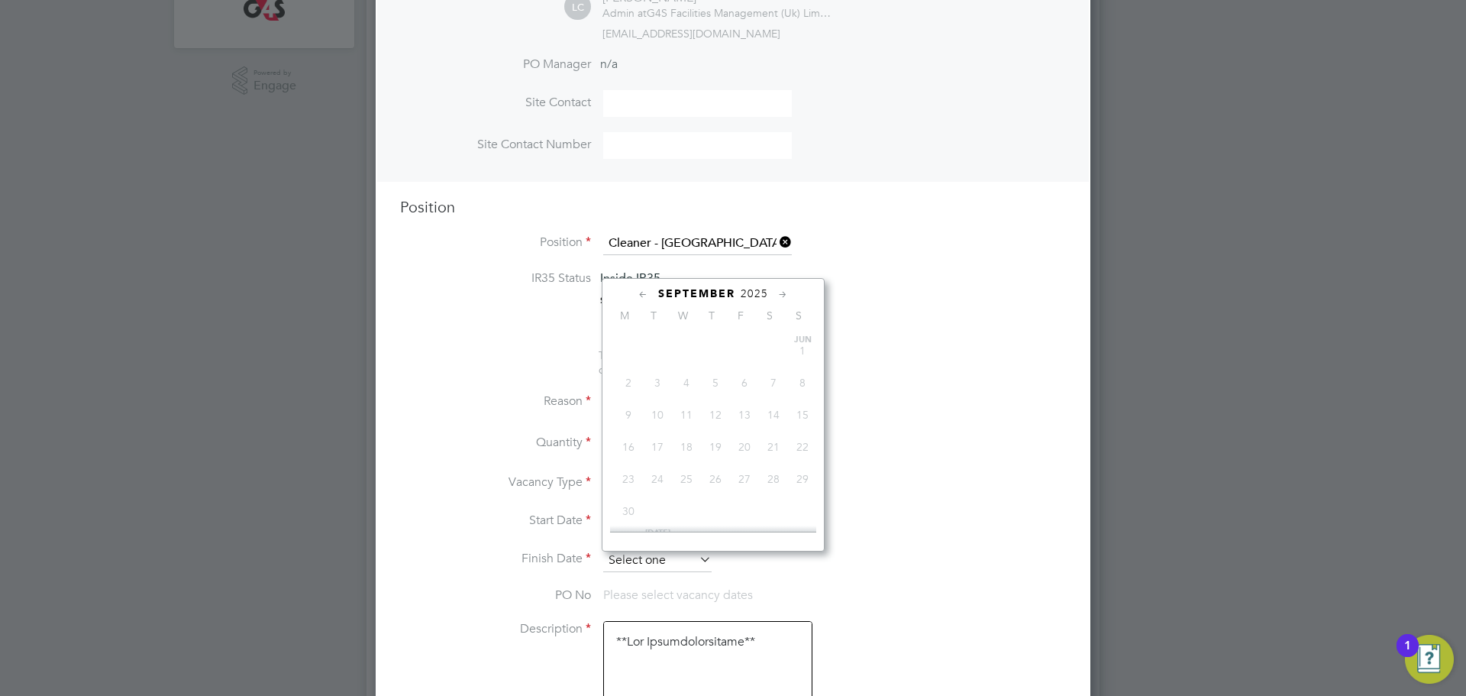
scroll to position [610, 0]
click at [746, 431] on span "3" at bounding box center [744, 416] width 29 height 29
type input "03 Oct 2025"
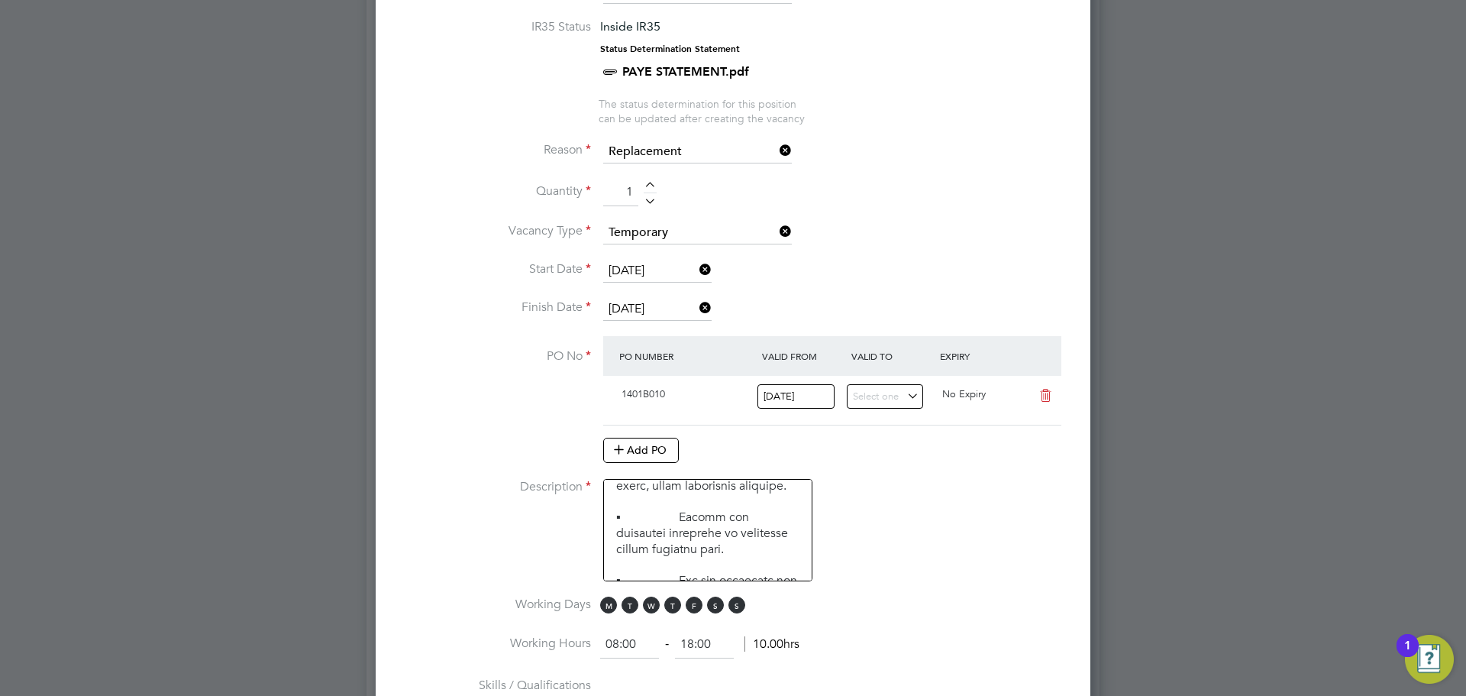
scroll to position [760, 0]
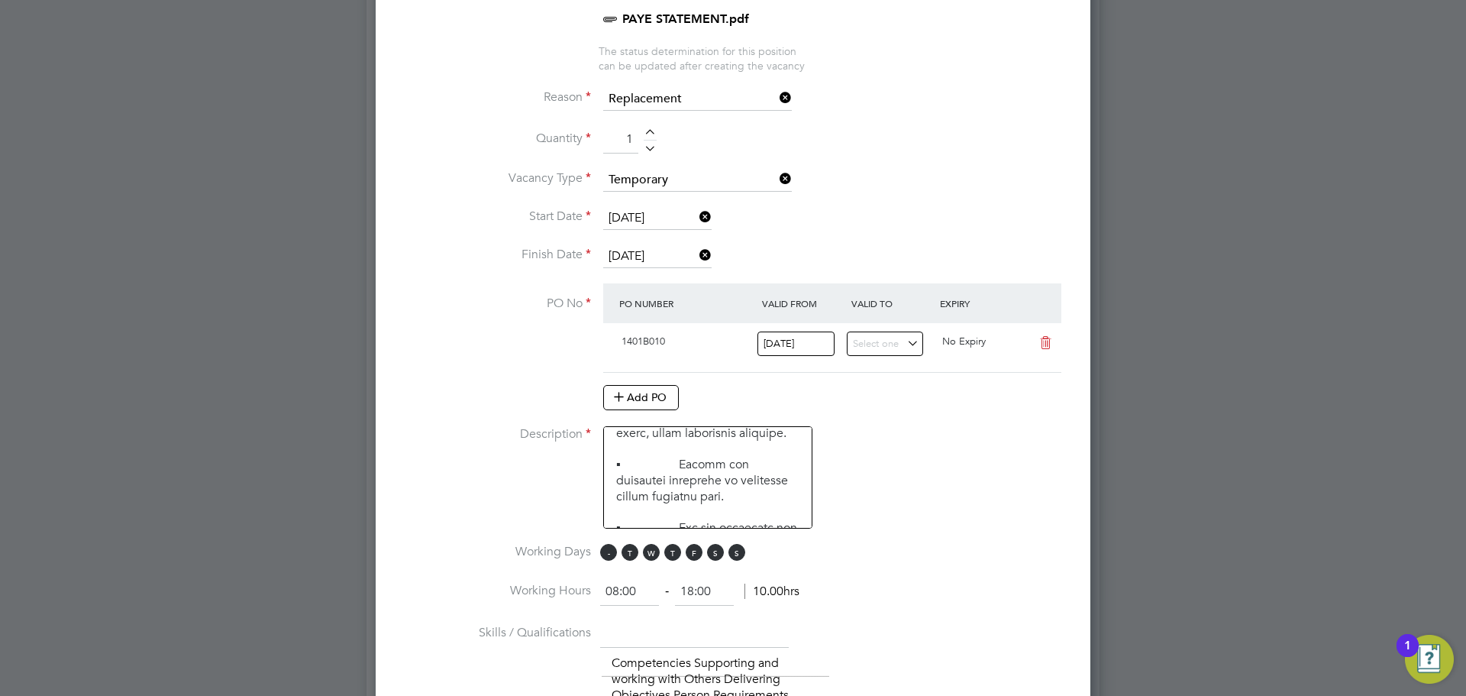
click at [611, 555] on span "M" at bounding box center [608, 552] width 17 height 17
drag, startPoint x: 638, startPoint y: 590, endPoint x: 594, endPoint y: 577, distance: 46.4
click at [596, 590] on li "Working Hours 08:00 ‐ 18:00 10.00hrs" at bounding box center [733, 599] width 666 height 43
type input "06:30"
drag, startPoint x: 722, startPoint y: 596, endPoint x: 656, endPoint y: 597, distance: 65.7
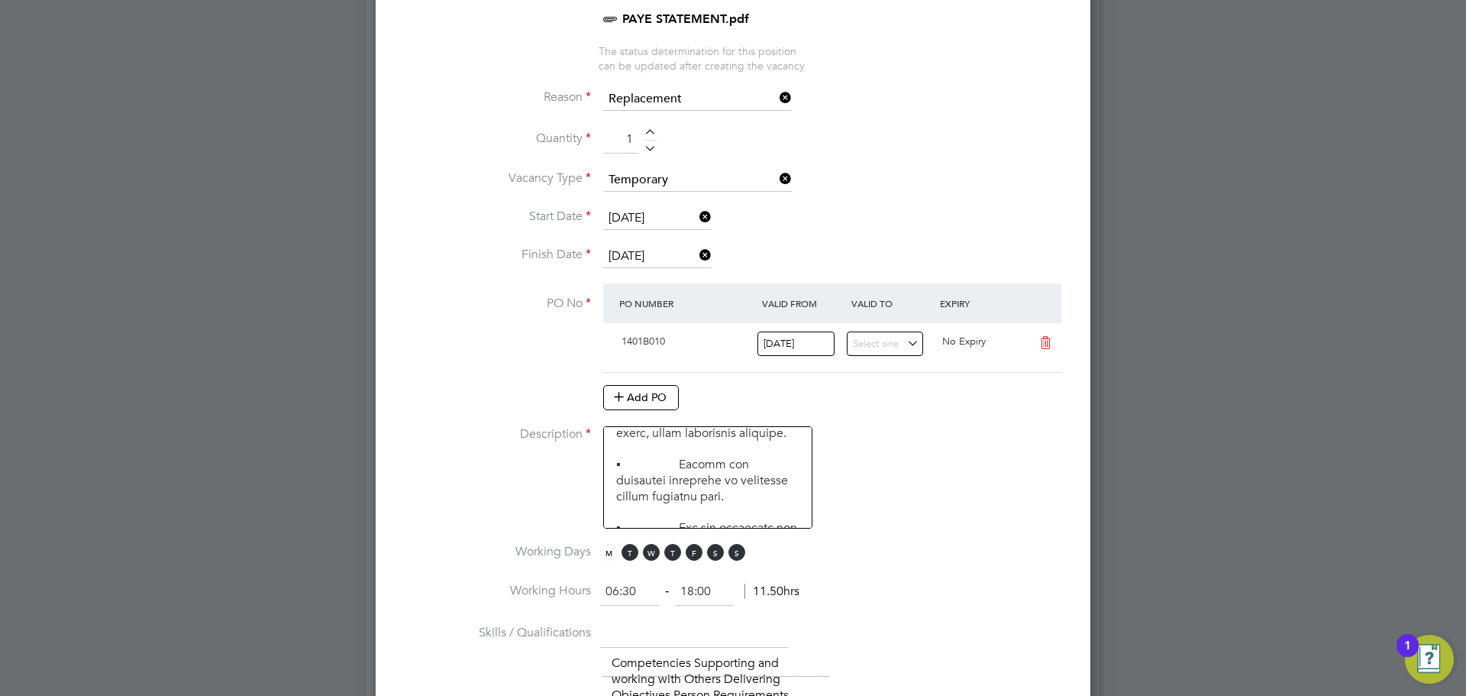
click at [655, 597] on ng-form "06:30 ‐ 18:00 11.50hrs" at bounding box center [699, 590] width 199 height 15
type input "08:30"
click at [939, 553] on li "Working Days M T W T F S S" at bounding box center [733, 561] width 666 height 34
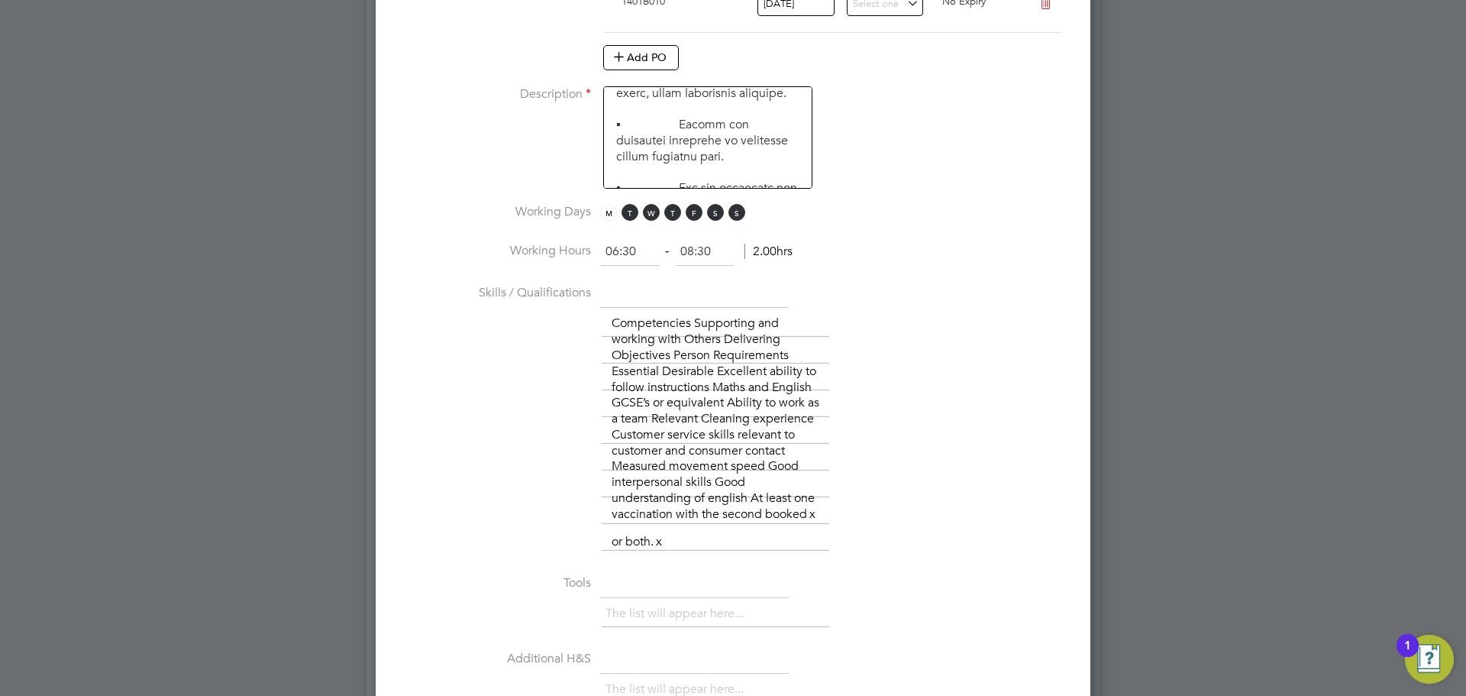
click at [712, 224] on li "Working Days M T W T F S S" at bounding box center [733, 221] width 666 height 34
click at [721, 216] on span "S" at bounding box center [715, 212] width 17 height 17
click at [745, 211] on span "M T W T F S S" at bounding box center [675, 212] width 150 height 17
click at [739, 214] on span "S" at bounding box center [736, 212] width 17 height 17
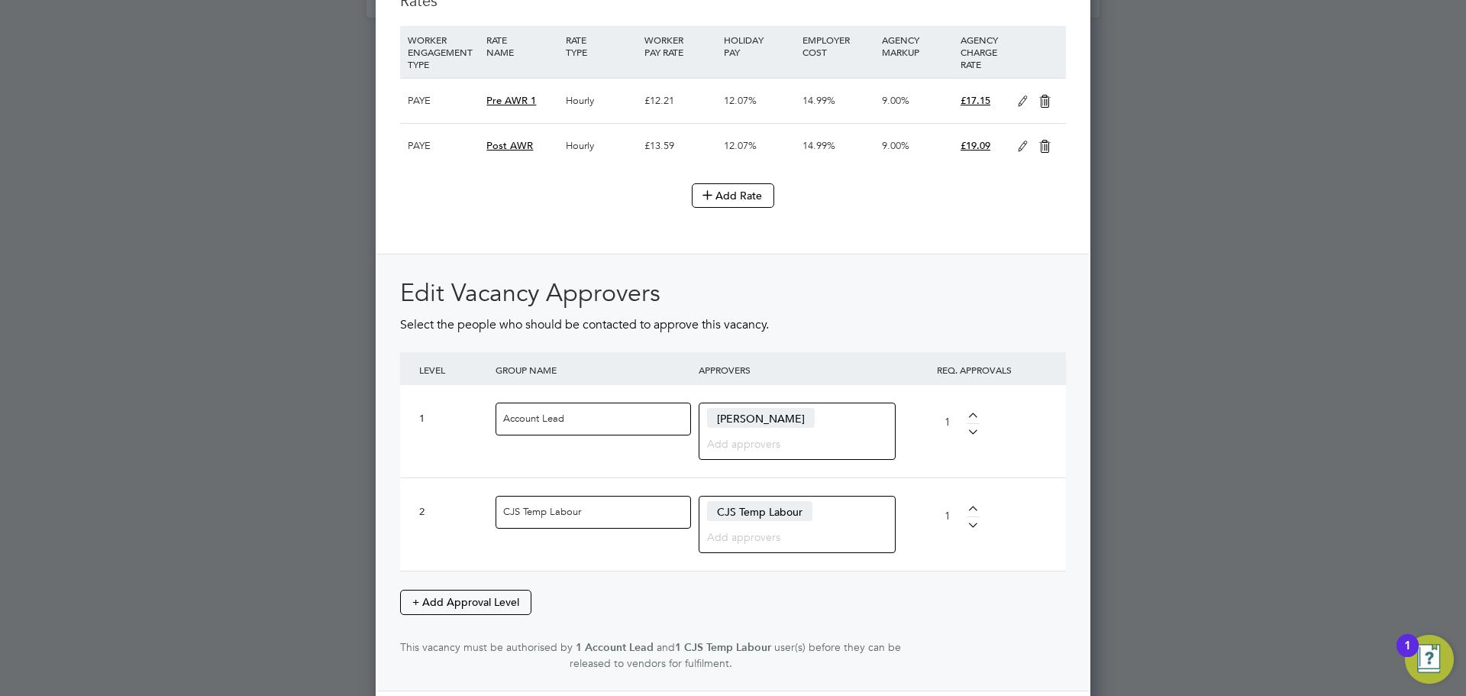
scroll to position [2128, 0]
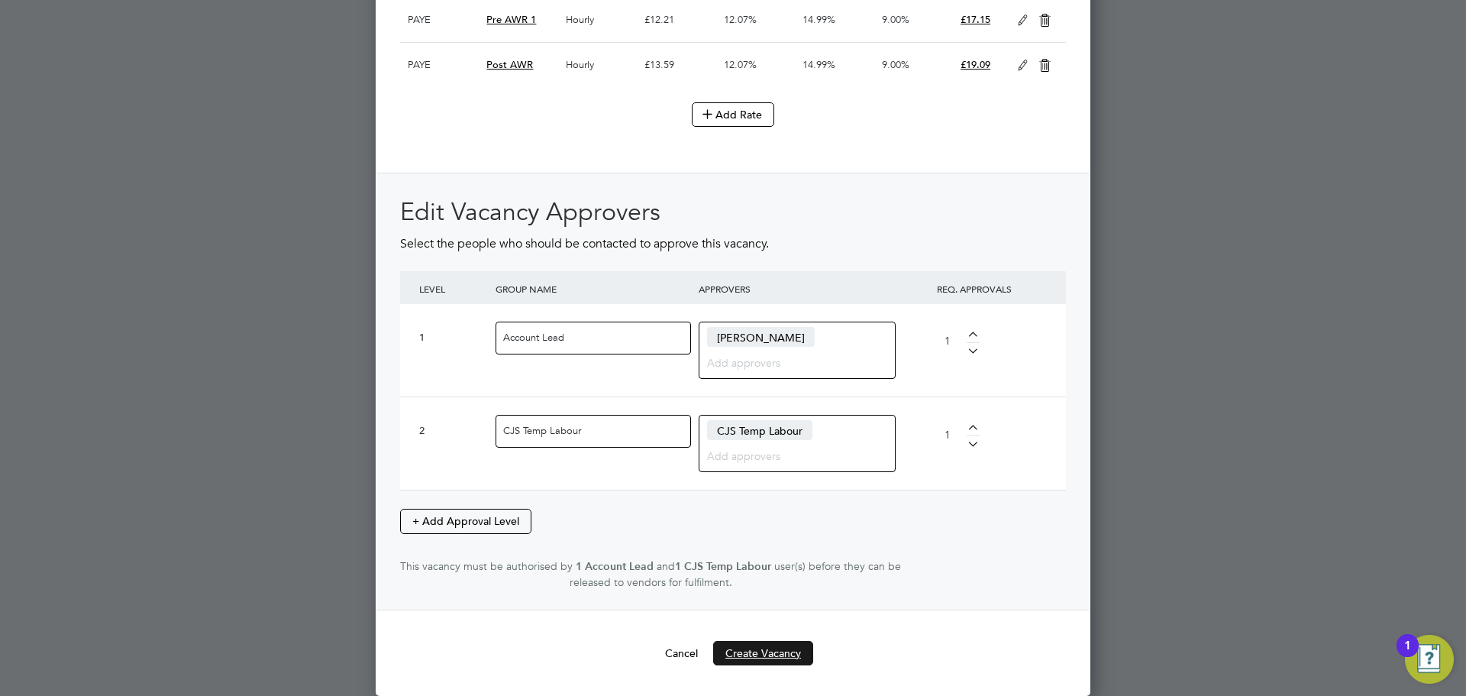
click at [756, 643] on button "Create Vacancy" at bounding box center [763, 653] width 100 height 24
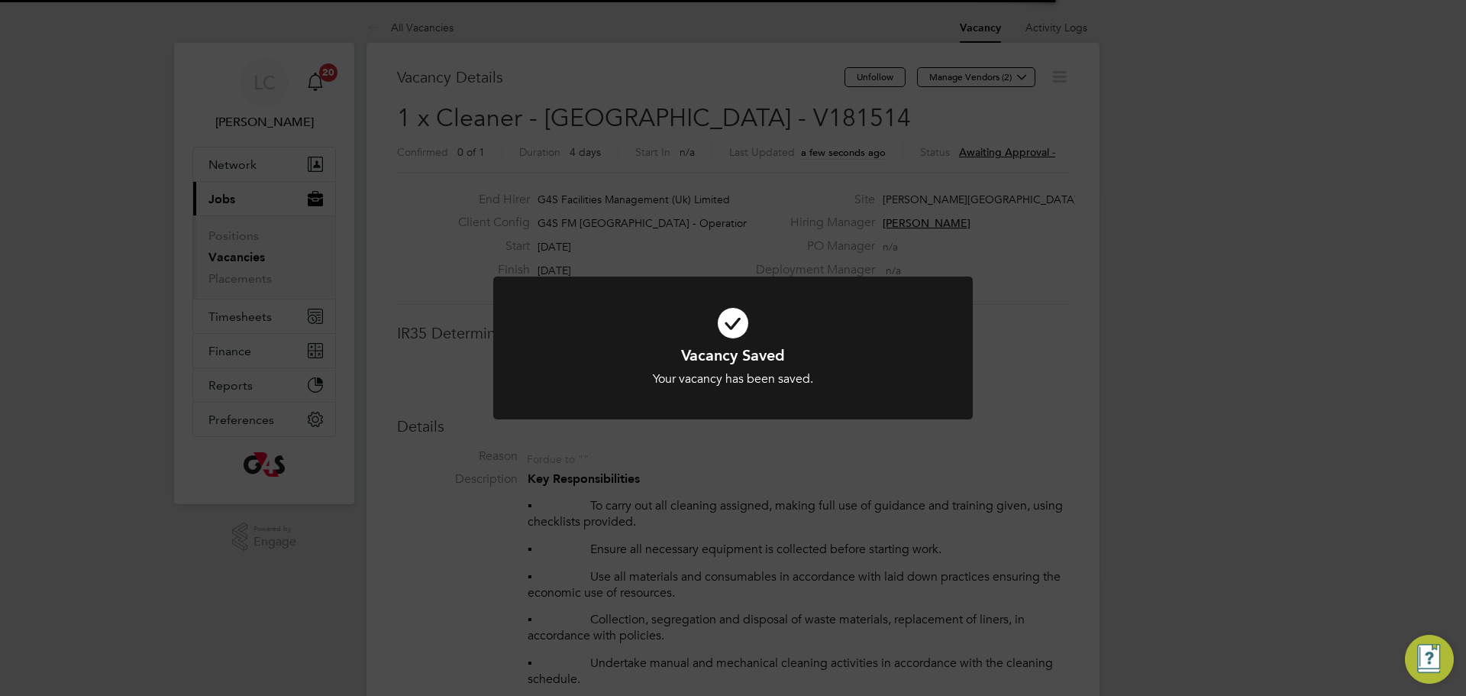
scroll to position [45, 107]
click at [730, 208] on div "Vacancy Saved Your vacancy has been saved. Cancel Okay" at bounding box center [733, 348] width 1466 height 696
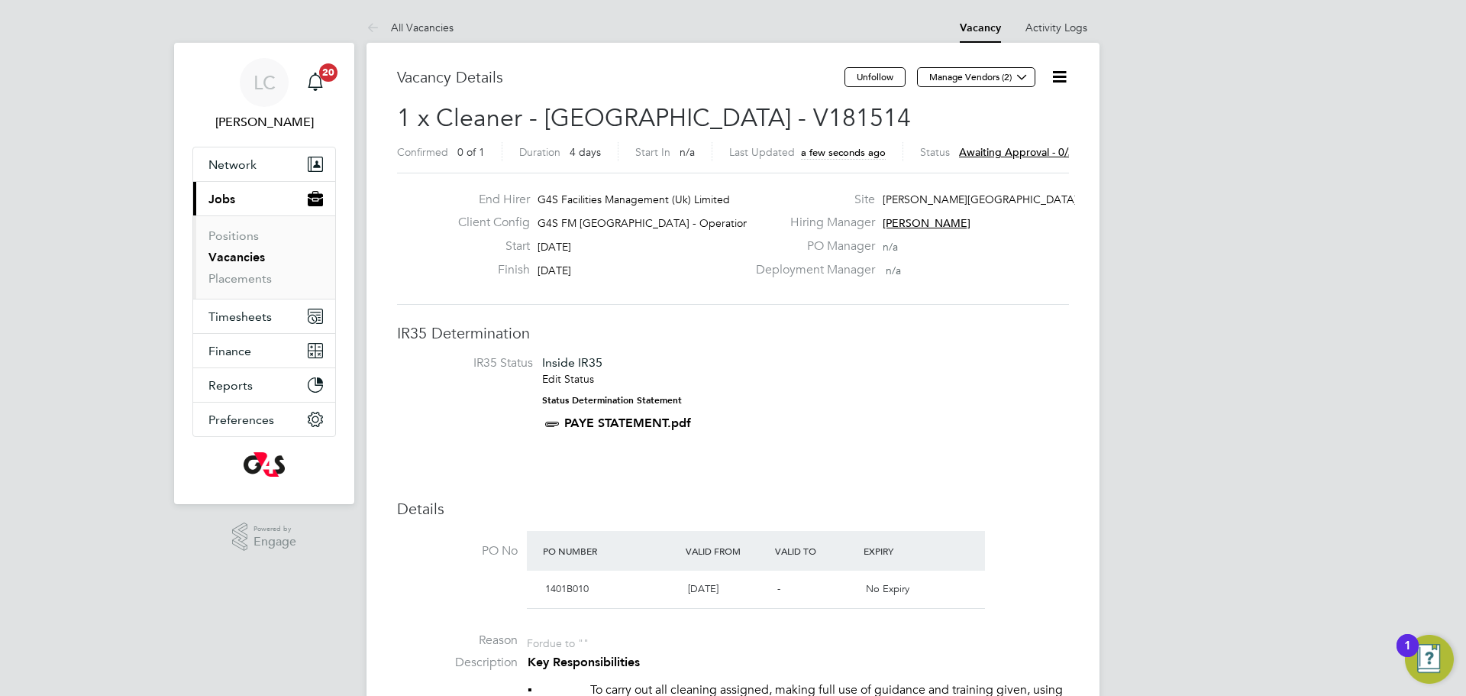
drag, startPoint x: 710, startPoint y: 91, endPoint x: 717, endPoint y: 105, distance: 15.4
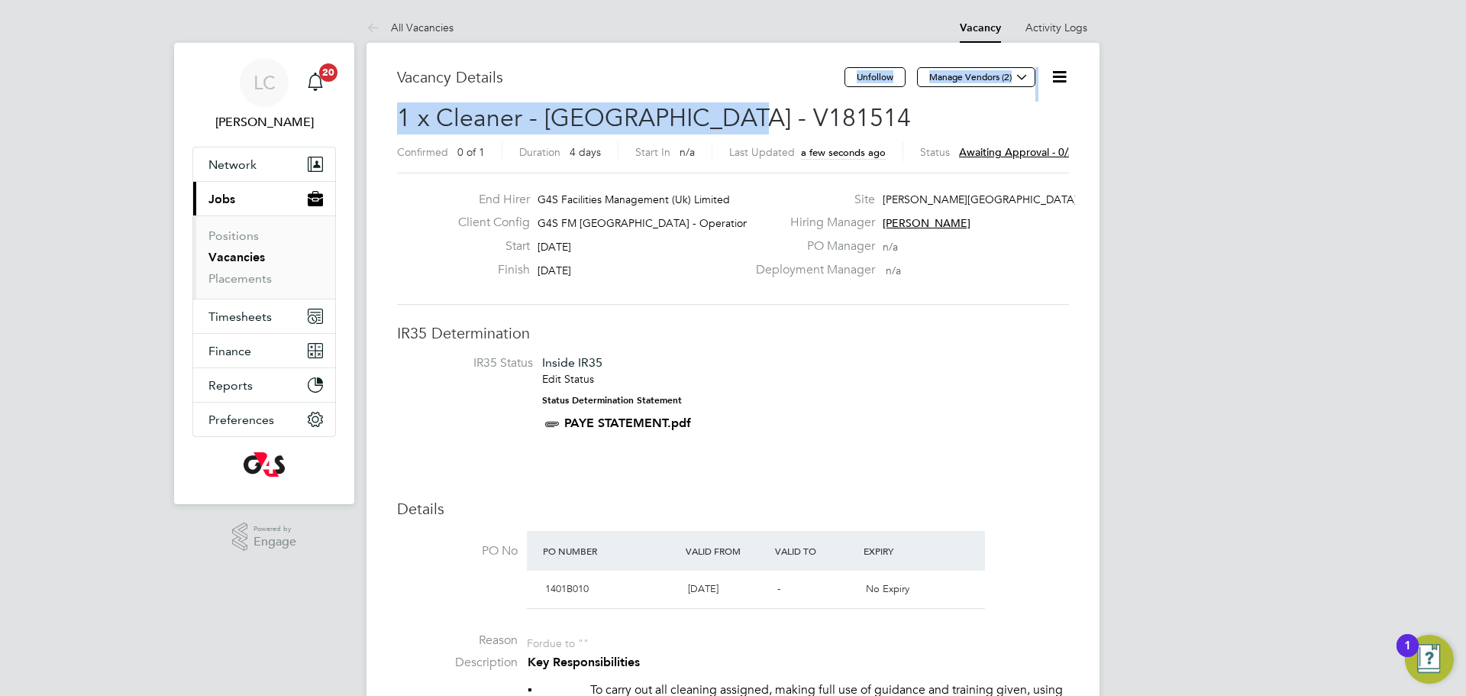
click at [720, 115] on span "1 x Cleaner - Tower Hamlet - V181514" at bounding box center [654, 118] width 514 height 30
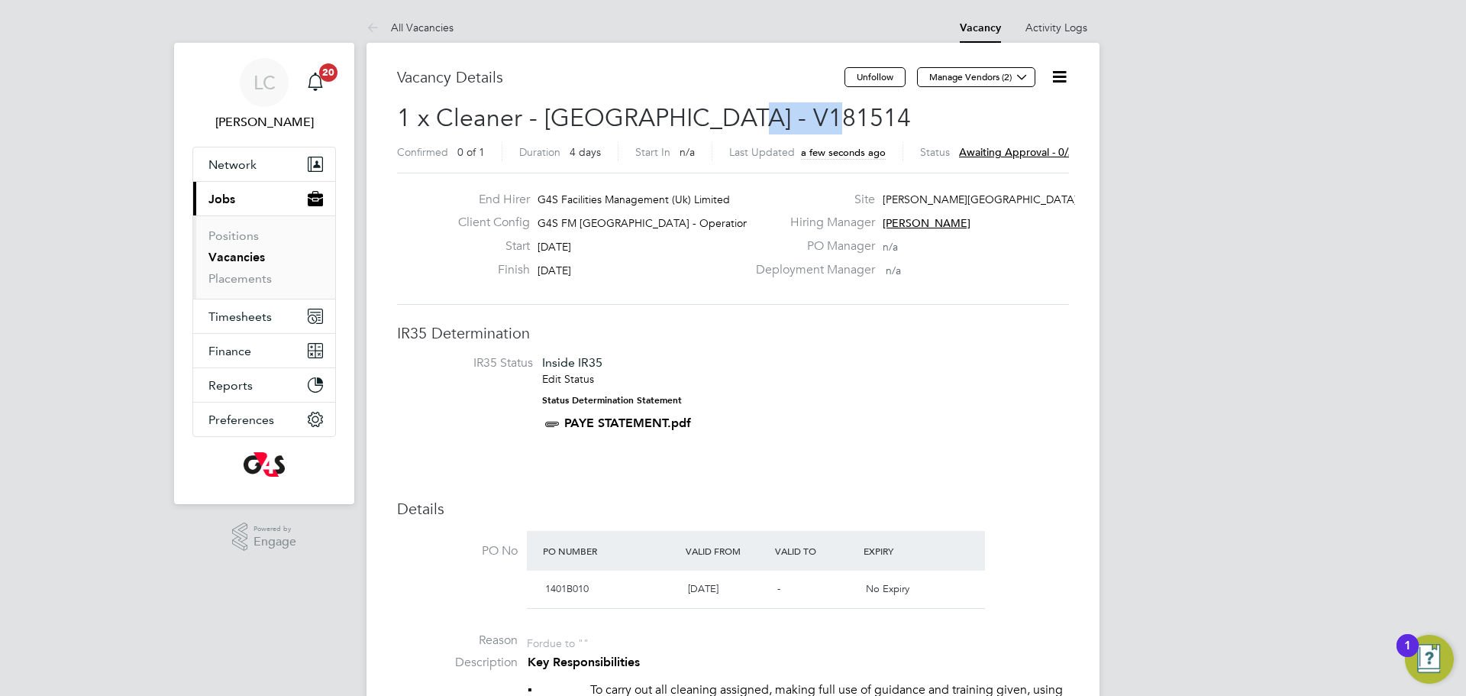
drag, startPoint x: 716, startPoint y: 111, endPoint x: 832, endPoint y: 129, distance: 116.6
click at [832, 129] on h2 "1 x Cleaner - Tower Hamlet - V181514 Confirmed 0 of 1 Duration 4 days Start In …" at bounding box center [733, 134] width 672 height 64
copy span "V181514"
click at [988, 74] on button "Manage Vendors (2)" at bounding box center [976, 77] width 118 height 20
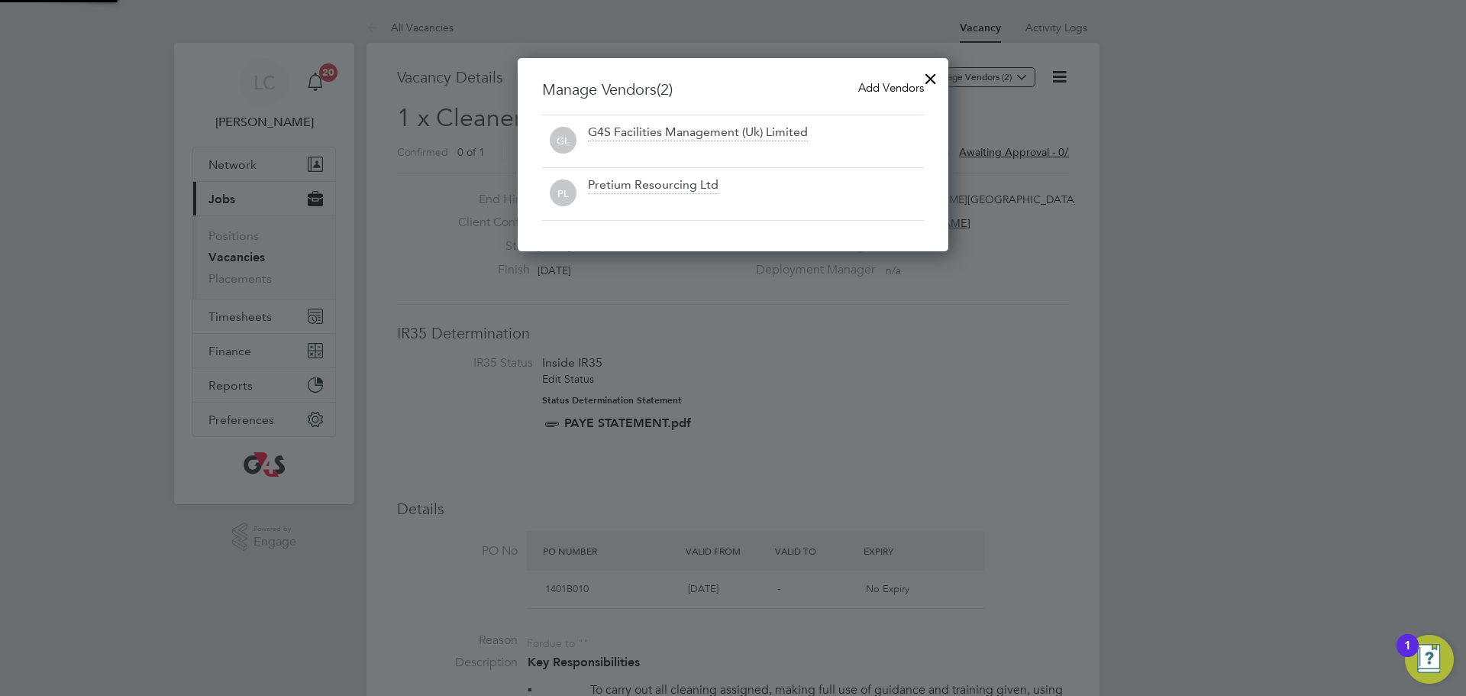
scroll to position [194, 431]
click at [874, 85] on span "Add Vendors" at bounding box center [891, 87] width 66 height 15
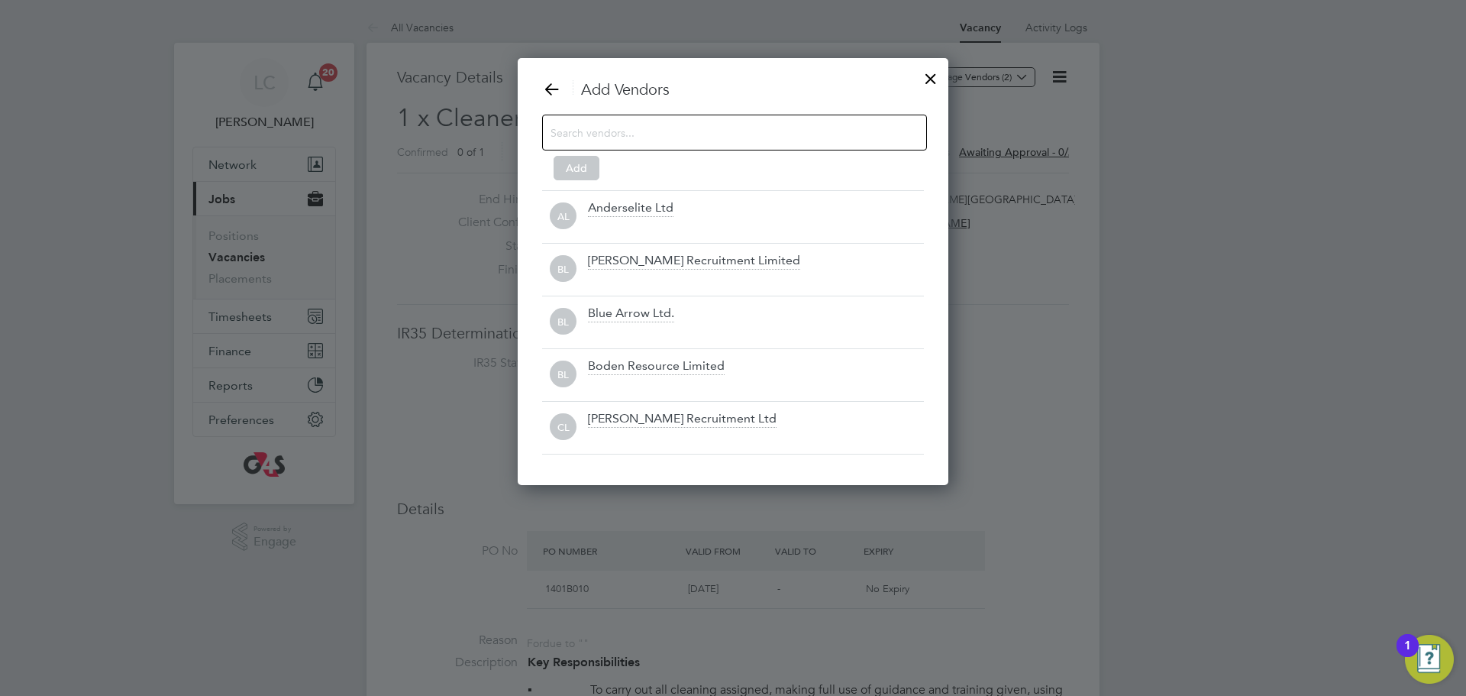
click at [647, 134] on input at bounding box center [723, 132] width 344 height 20
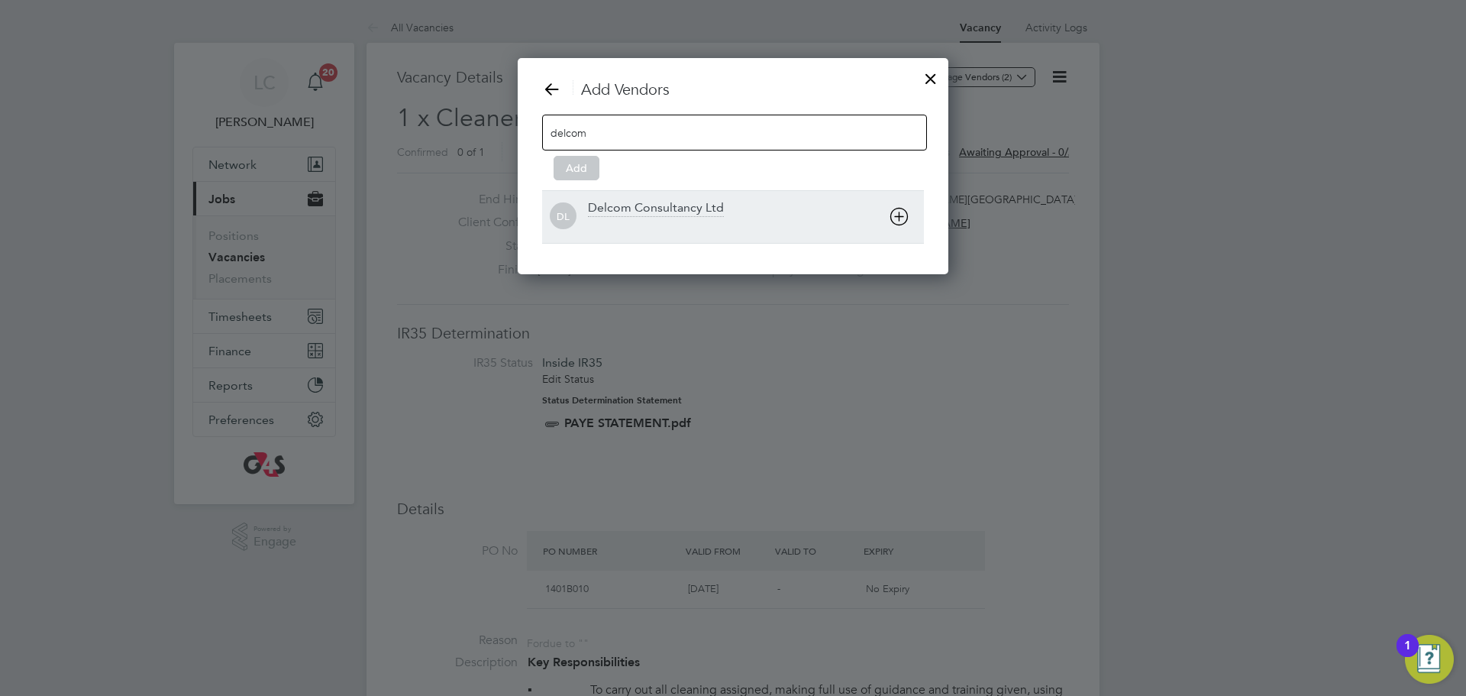
type input "delcom"
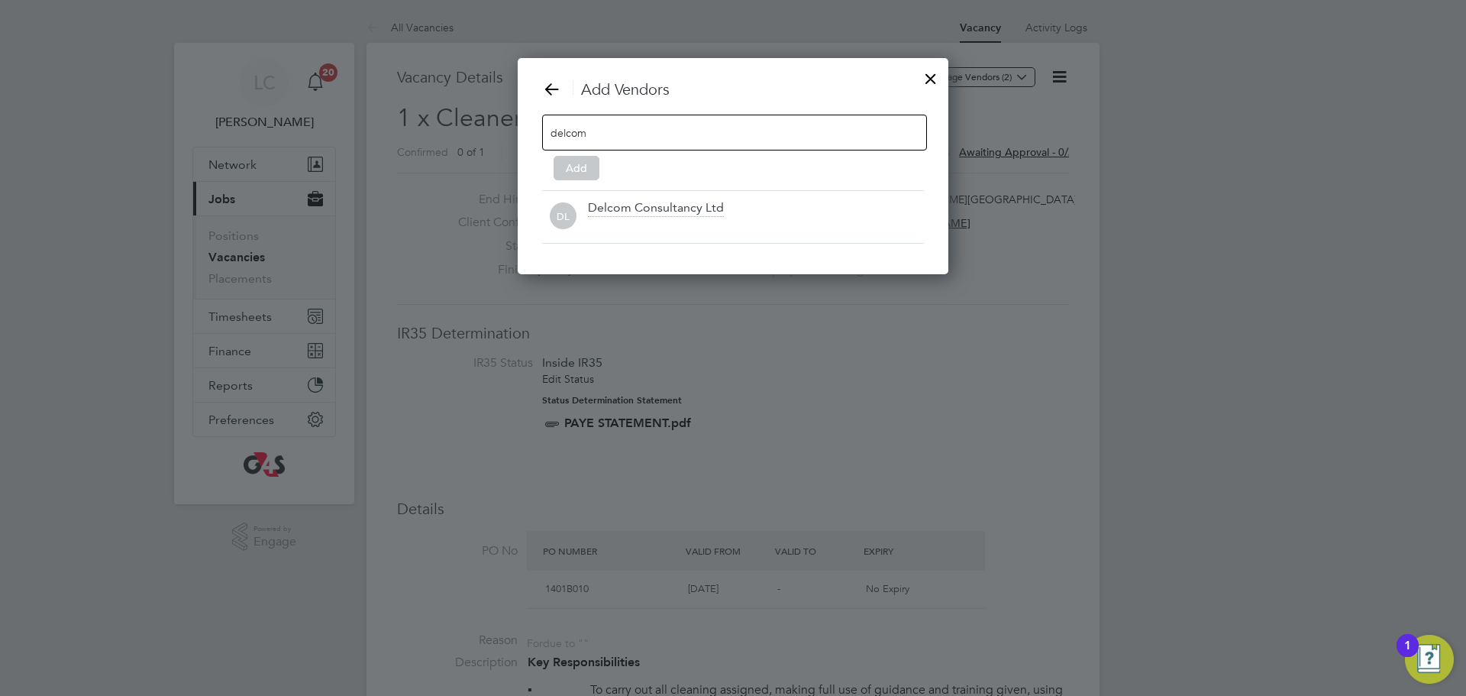
drag, startPoint x: 685, startPoint y: 219, endPoint x: 651, endPoint y: 201, distance: 38.9
click at [686, 219] on div at bounding box center [756, 226] width 336 height 15
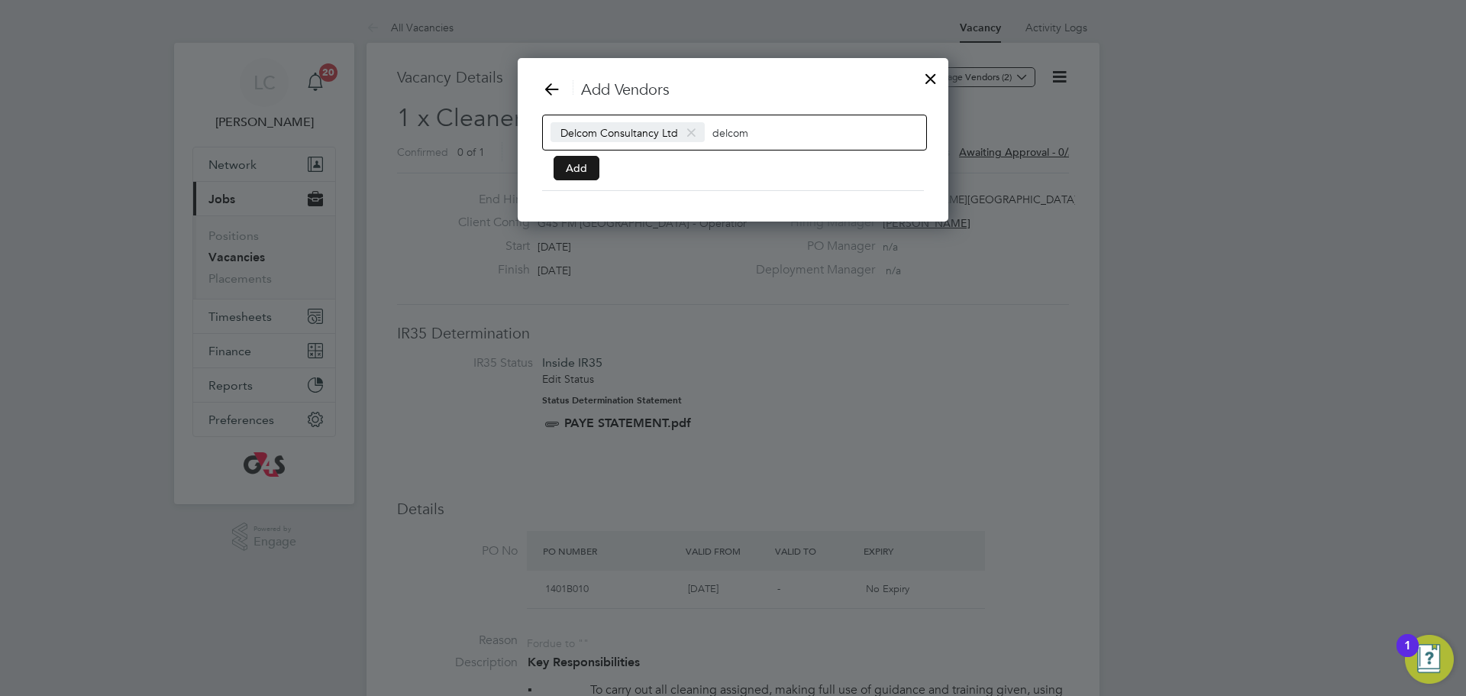
click at [589, 172] on button "Add" at bounding box center [577, 168] width 46 height 24
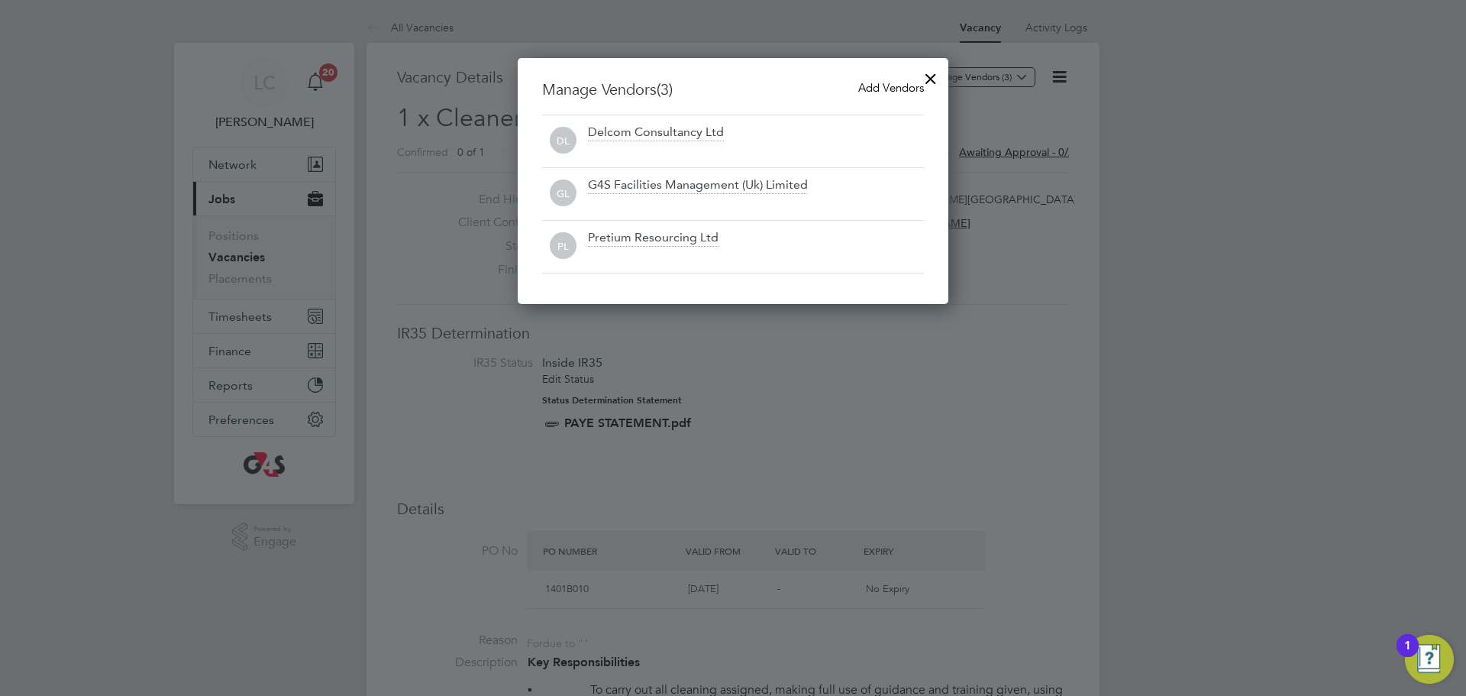
click at [925, 78] on div at bounding box center [930, 74] width 27 height 27
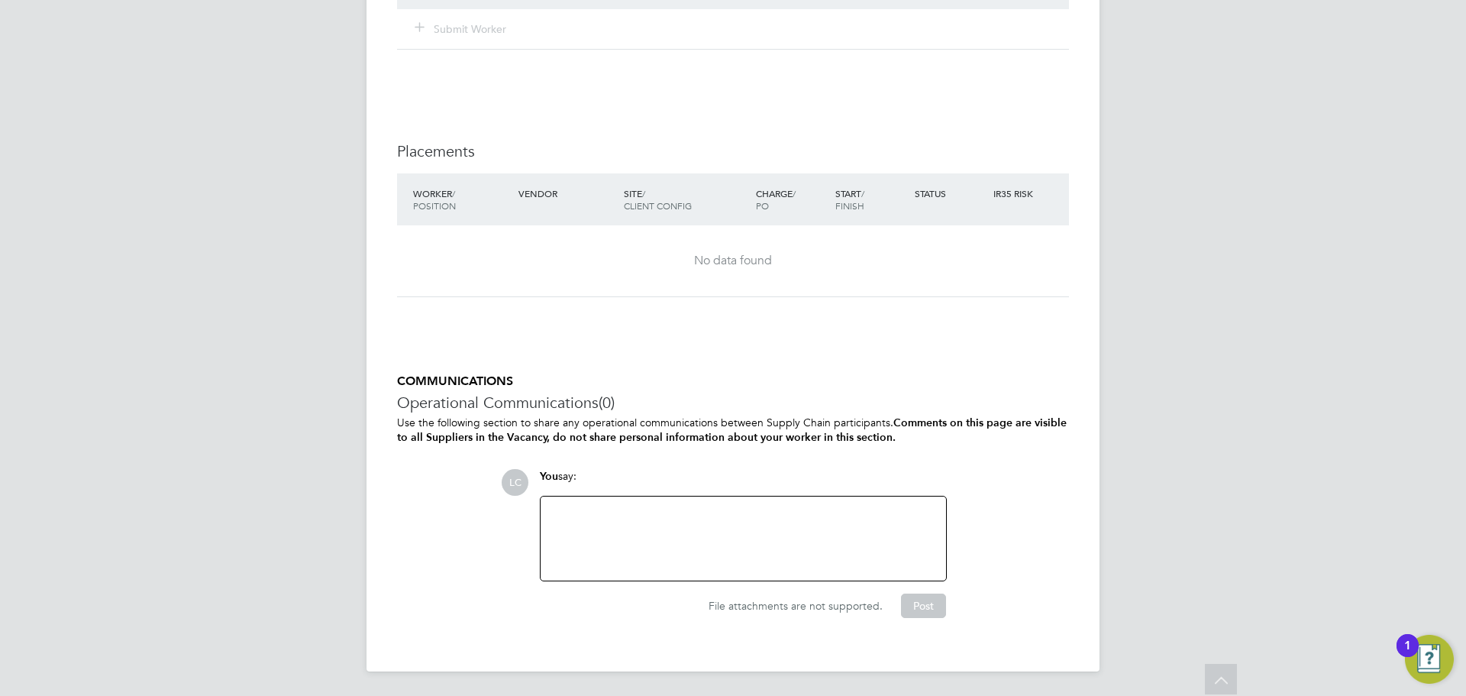
click at [657, 512] on div at bounding box center [743, 539] width 387 height 66
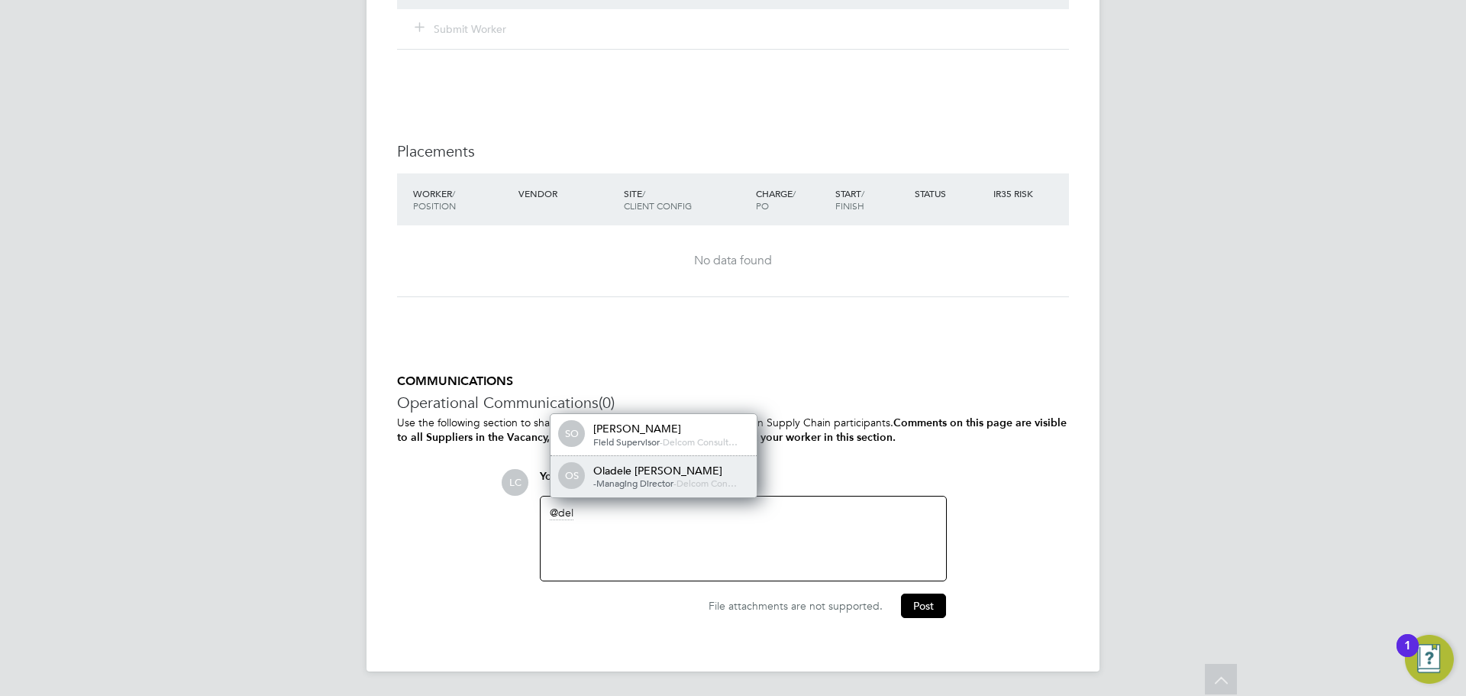
click at [682, 486] on span "Delcom Con…" at bounding box center [707, 482] width 60 height 12
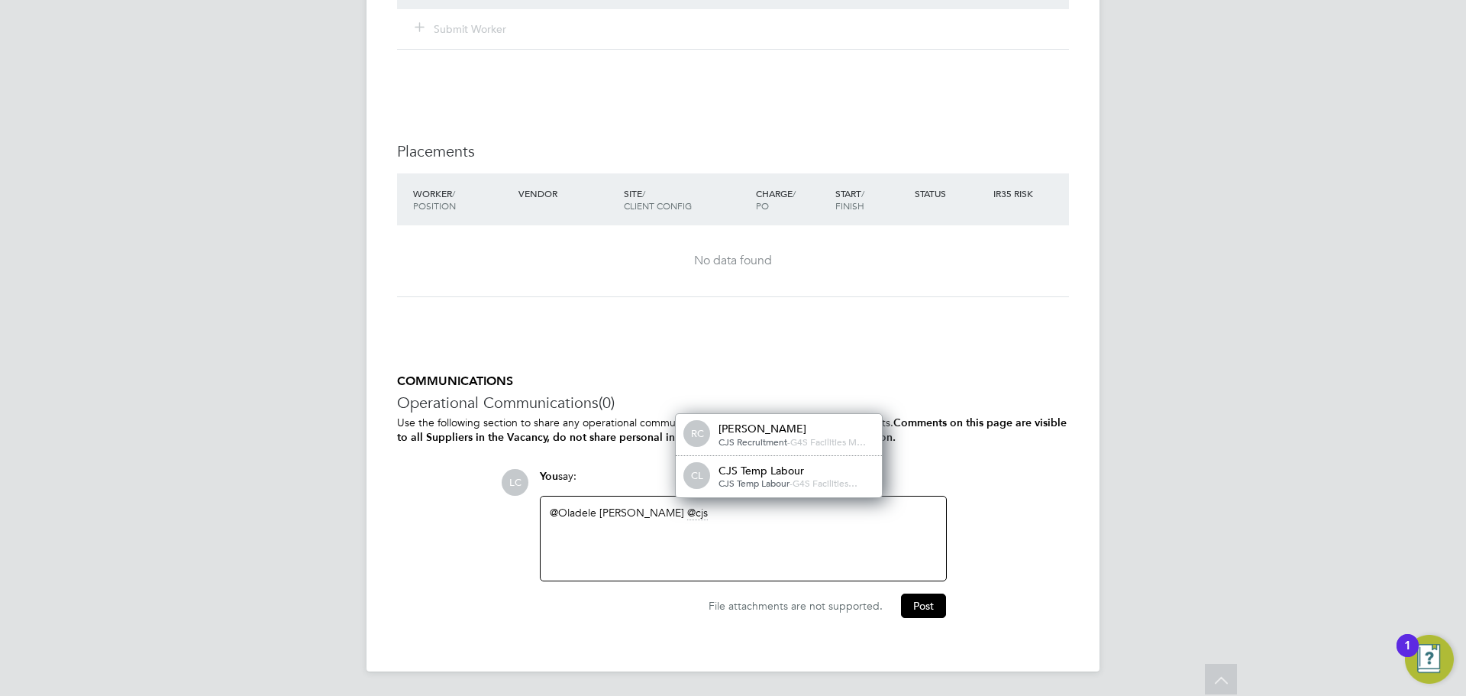
click at [764, 470] on div "CJS Temp Labour" at bounding box center [795, 471] width 153 height 14
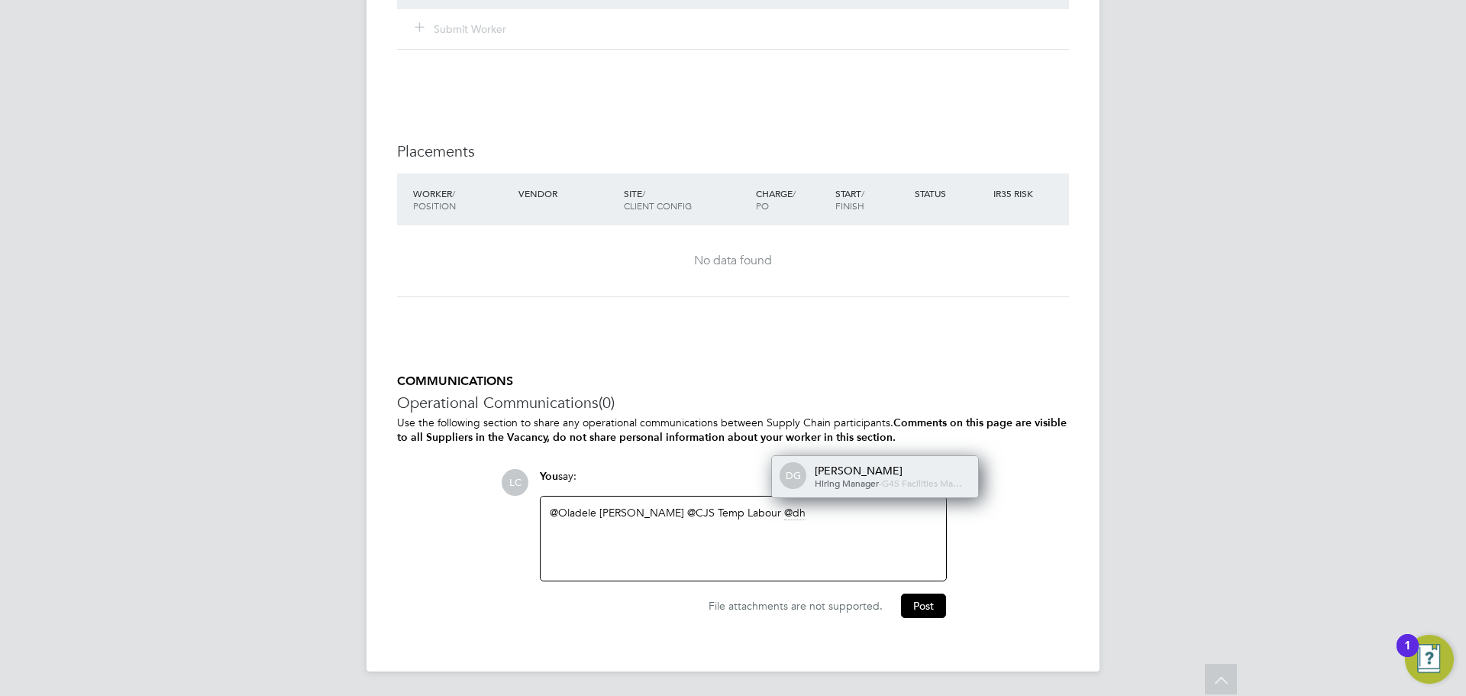
click at [850, 476] on span "Hiring Manager" at bounding box center [847, 482] width 64 height 12
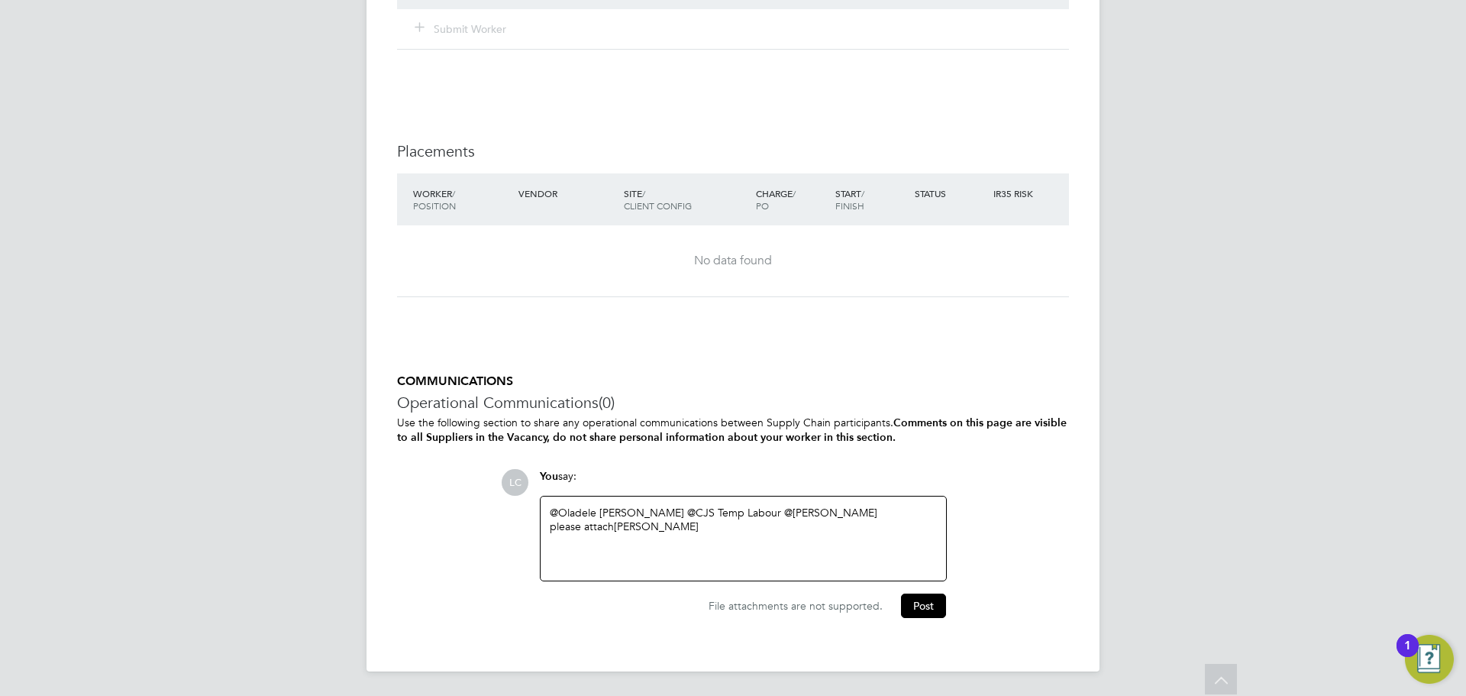
click at [773, 539] on div "@Oladele Peter Shosanya ​ @CJS Temp Labour ​ @dharmisha gohil ​ please attach S…" at bounding box center [743, 539] width 387 height 66
click at [931, 602] on button "Post" at bounding box center [923, 605] width 45 height 24
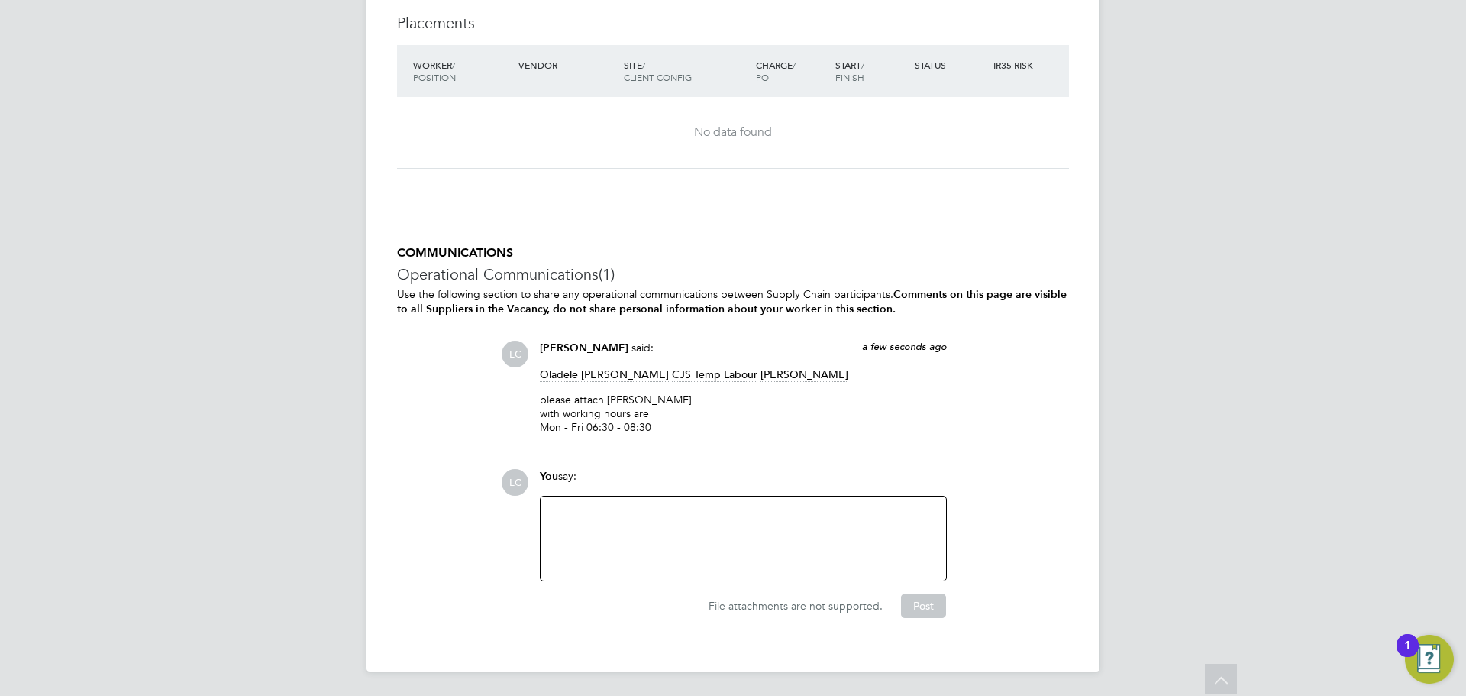
click at [634, 525] on div at bounding box center [743, 539] width 387 height 66
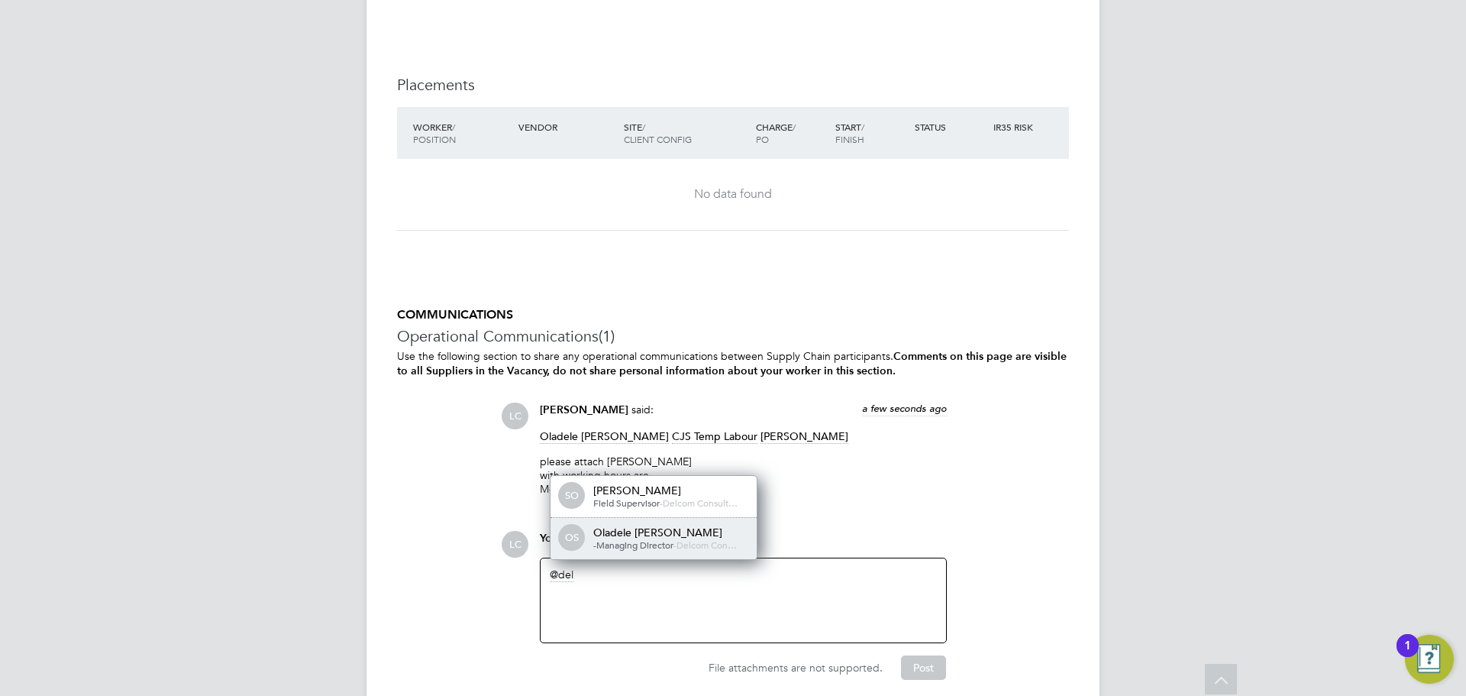
click at [652, 552] on div "OS Oladele Peter Shosanya -Managing Director - Delcom Con…" at bounding box center [654, 538] width 206 height 41
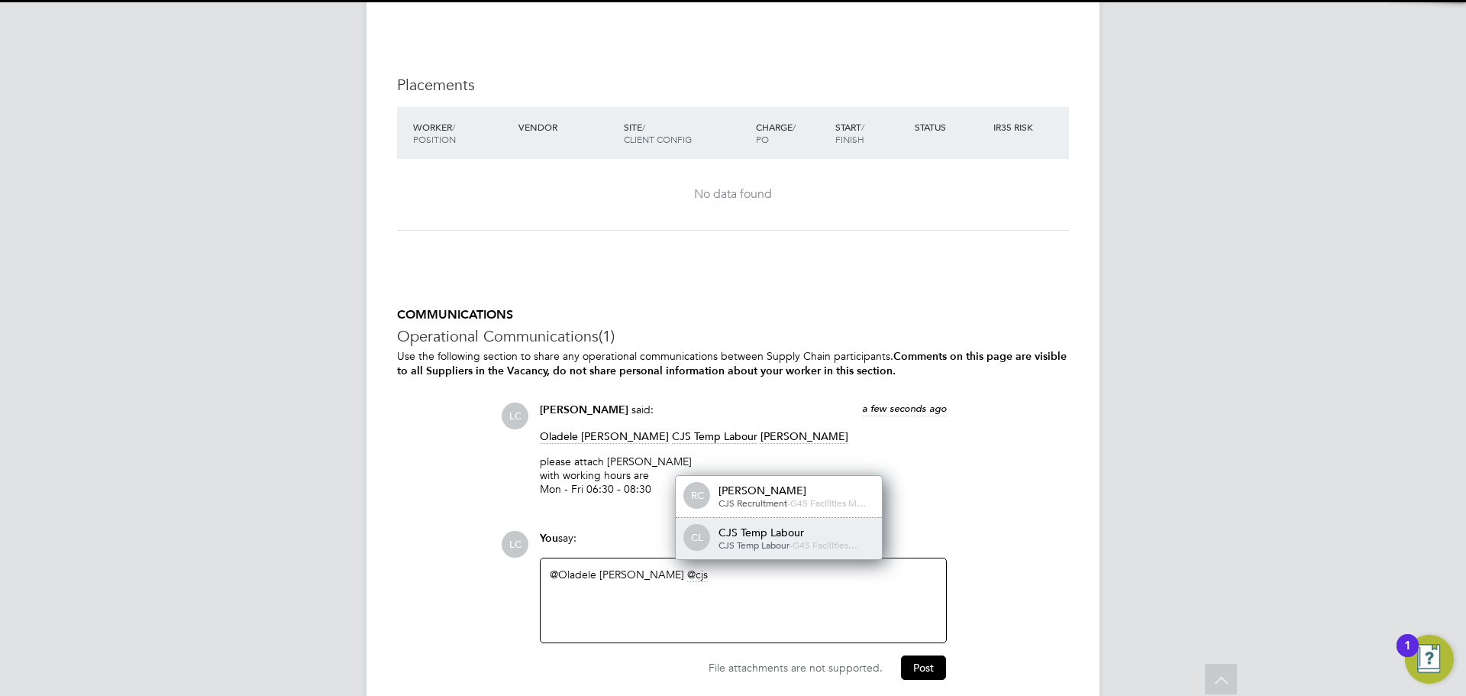
click at [746, 543] on span "CJS Temp Labour" at bounding box center [754, 544] width 71 height 12
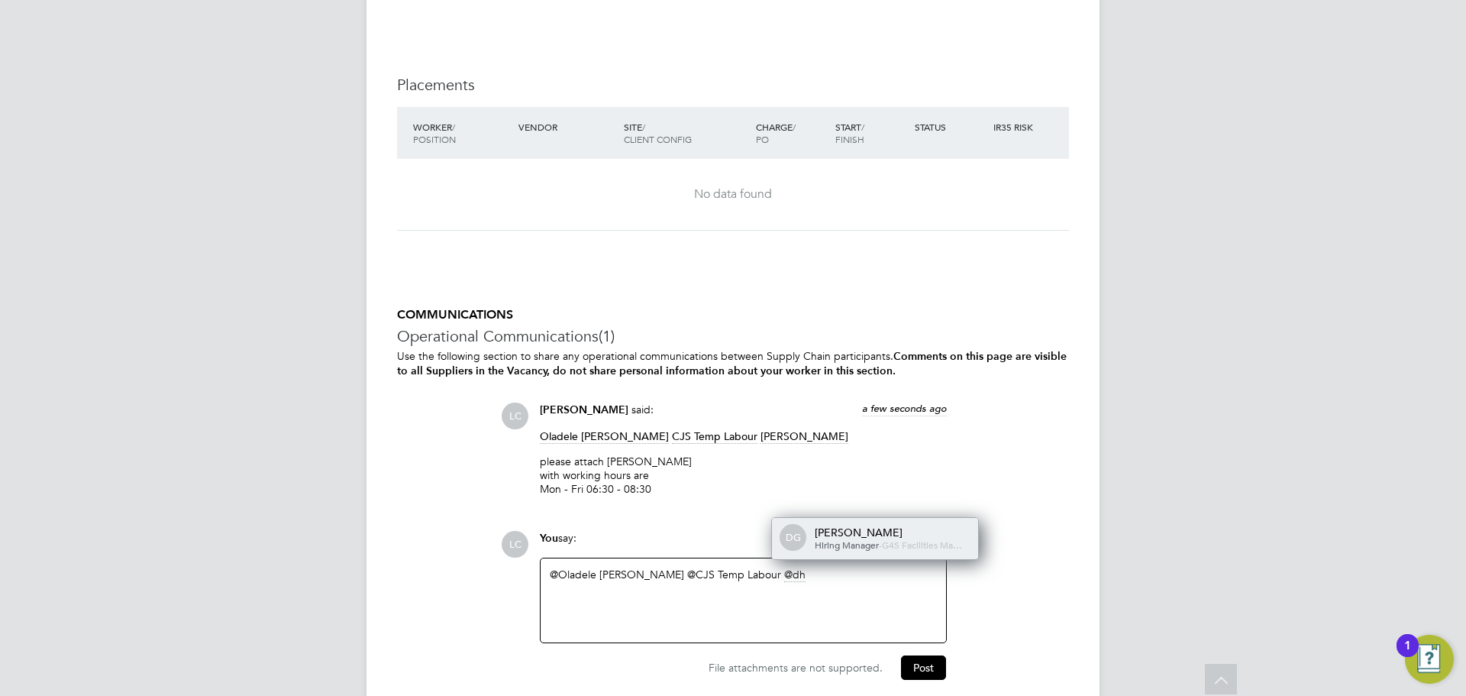
click at [859, 538] on span "Hiring Manager" at bounding box center [847, 544] width 64 height 12
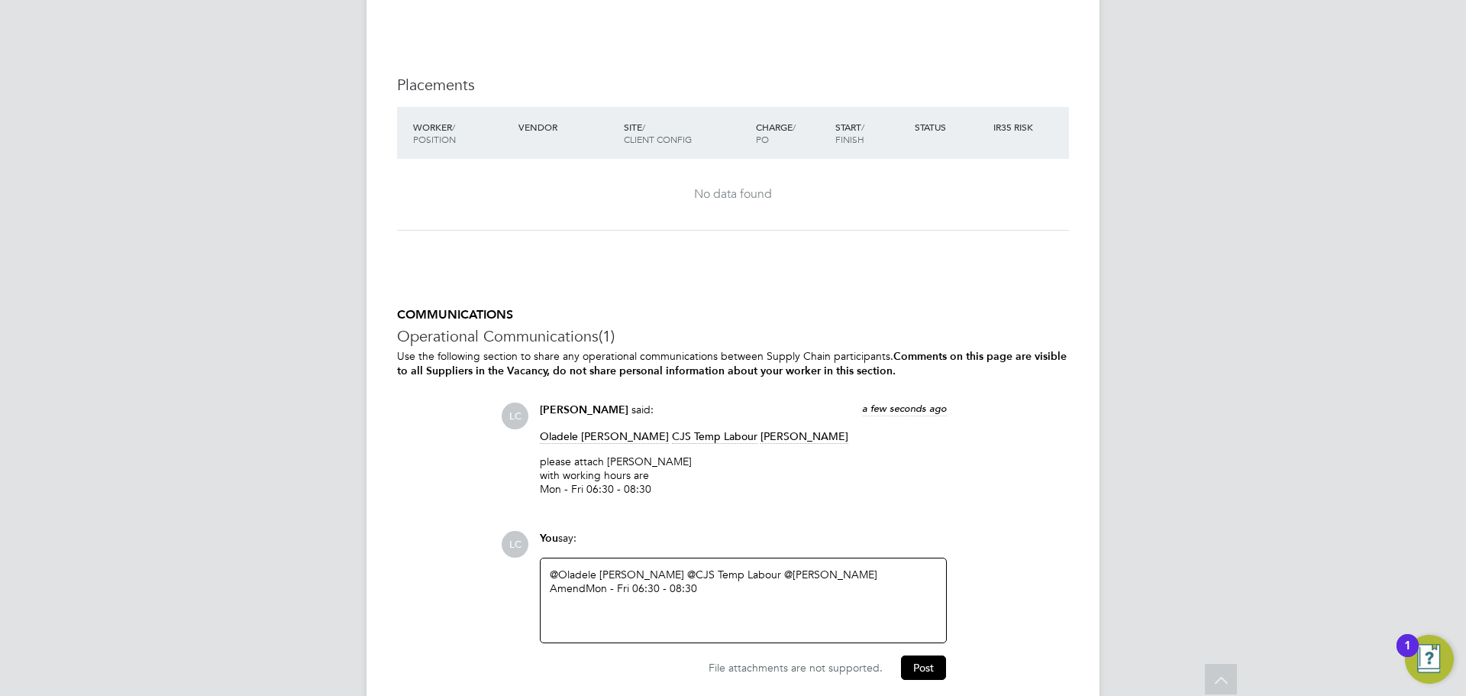
drag, startPoint x: 602, startPoint y: 589, endPoint x: 612, endPoint y: 590, distance: 9.2
click at [609, 590] on div "Amend Mon - Fri 06:30 - 08:30" at bounding box center [743, 588] width 387 height 14
click at [609, 588] on div "Amend Mon - Fri 06:30 - 08:30" at bounding box center [743, 588] width 387 height 14
click at [581, 593] on div "Amend Tues - Fri 06:30 - 08:30" at bounding box center [743, 588] width 387 height 14
click at [595, 593] on div "Amendament Tues - Fri 06:30 - 08:30" at bounding box center [743, 588] width 387 height 14
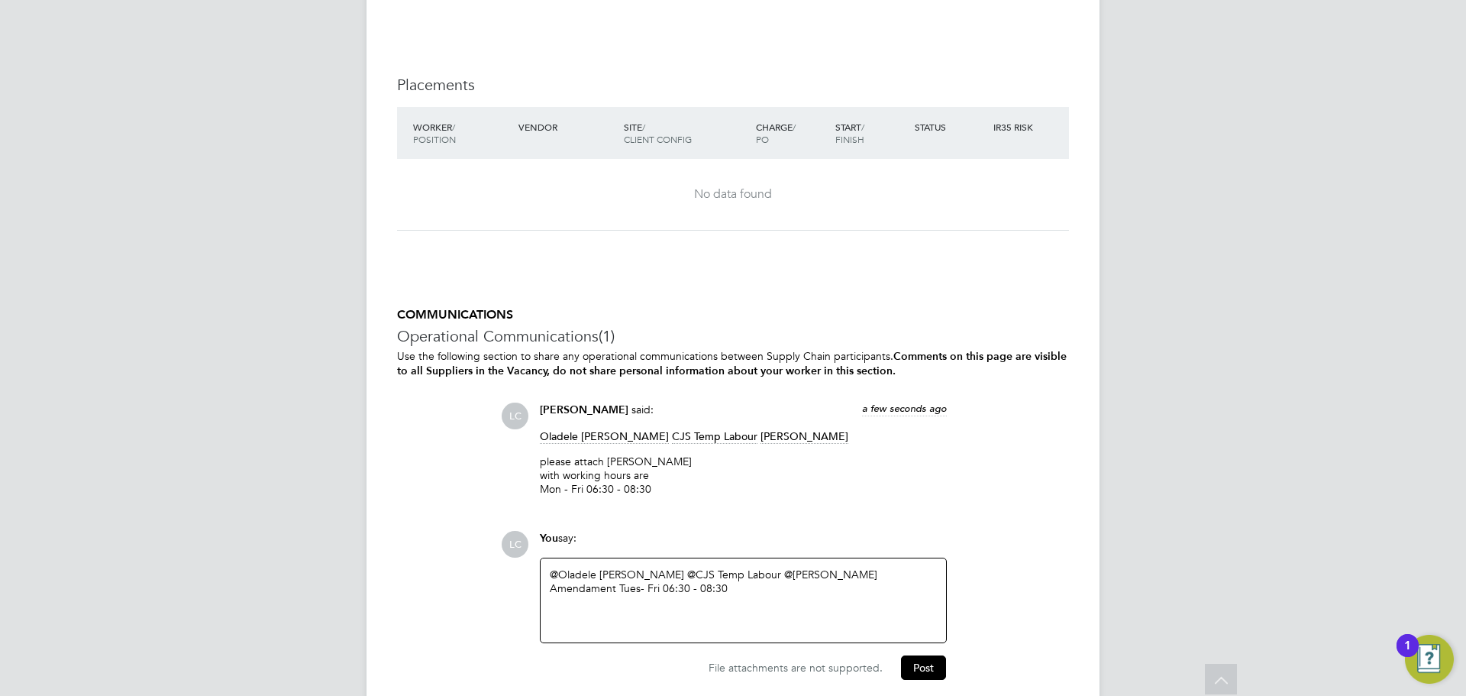
click at [586, 590] on div "Amendament Tues - Fri 06:30 - 08:30" at bounding box center [743, 588] width 387 height 14
click at [591, 590] on div "Amendament Tues - Fri 06:30 - 08:30" at bounding box center [743, 588] width 387 height 14
click at [619, 627] on div "@Oladele Peter Shosanya ​ @CJS Temp Labour ​ @dharmisha gohil ​ Amendment Tues …" at bounding box center [743, 600] width 387 height 66
click at [609, 593] on div "Amendment Tues - Fri 06:30 - 08:30" at bounding box center [743, 588] width 387 height 14
click at [768, 620] on div "@Oladele Peter Shosanya ​ @CJS Temp Labour ​ @dharmisha gohil ​ Amendment: Tues…" at bounding box center [743, 600] width 387 height 66
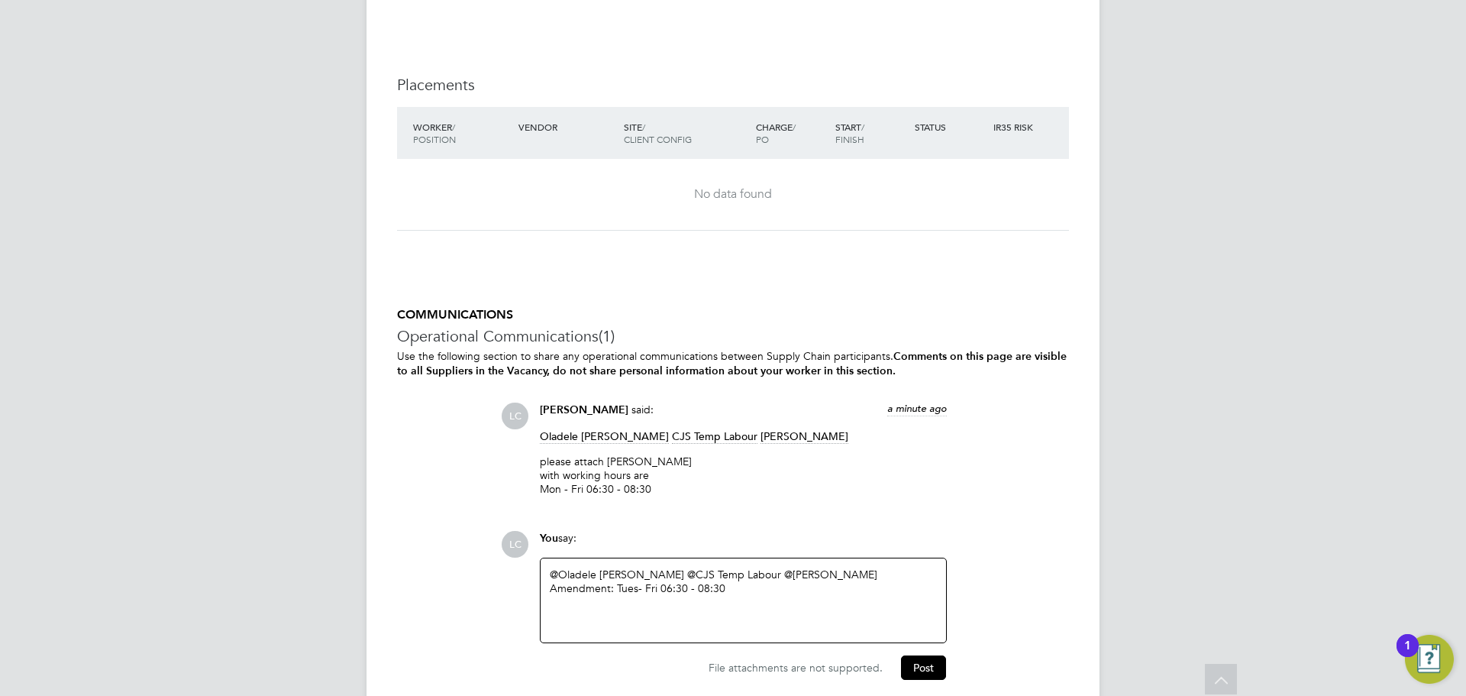
click at [858, 638] on div "@Oladele Peter Shosanya ​ @CJS Temp Labour ​ @dharmisha gohil ​ Amendment: Tues…" at bounding box center [743, 600] width 405 height 84
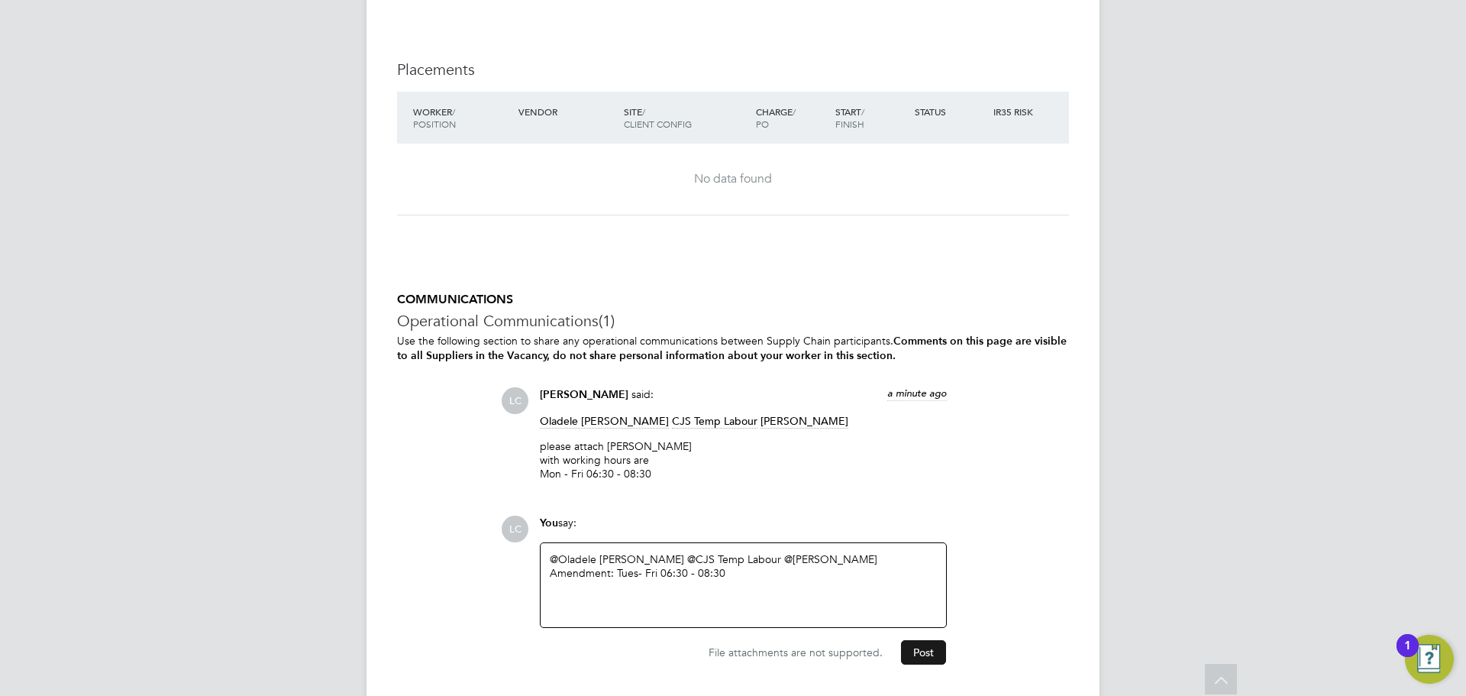
click at [928, 652] on button "Post" at bounding box center [923, 652] width 45 height 24
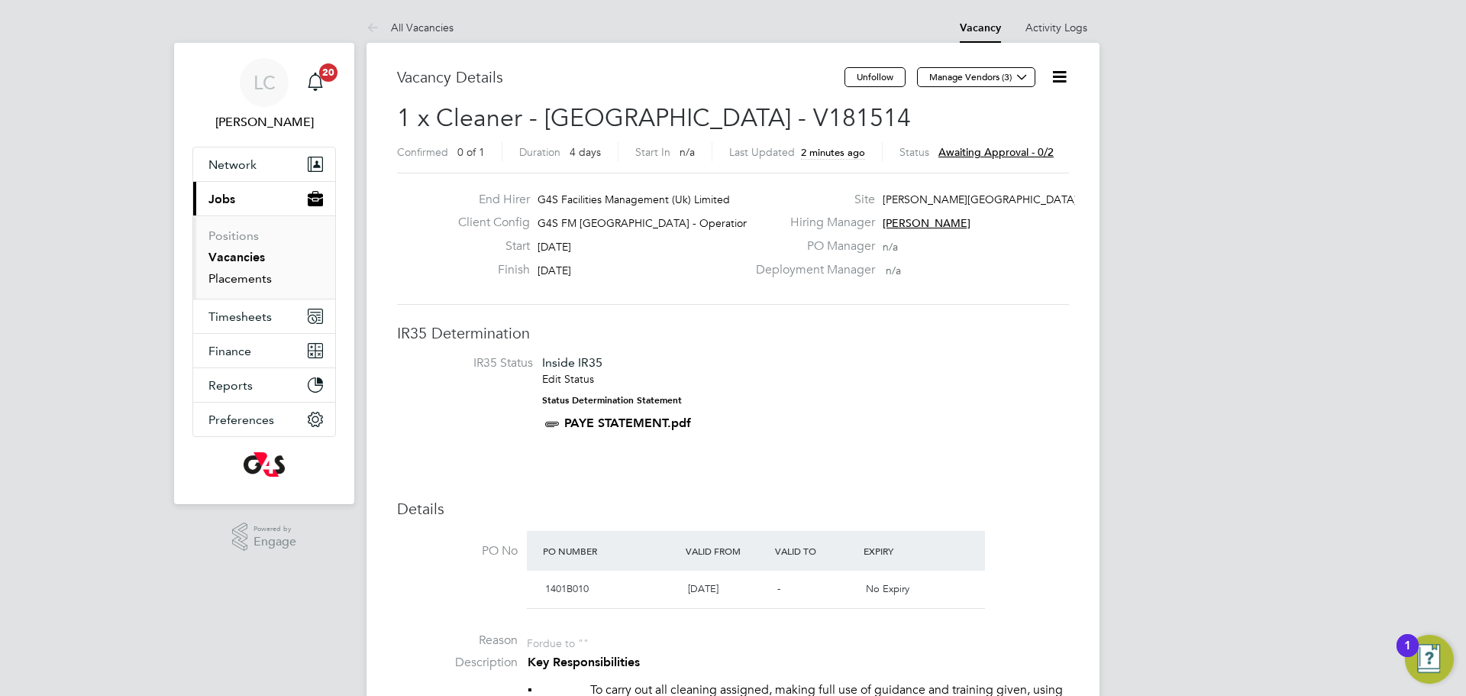
click at [244, 275] on link "Placements" at bounding box center [239, 278] width 63 height 15
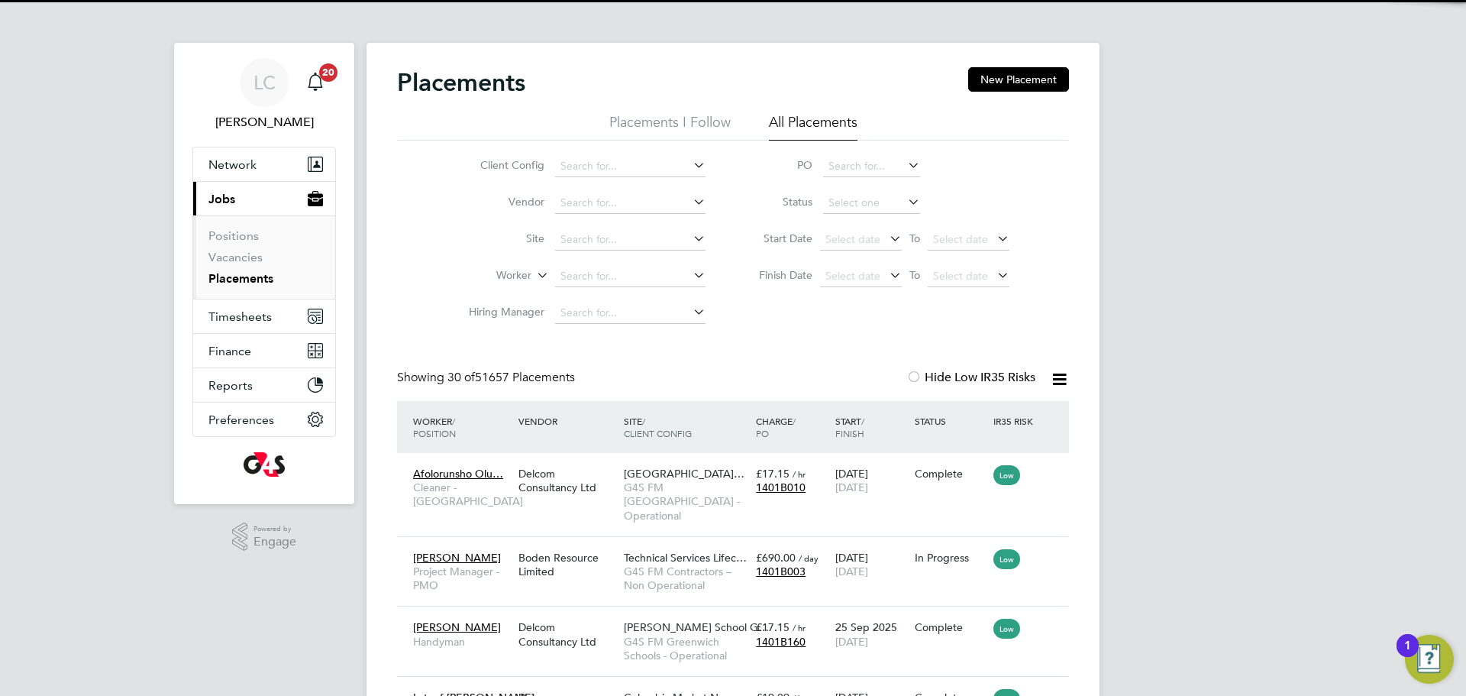
scroll to position [8, 8]
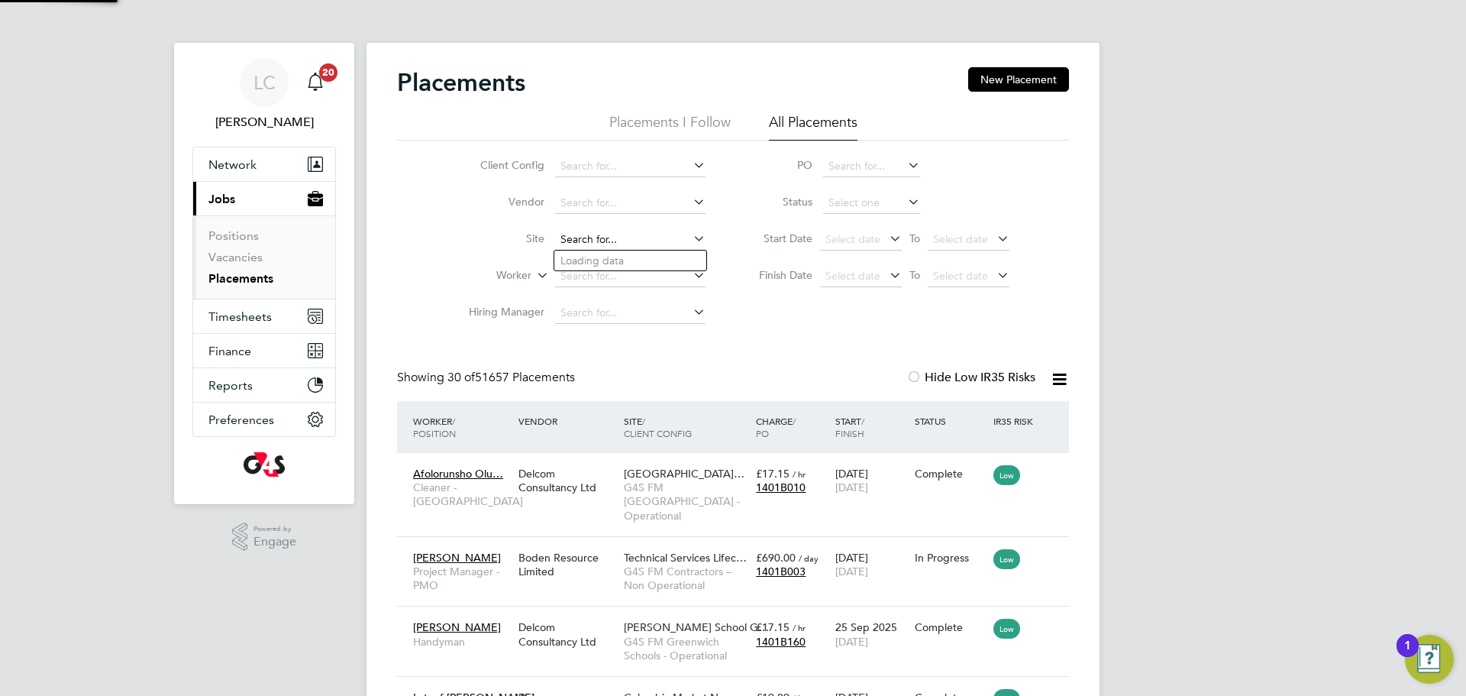
click at [593, 245] on input at bounding box center [630, 239] width 150 height 21
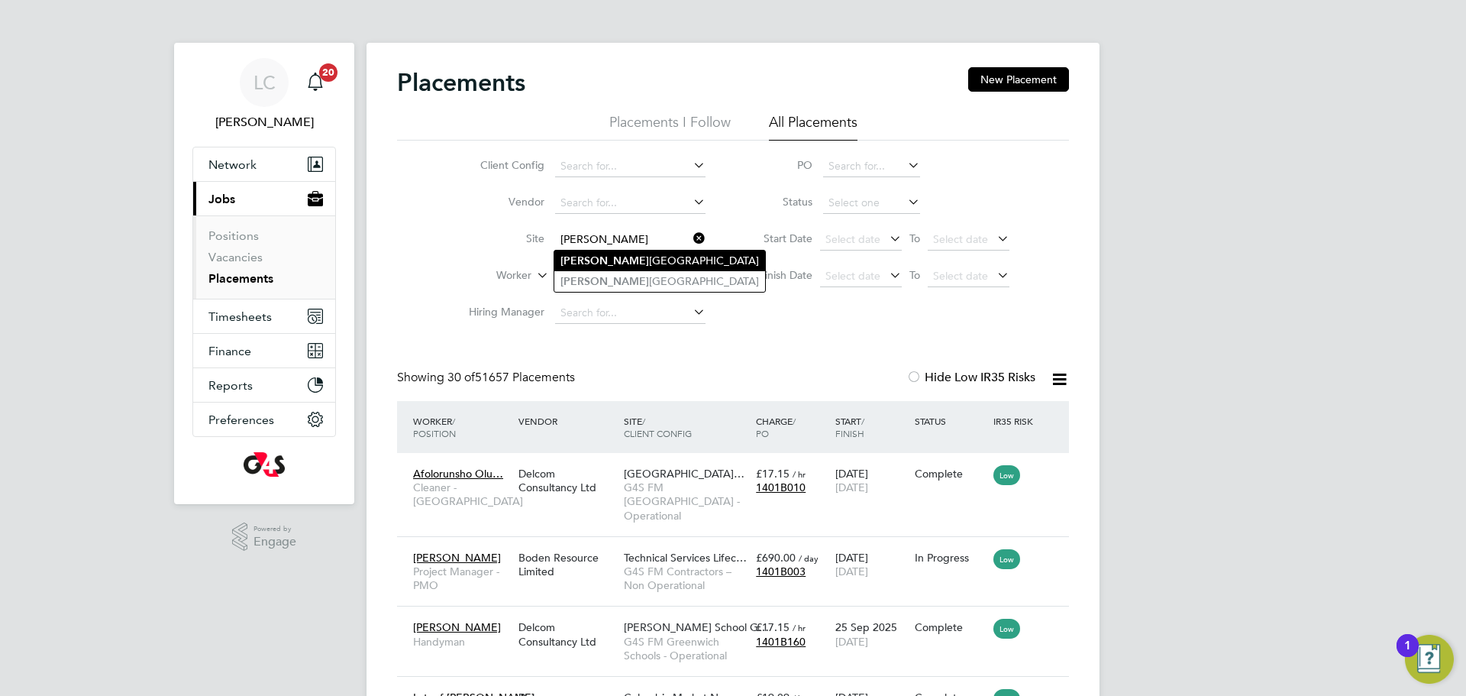
click at [623, 261] on li "Clara Grant Primary School" at bounding box center [659, 260] width 211 height 21
type input "Clara Grant Primary School"
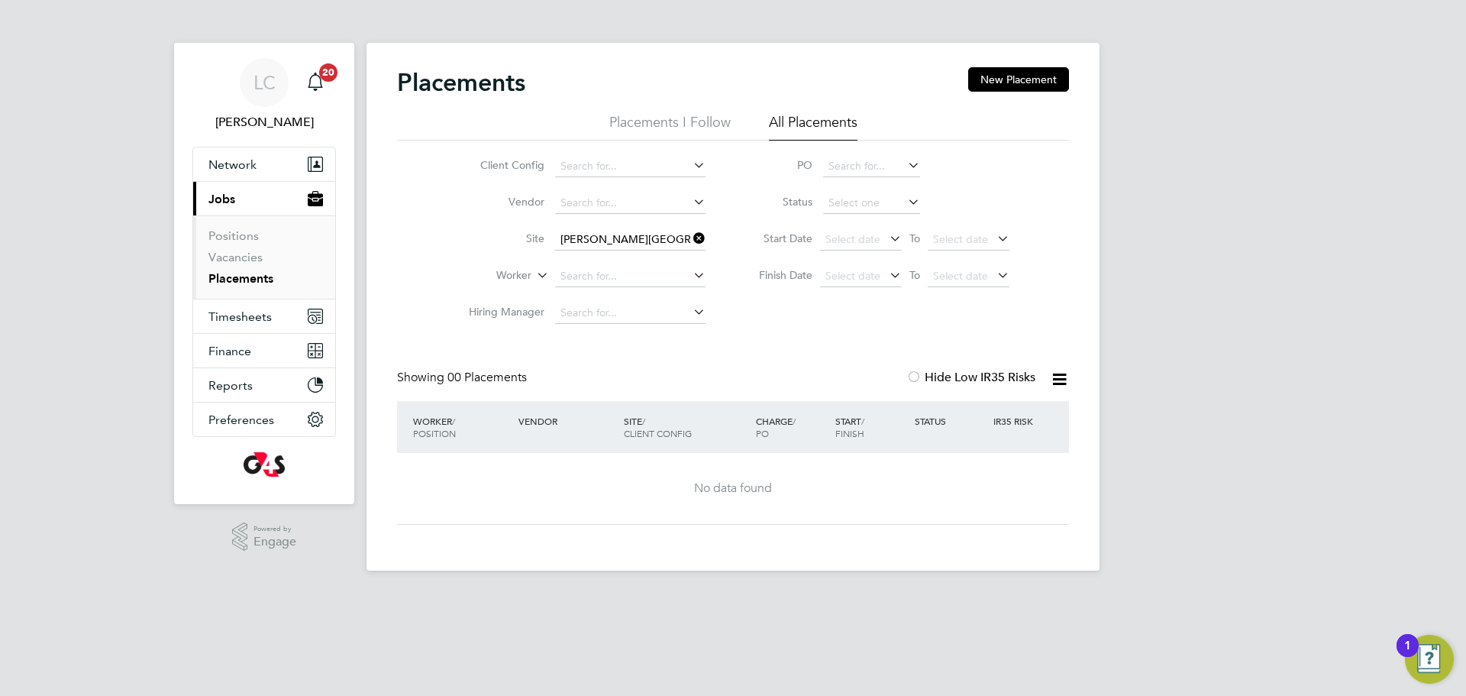
click at [690, 238] on icon at bounding box center [690, 238] width 0 height 21
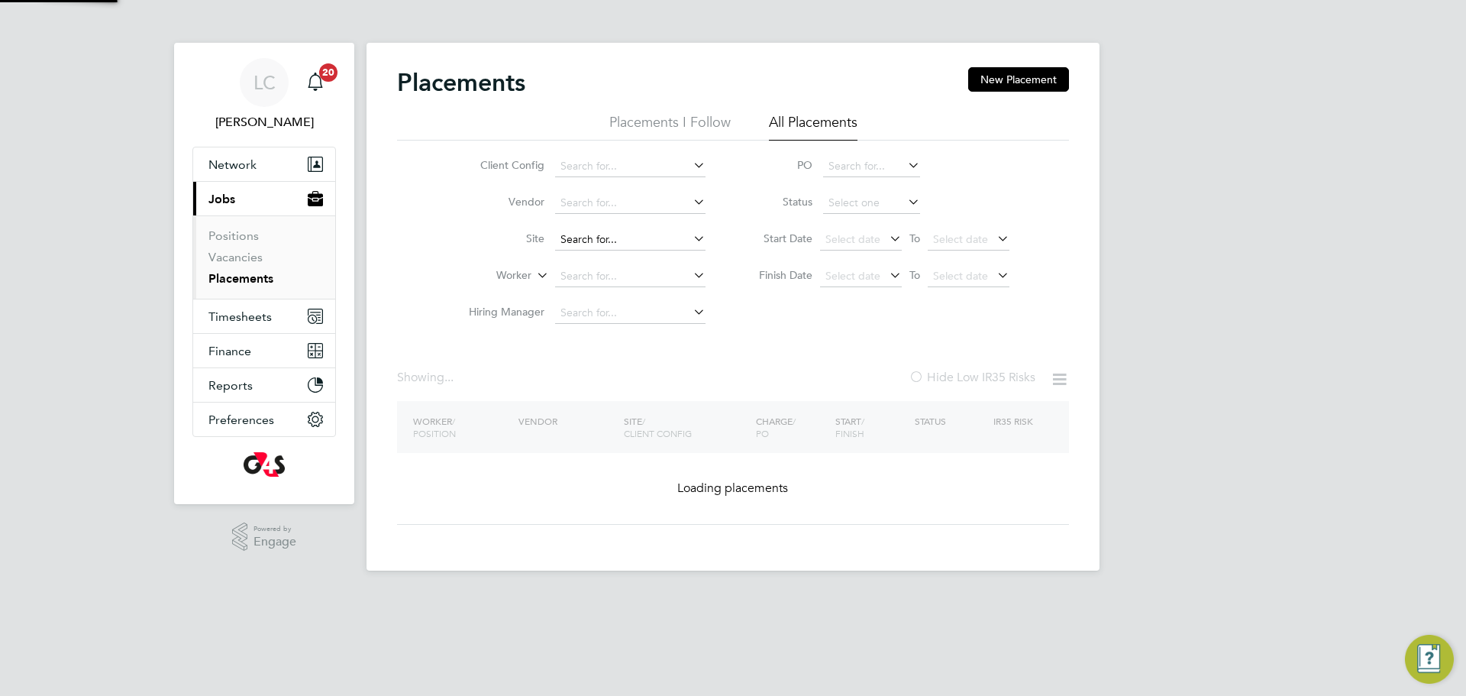
click at [606, 234] on input at bounding box center [630, 239] width 150 height 21
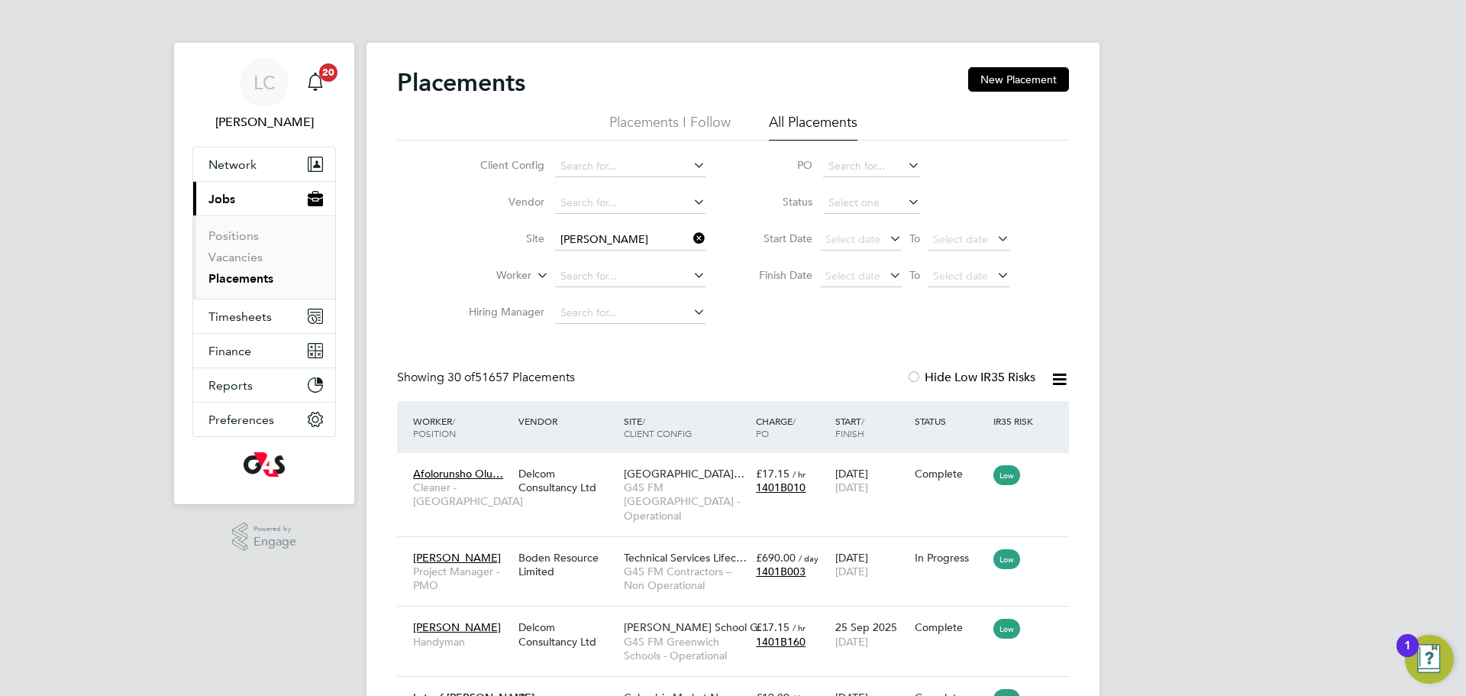
click at [668, 286] on li "Clara Grant Primary School" at bounding box center [659, 281] width 211 height 21
type input "Clara Grant Primary School"
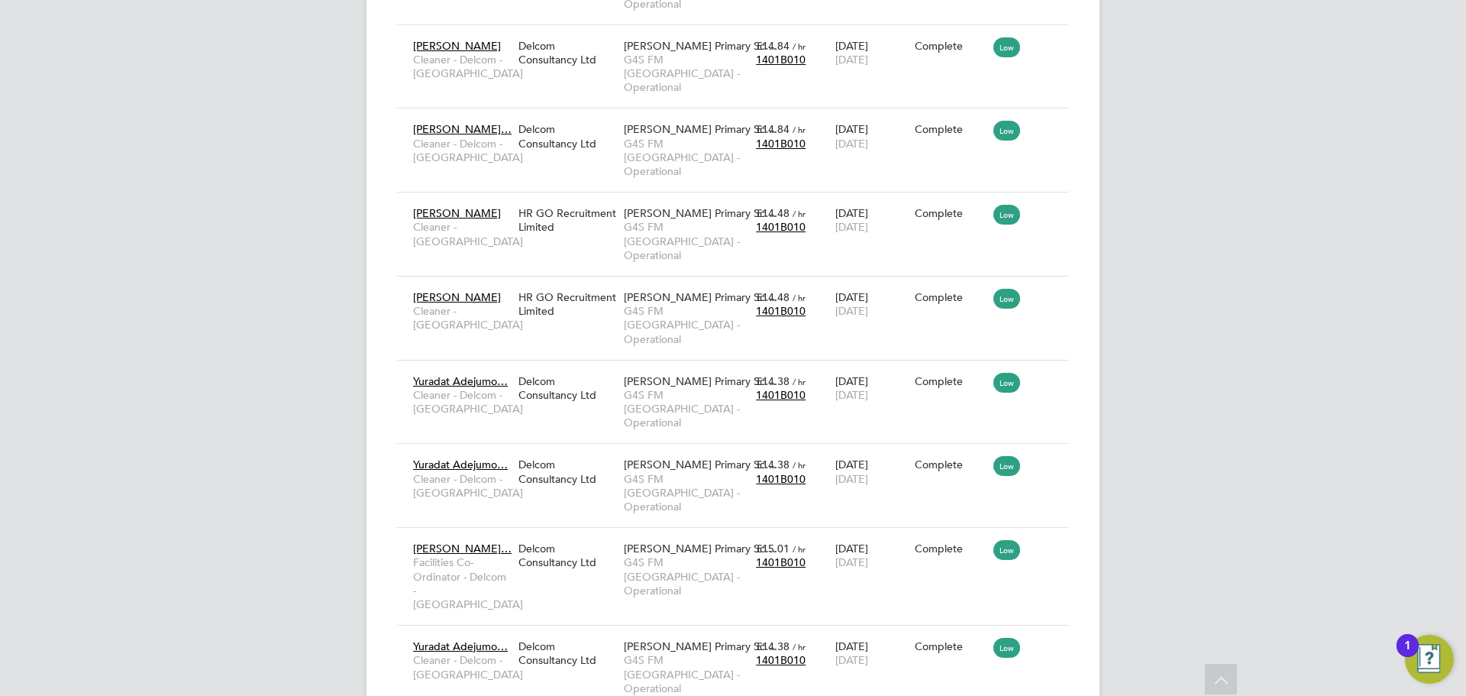
drag, startPoint x: 707, startPoint y: 618, endPoint x: 698, endPoint y: 605, distance: 15.9
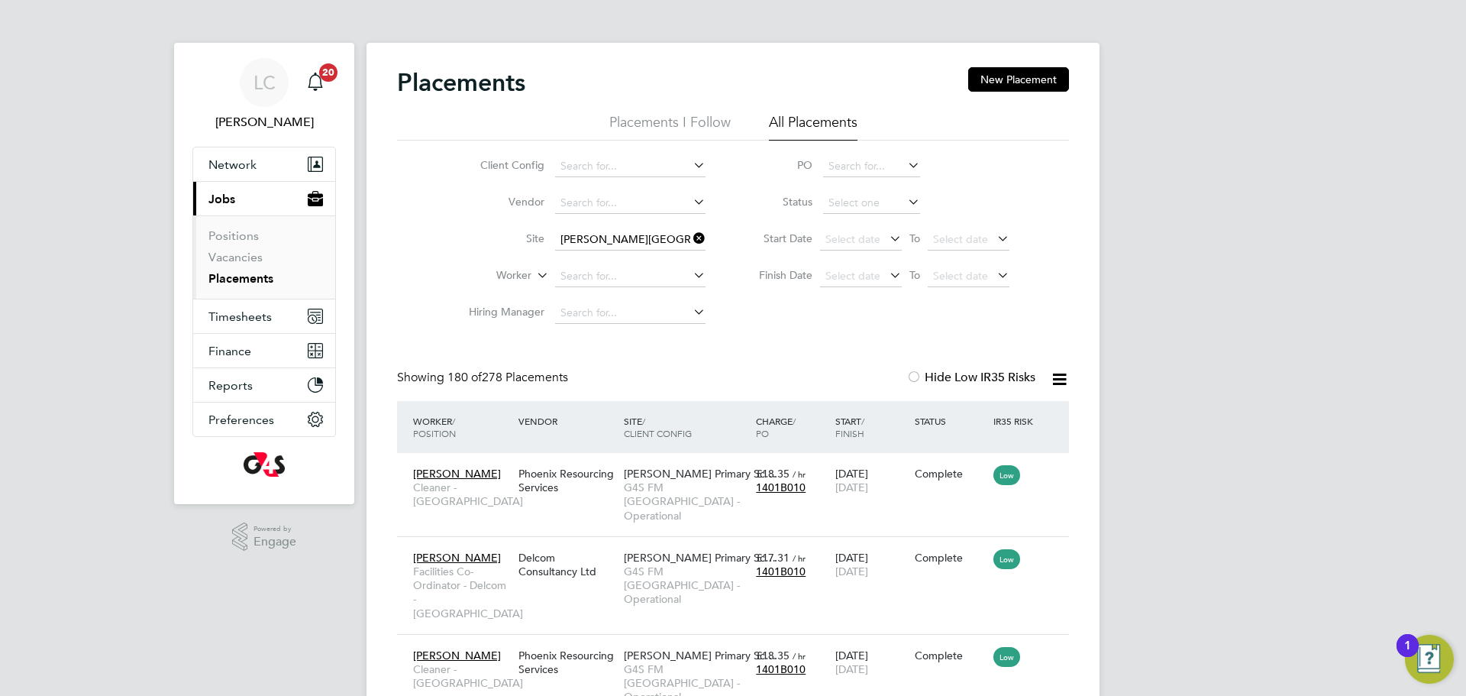
click at [525, 438] on div "Worker / Position Vendor Site / Client Config Charge / PO Start / Finish Status…" at bounding box center [733, 427] width 672 height 52
click at [627, 276] on input at bounding box center [630, 276] width 150 height 21
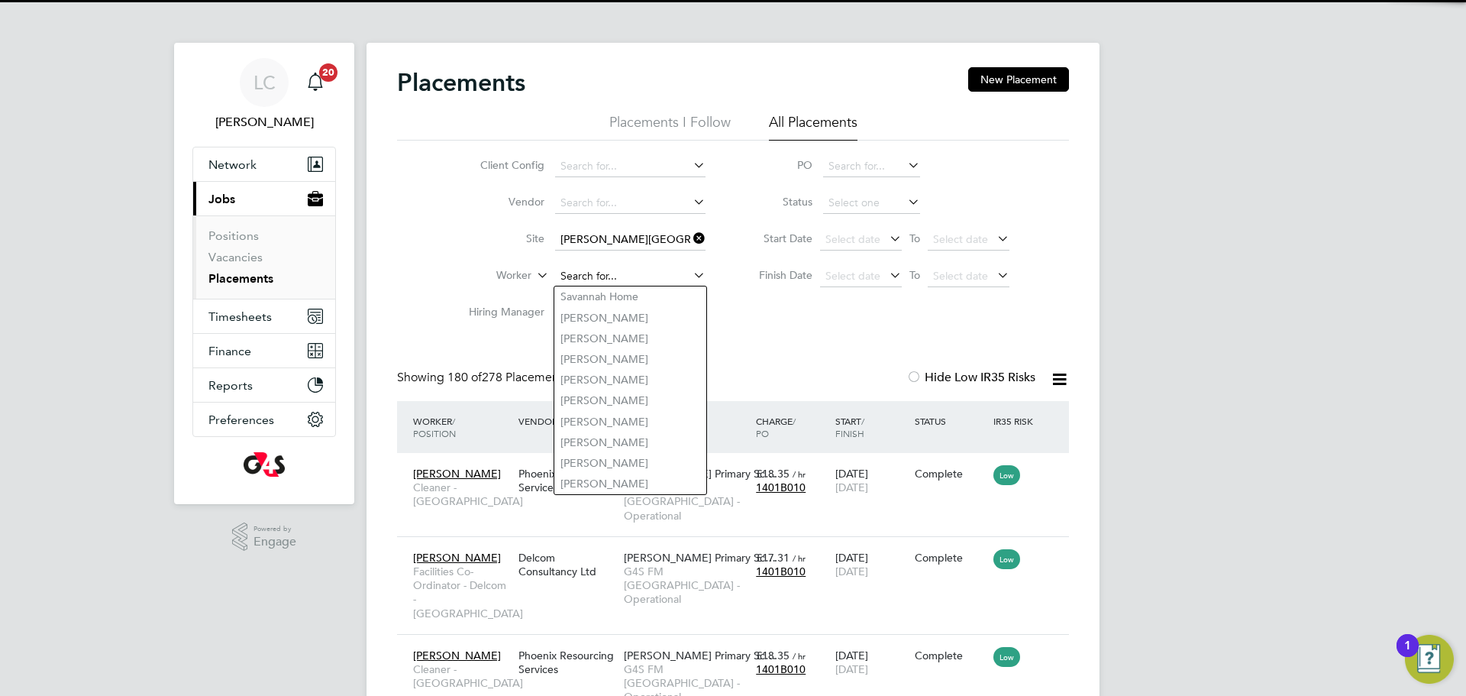
paste input "Ogunlesi Lateef"
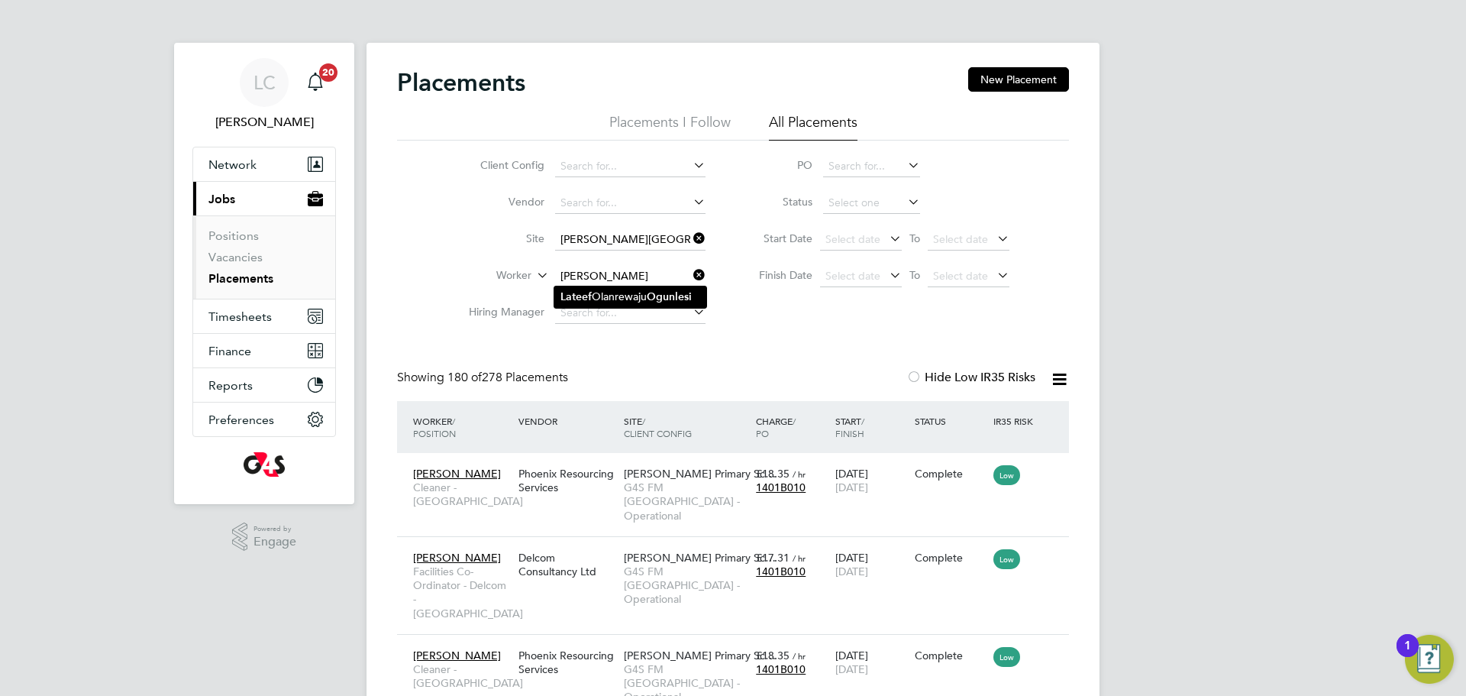
click at [656, 304] on li "Lateef Olanrewaju Ogunlesi" at bounding box center [630, 296] width 152 height 21
type input "Lateef Olanrewaju Ogunlesi"
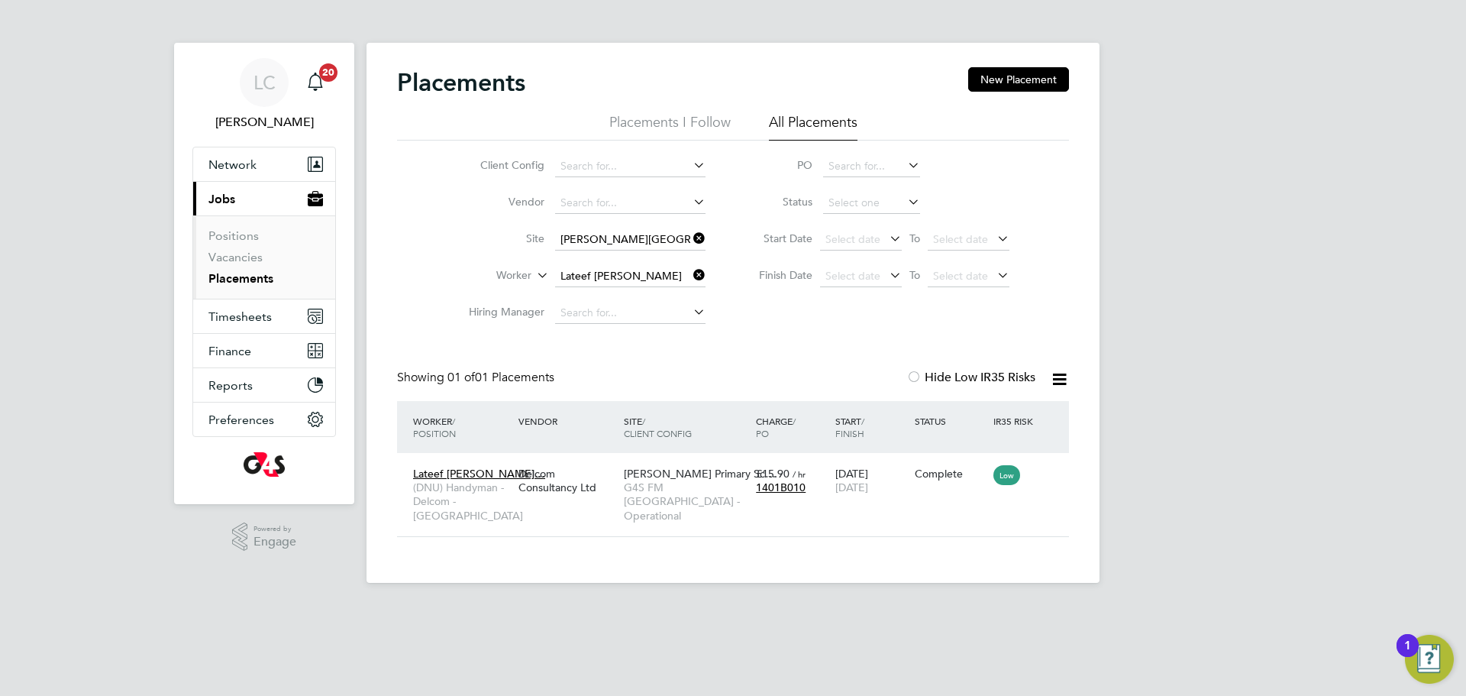
click at [690, 270] on icon at bounding box center [690, 274] width 0 height 21
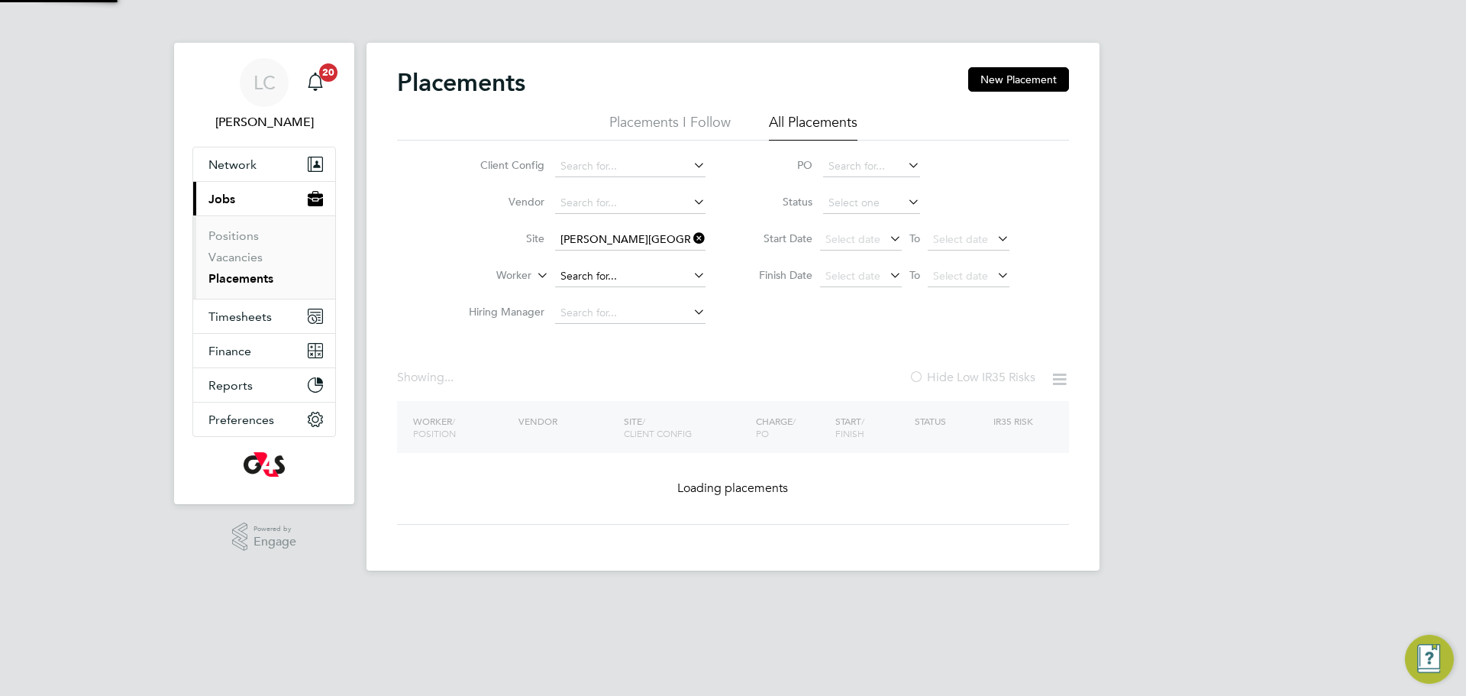
click at [630, 272] on input at bounding box center [630, 276] width 150 height 21
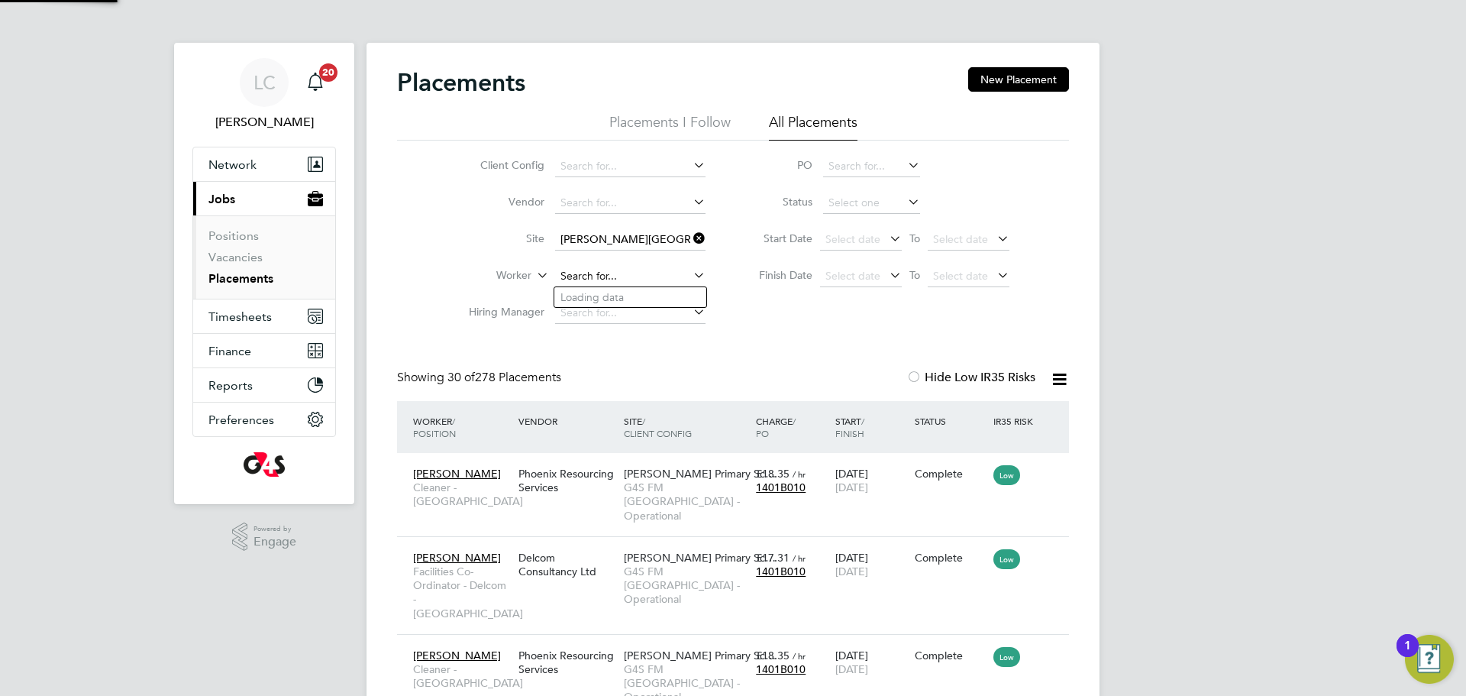
paste input "Salawu Opeloyeru"
click at [657, 302] on b "Salawu" at bounding box center [664, 297] width 36 height 13
type input "Opeloyeru Kamoli Salawu"
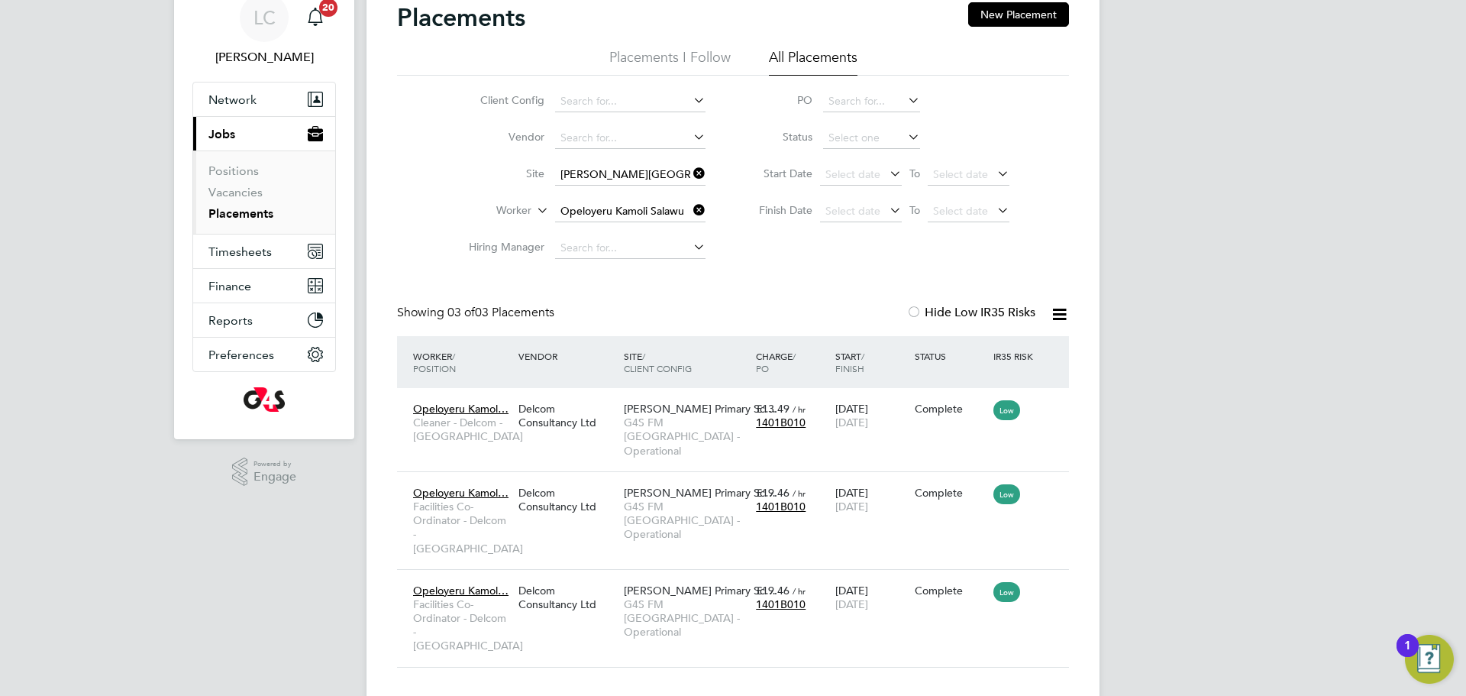
click at [690, 207] on icon at bounding box center [690, 209] width 0 height 21
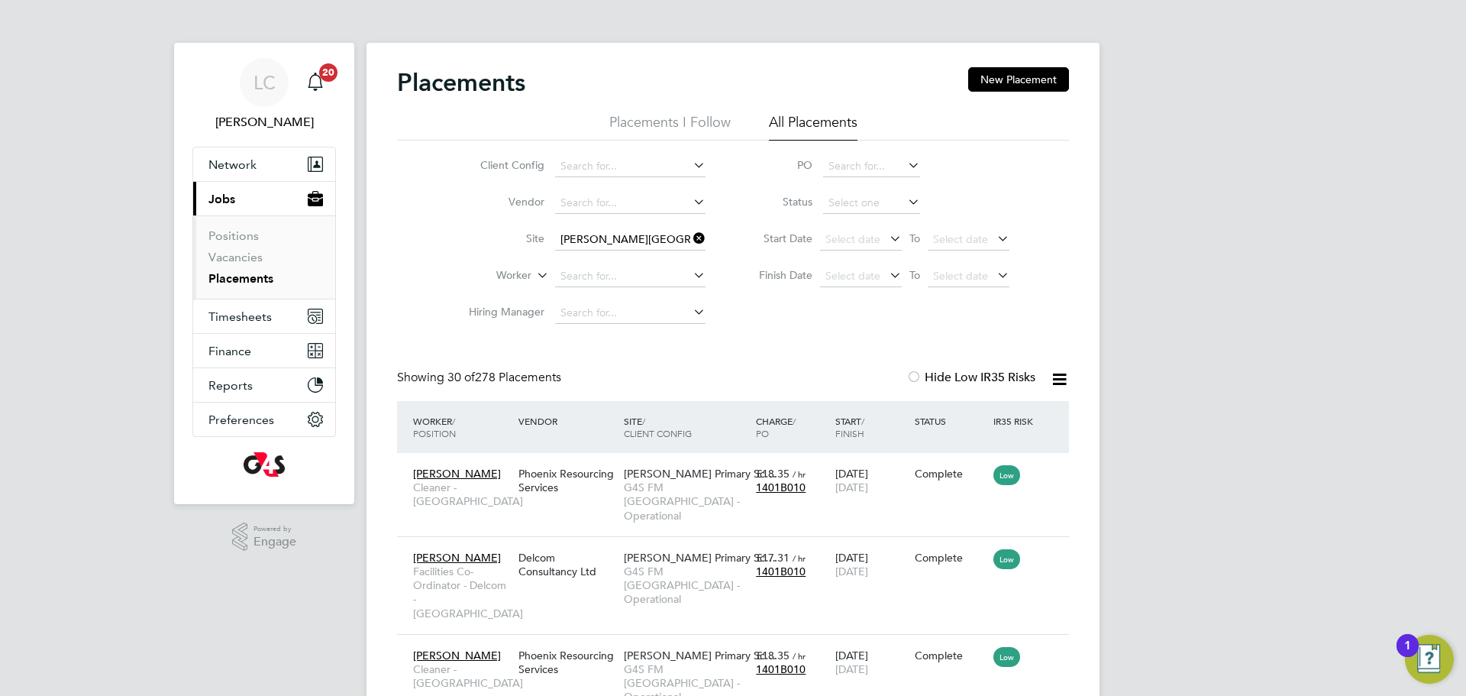
scroll to position [57, 133]
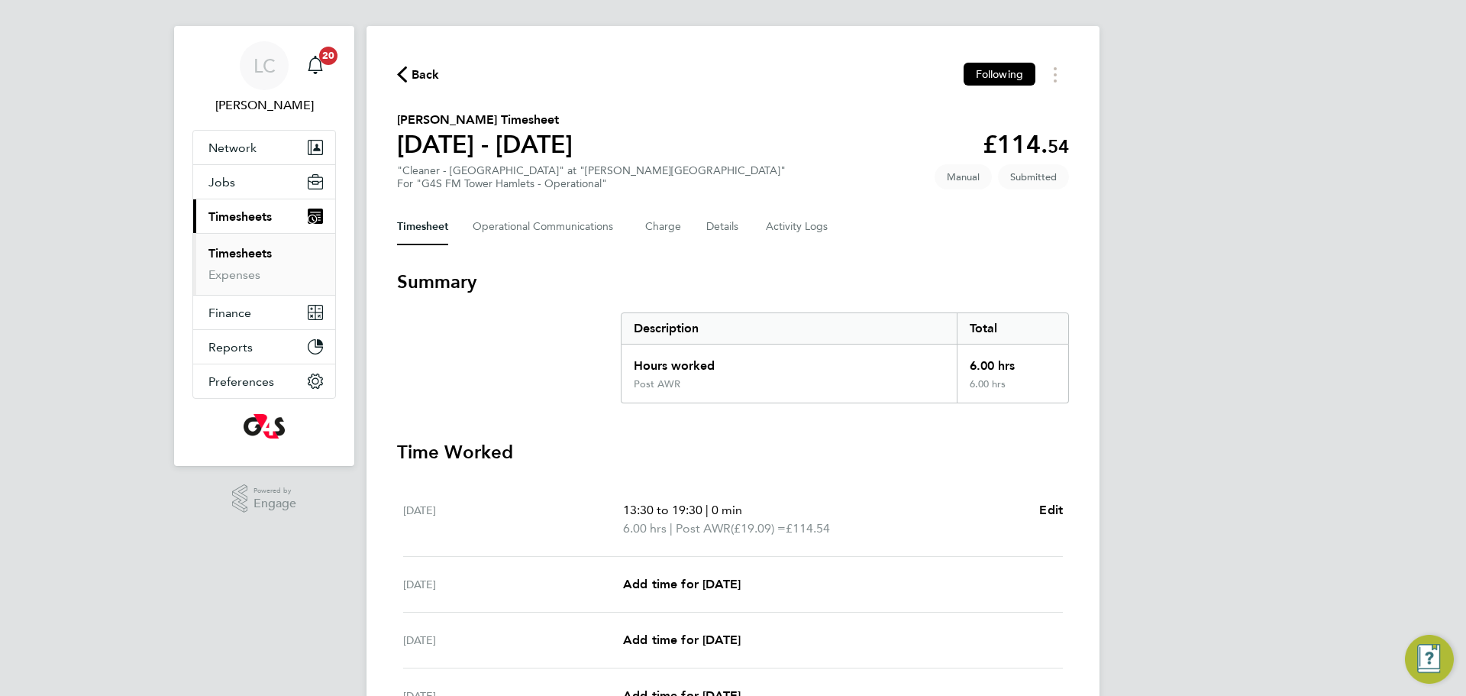
scroll to position [69, 0]
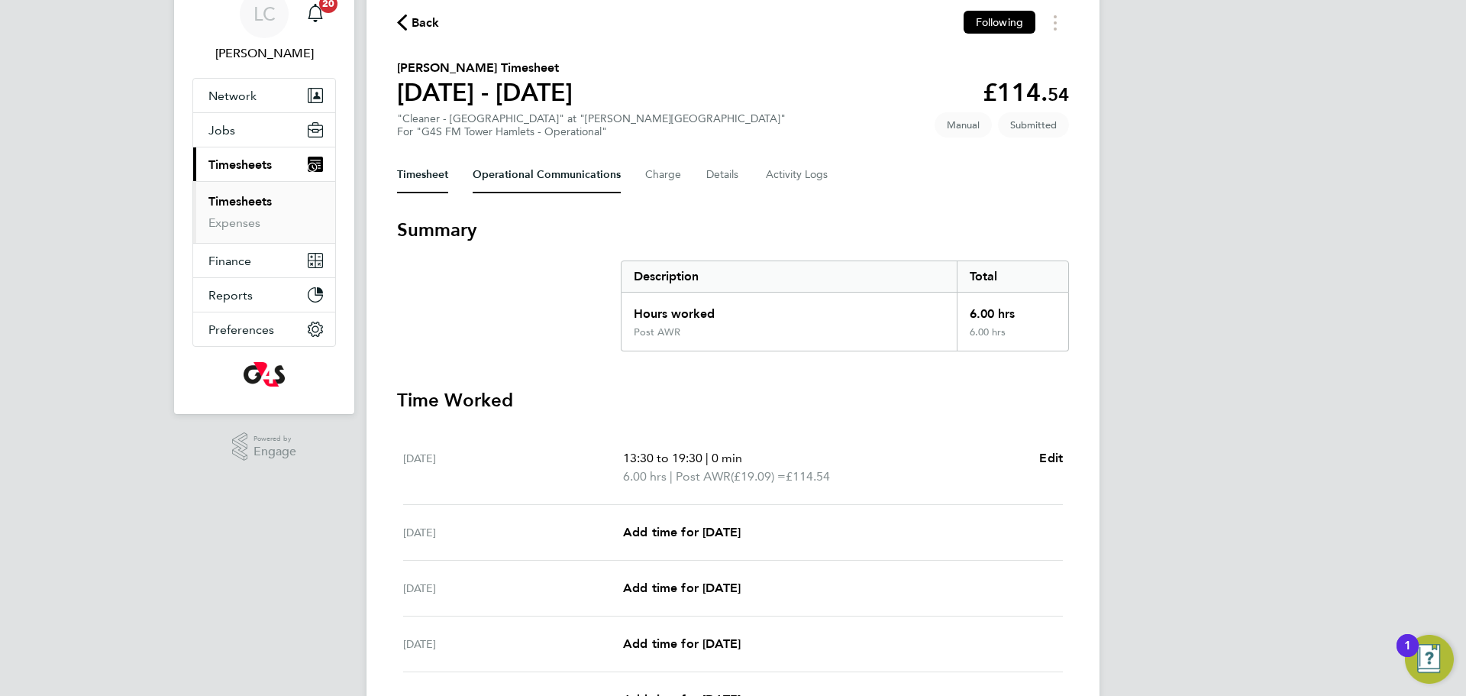
click at [522, 192] on Communications-tab "Operational Communications" at bounding box center [547, 175] width 148 height 37
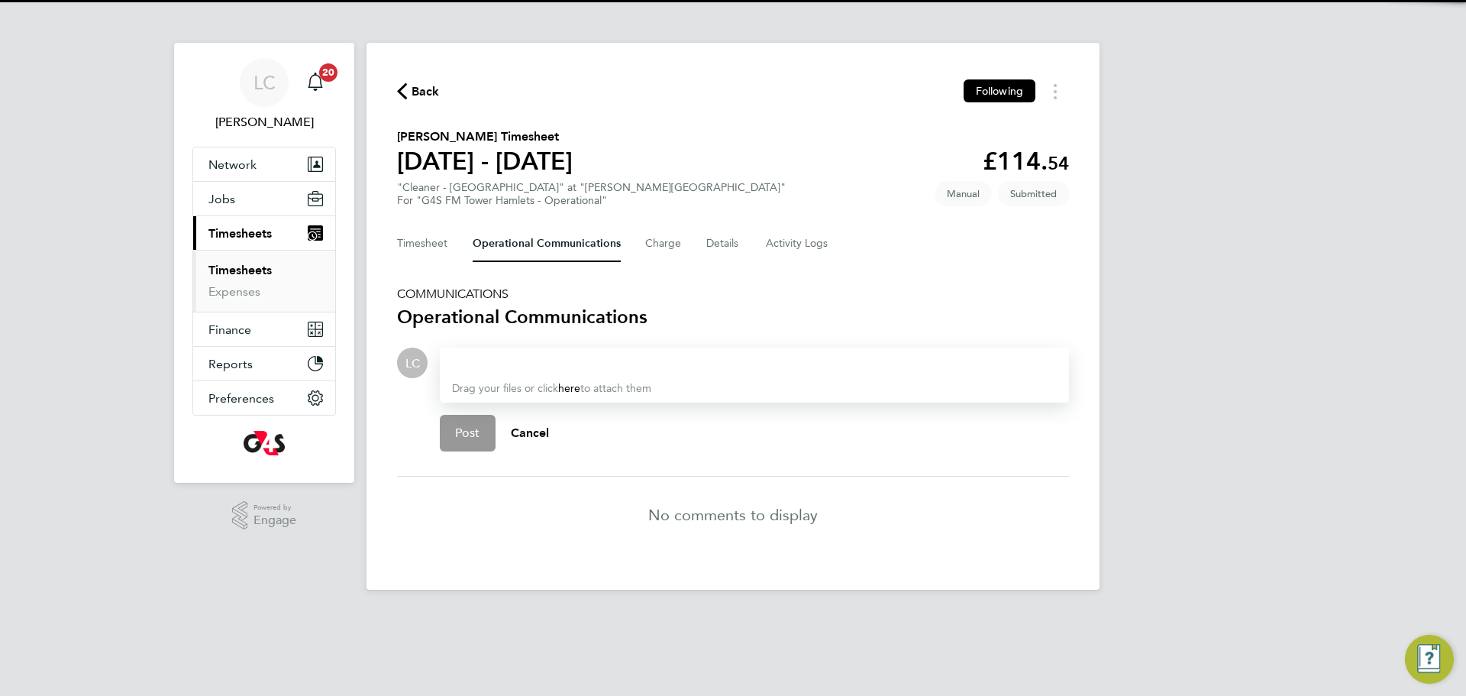
drag, startPoint x: 533, startPoint y: 364, endPoint x: 886, endPoint y: 445, distance: 362.0
click at [535, 364] on div at bounding box center [754, 363] width 605 height 18
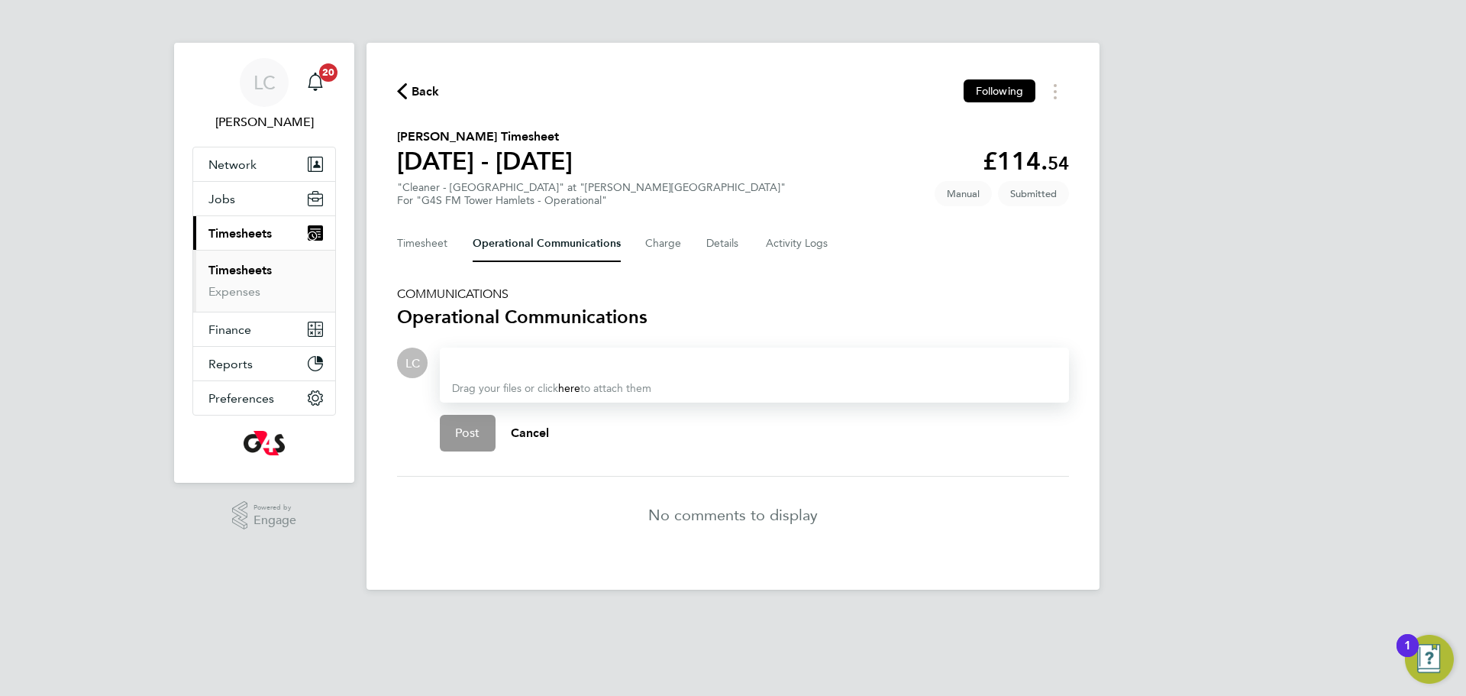
click at [537, 360] on div at bounding box center [754, 363] width 605 height 18
paste div
click at [694, 376] on div "Approved, TS matches signing in sheet. Drag your files or click here to attach …" at bounding box center [754, 374] width 629 height 55
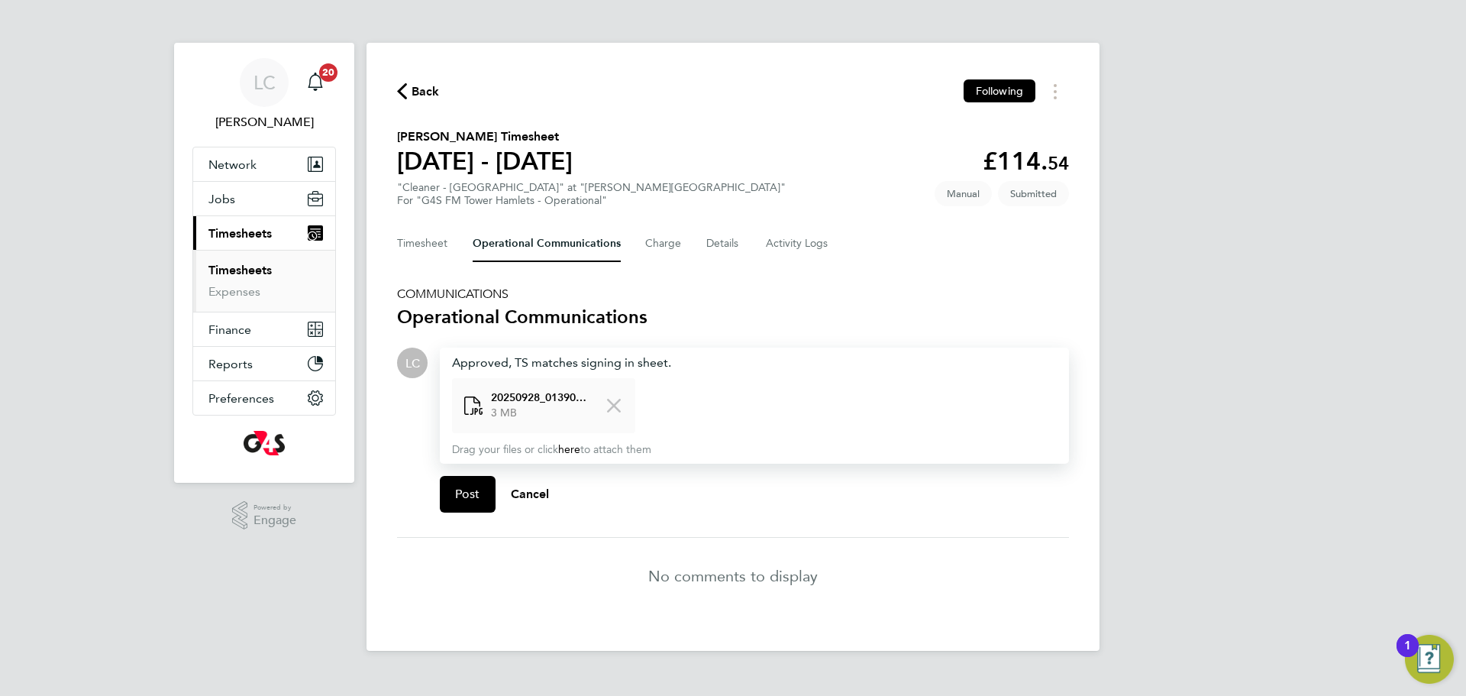
click at [701, 366] on div "Approved, TS matches signing in sheet." at bounding box center [754, 363] width 605 height 18
drag, startPoint x: 460, startPoint y: 490, endPoint x: 461, endPoint y: 481, distance: 9.2
click at [460, 483] on button "Post" at bounding box center [468, 494] width 56 height 37
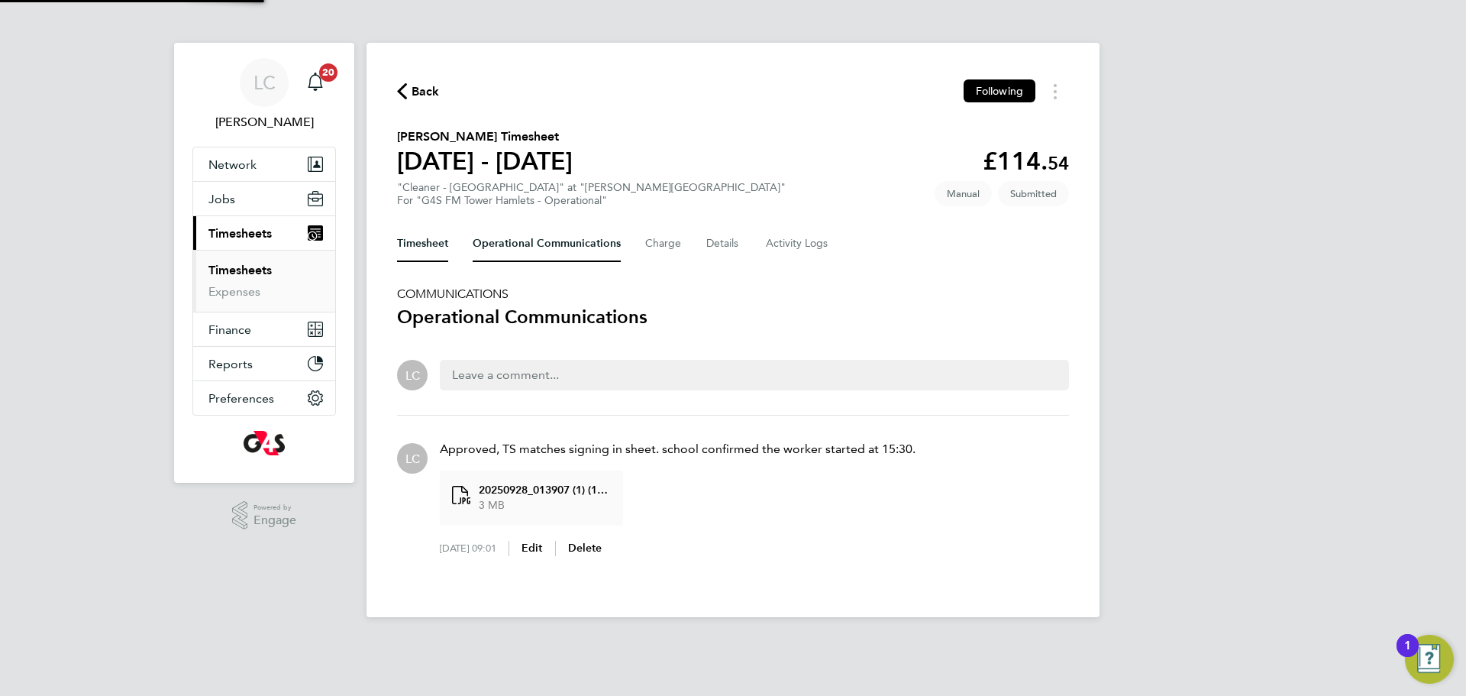
drag, startPoint x: 422, startPoint y: 248, endPoint x: 434, endPoint y: 267, distance: 22.3
click at [422, 248] on button "Timesheet" at bounding box center [422, 243] width 51 height 37
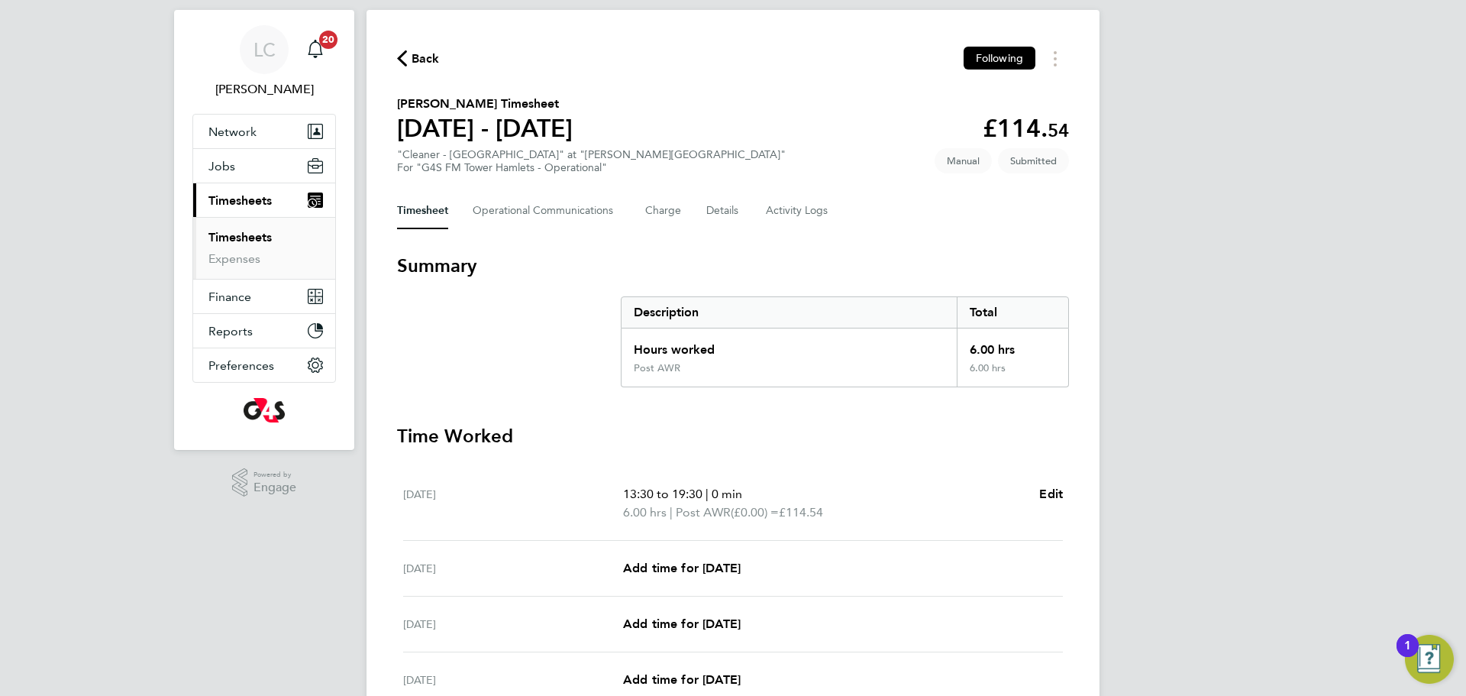
scroll to position [48, 0]
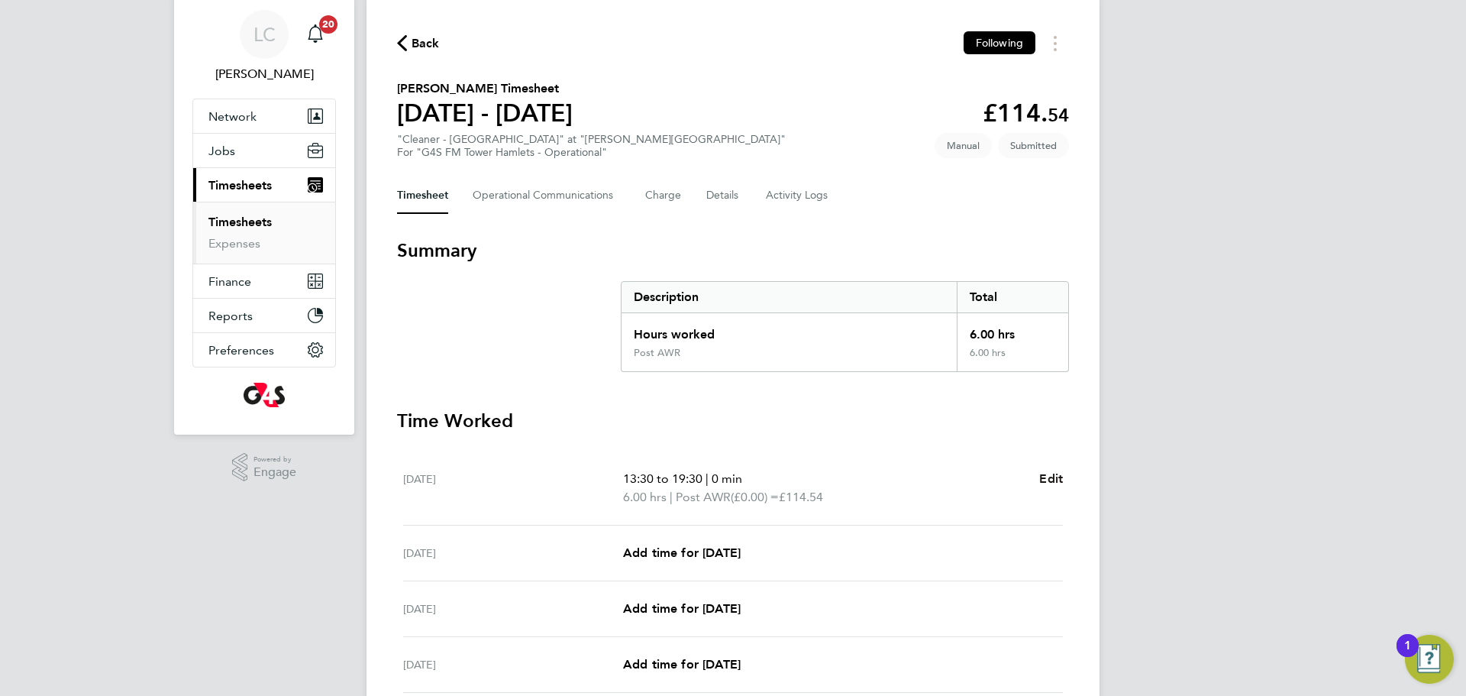
click at [1048, 479] on span "Edit" at bounding box center [1051, 478] width 24 height 15
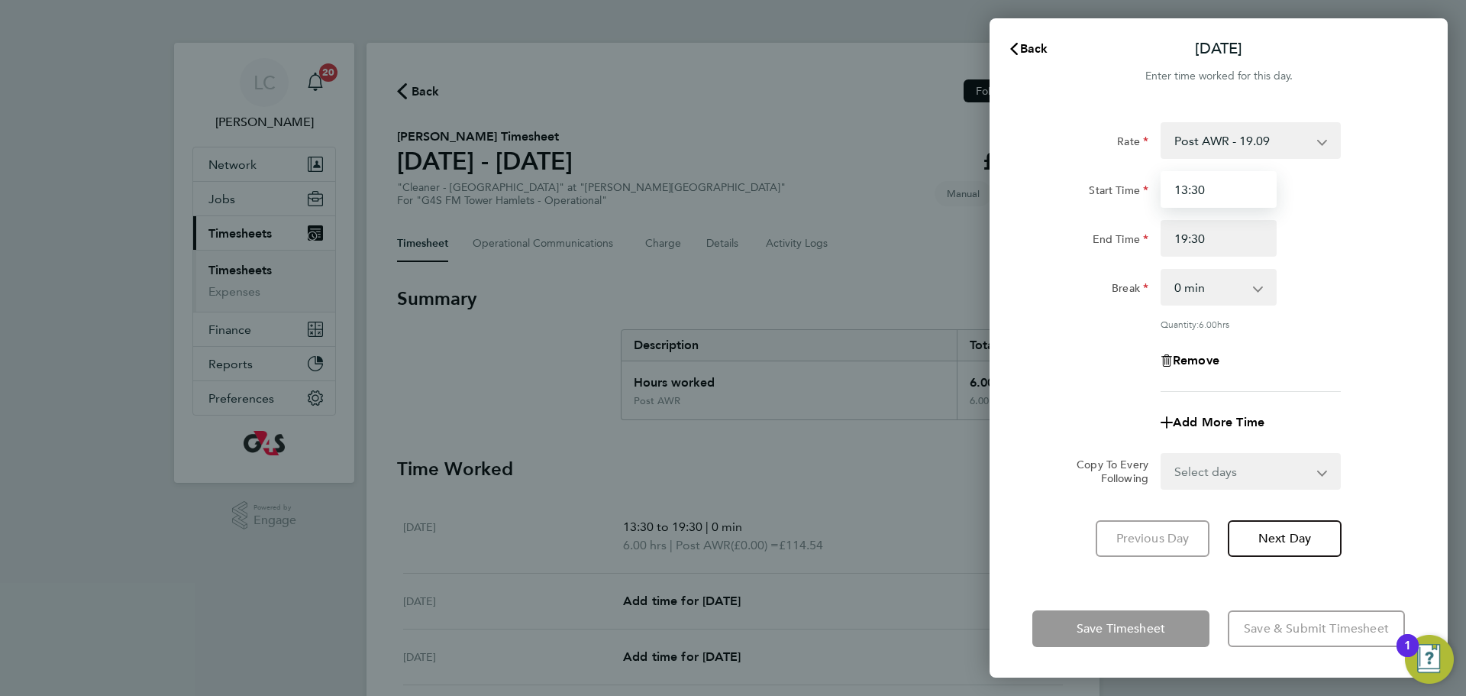
drag, startPoint x: 1187, startPoint y: 188, endPoint x: 1229, endPoint y: 190, distance: 41.3
click at [1188, 188] on input "13:30" at bounding box center [1219, 189] width 116 height 37
type input "15:30"
click at [1392, 309] on div "Rate Post AWR - 19.09 Start Time 15:30 End Time 19:30 Break 0 min 15 min 30 min…" at bounding box center [1218, 257] width 373 height 270
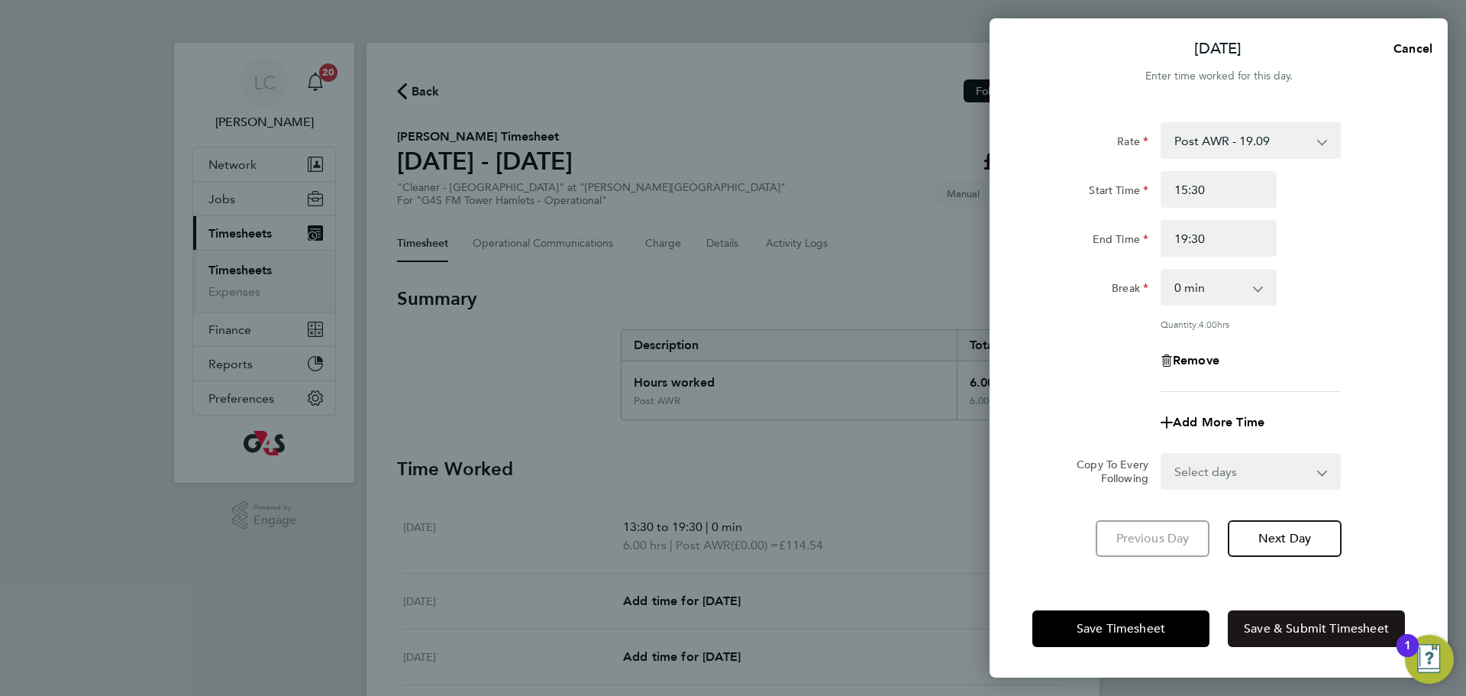
click at [1259, 631] on span "Save & Submit Timesheet" at bounding box center [1316, 628] width 145 height 15
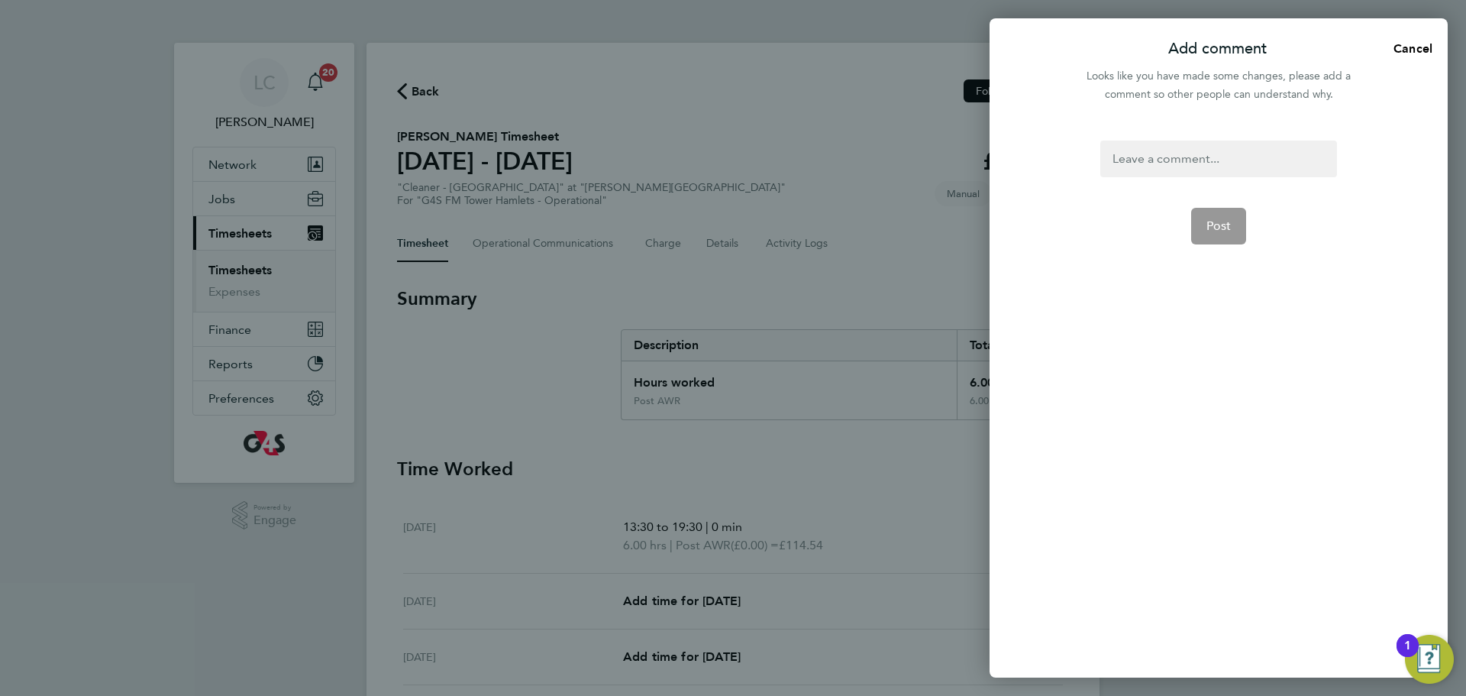
click at [1160, 162] on div at bounding box center [1218, 159] width 236 height 37
click at [1158, 158] on div at bounding box center [1218, 159] width 236 height 37
click at [1220, 228] on span "Post" at bounding box center [1219, 225] width 25 height 15
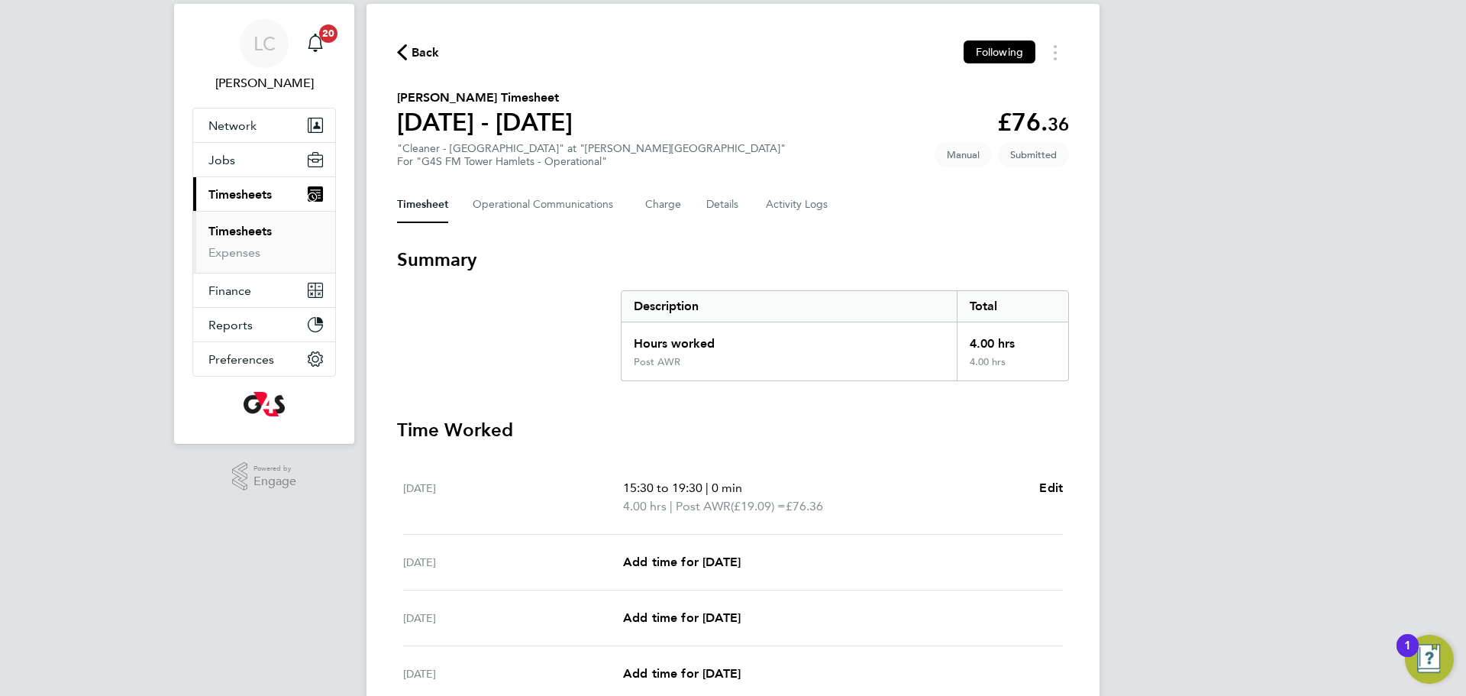
scroll to position [22, 0]
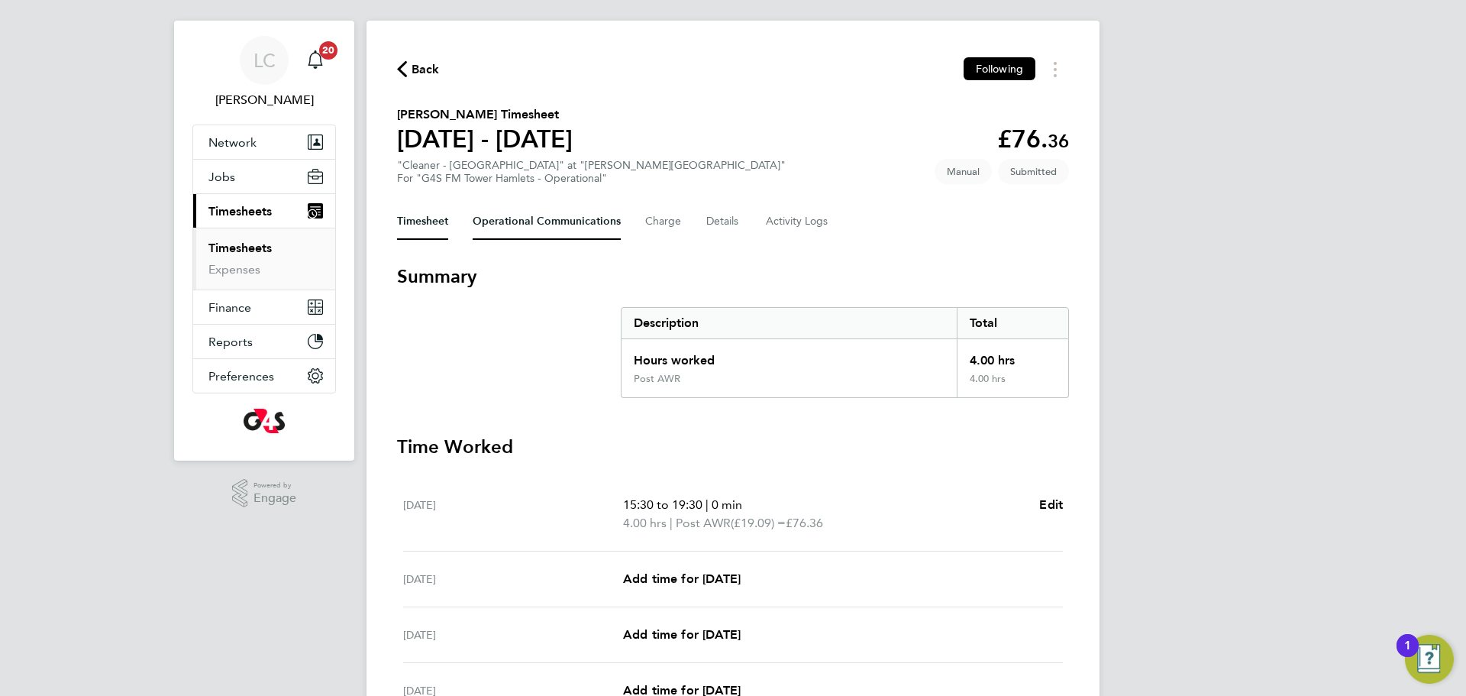
click at [569, 231] on Communications-tab "Operational Communications" at bounding box center [547, 221] width 148 height 37
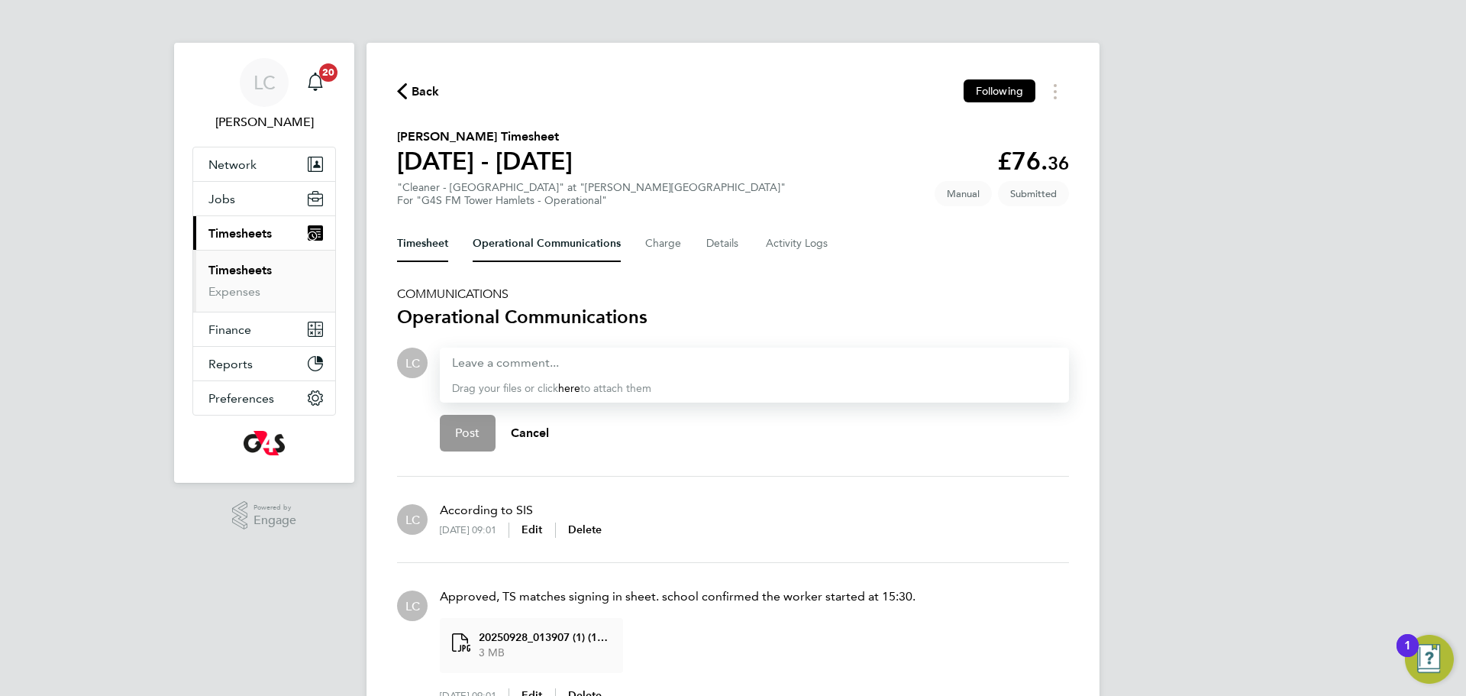
click at [435, 244] on button "Timesheet" at bounding box center [422, 243] width 51 height 37
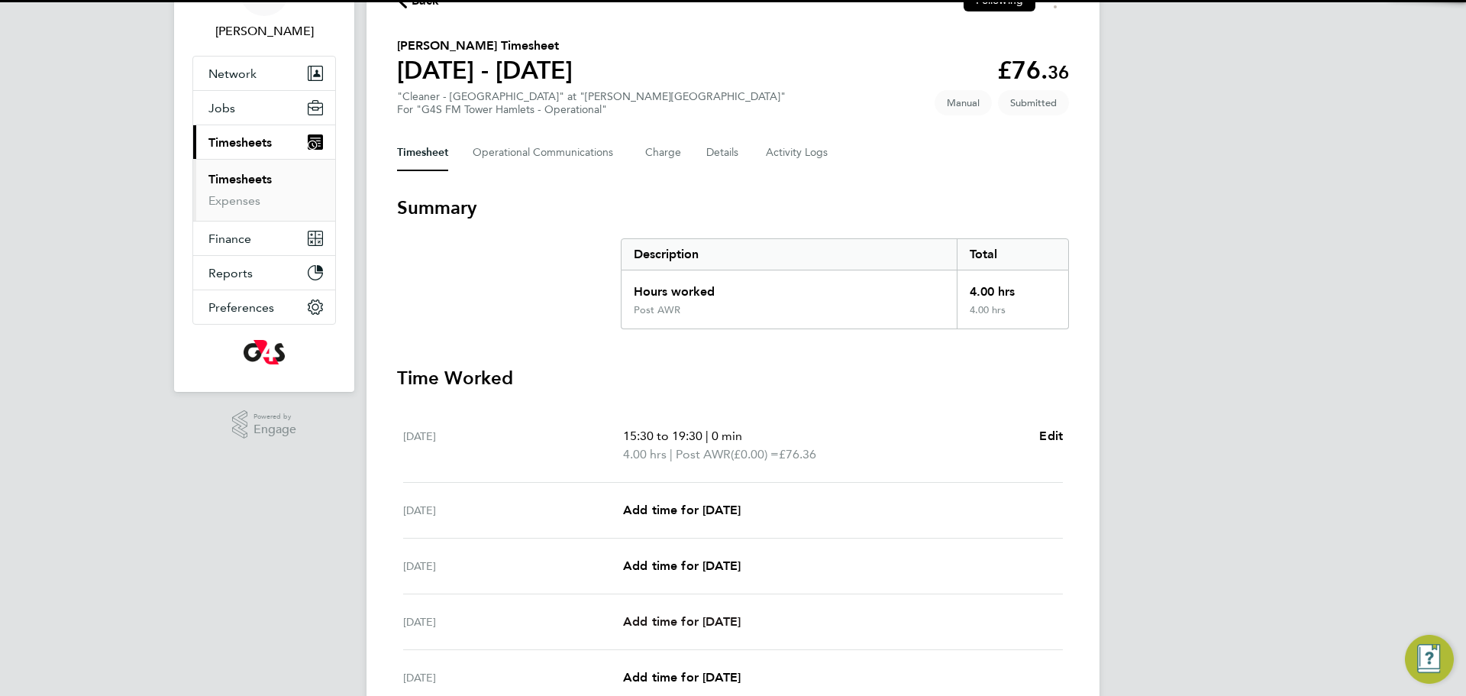
scroll to position [235, 0]
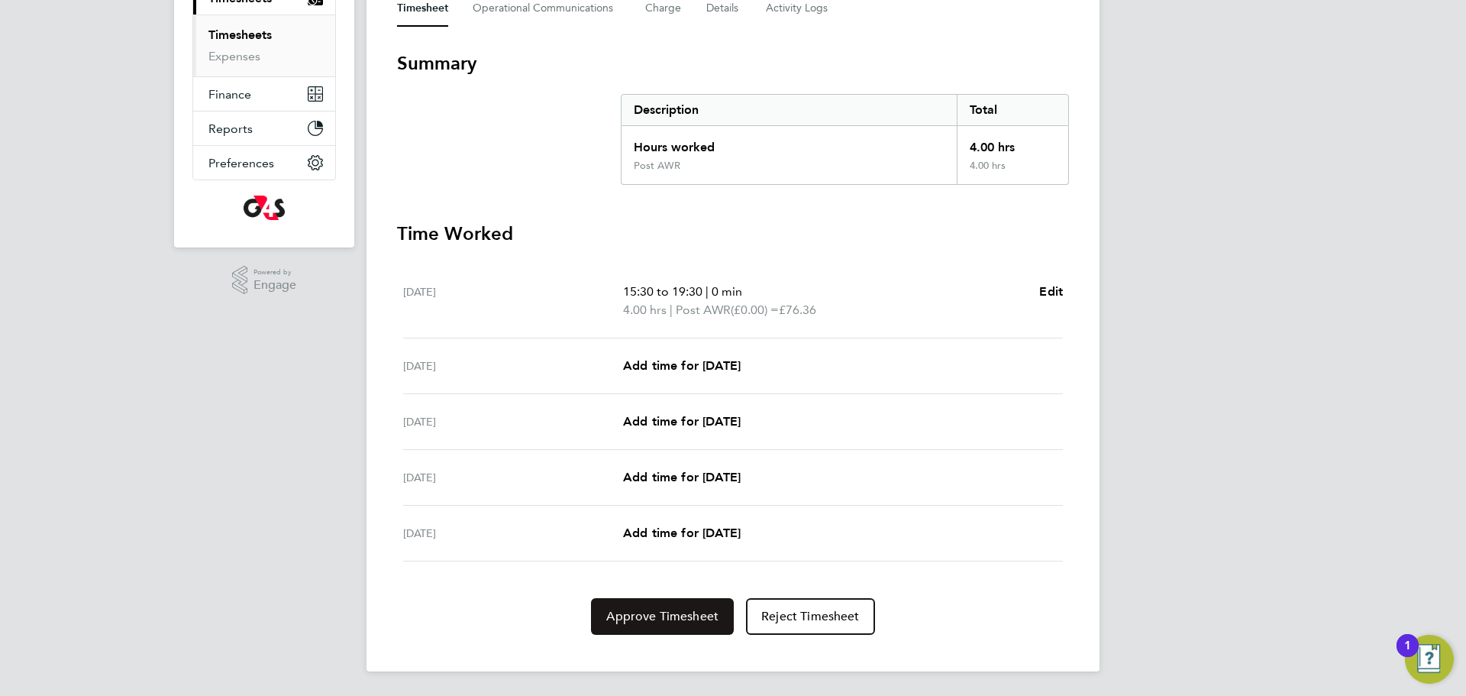
click at [687, 618] on span "Approve Timesheet" at bounding box center [662, 616] width 112 height 15
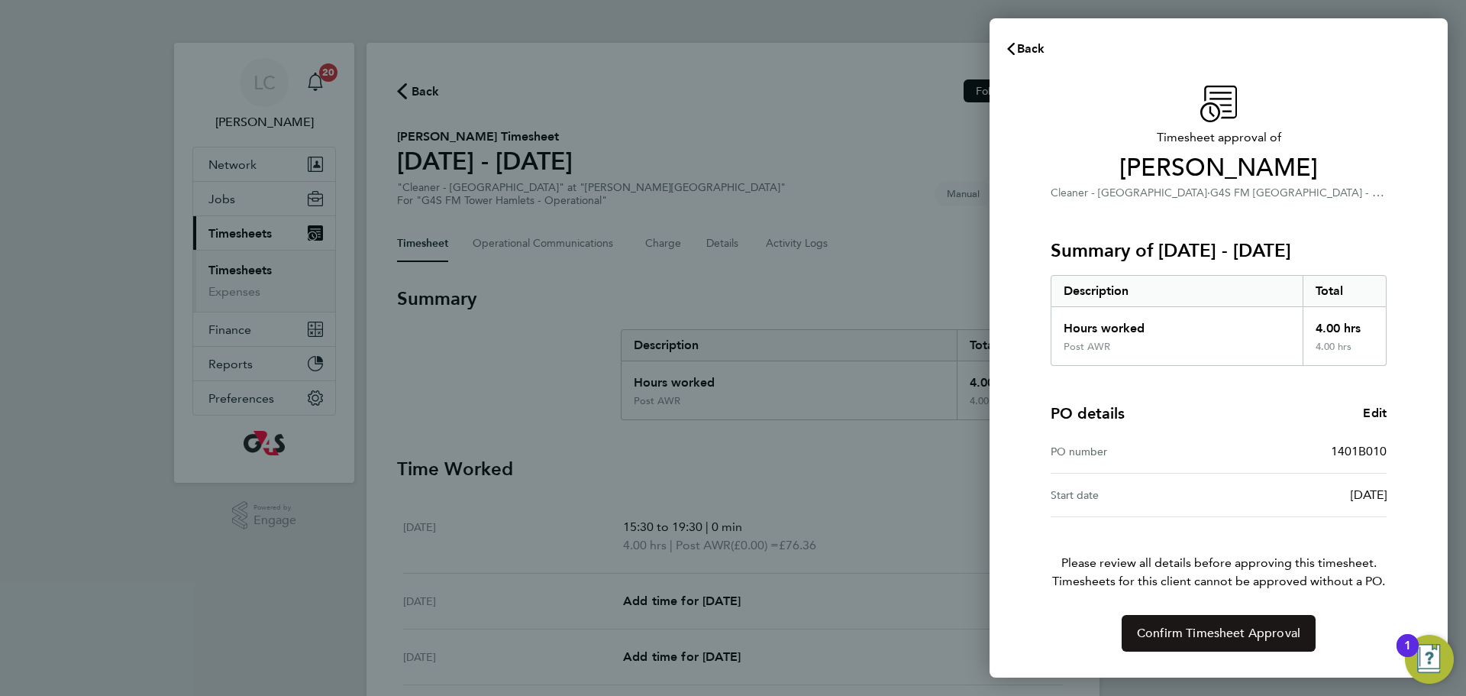
drag, startPoint x: 1167, startPoint y: 643, endPoint x: 1118, endPoint y: 554, distance: 101.8
click at [1167, 642] on button "Confirm Timesheet Approval" at bounding box center [1219, 633] width 194 height 37
